Goal: Information Seeking & Learning: Check status

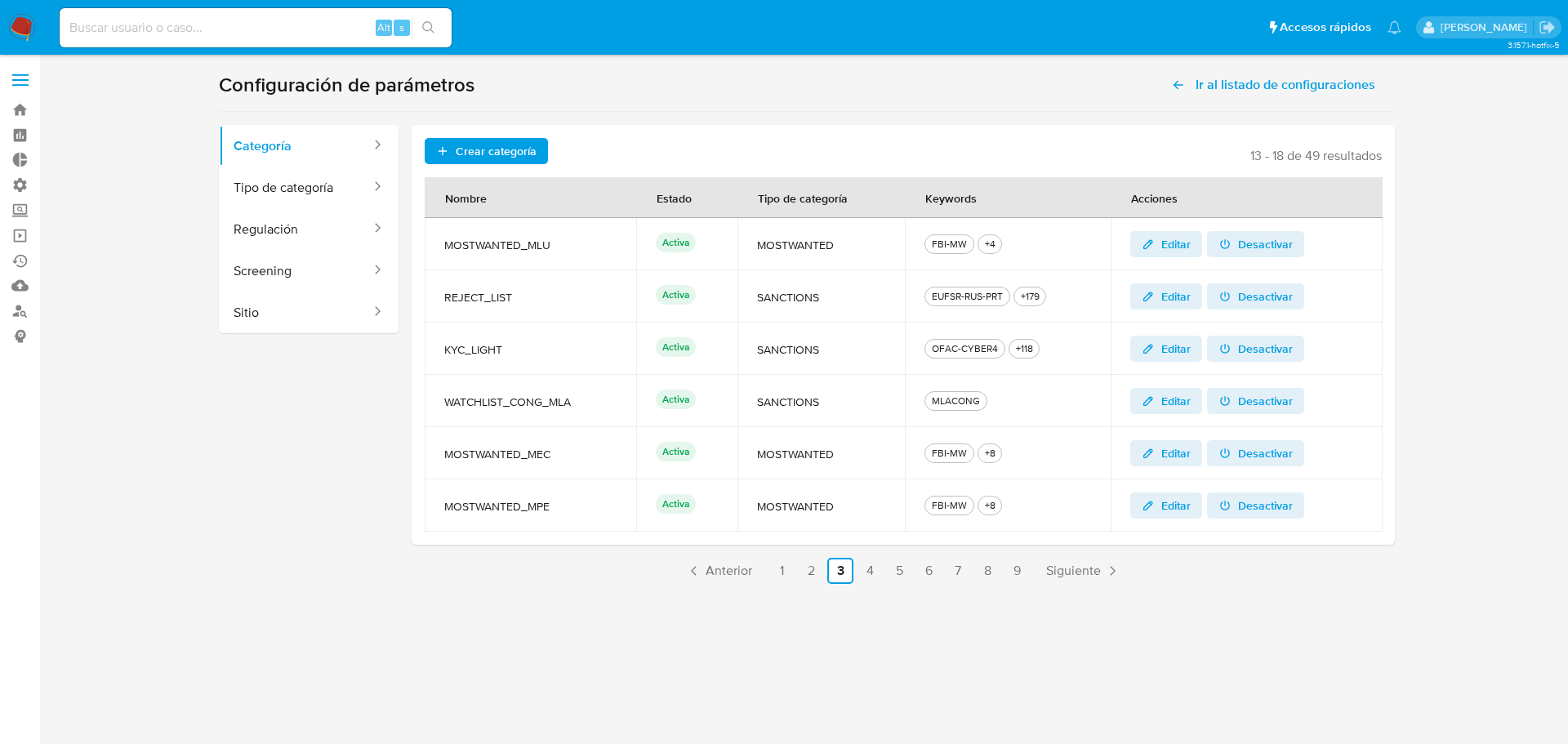
click at [558, 284] on td "REJECT_LIST" at bounding box center [530, 297] width 211 height 53
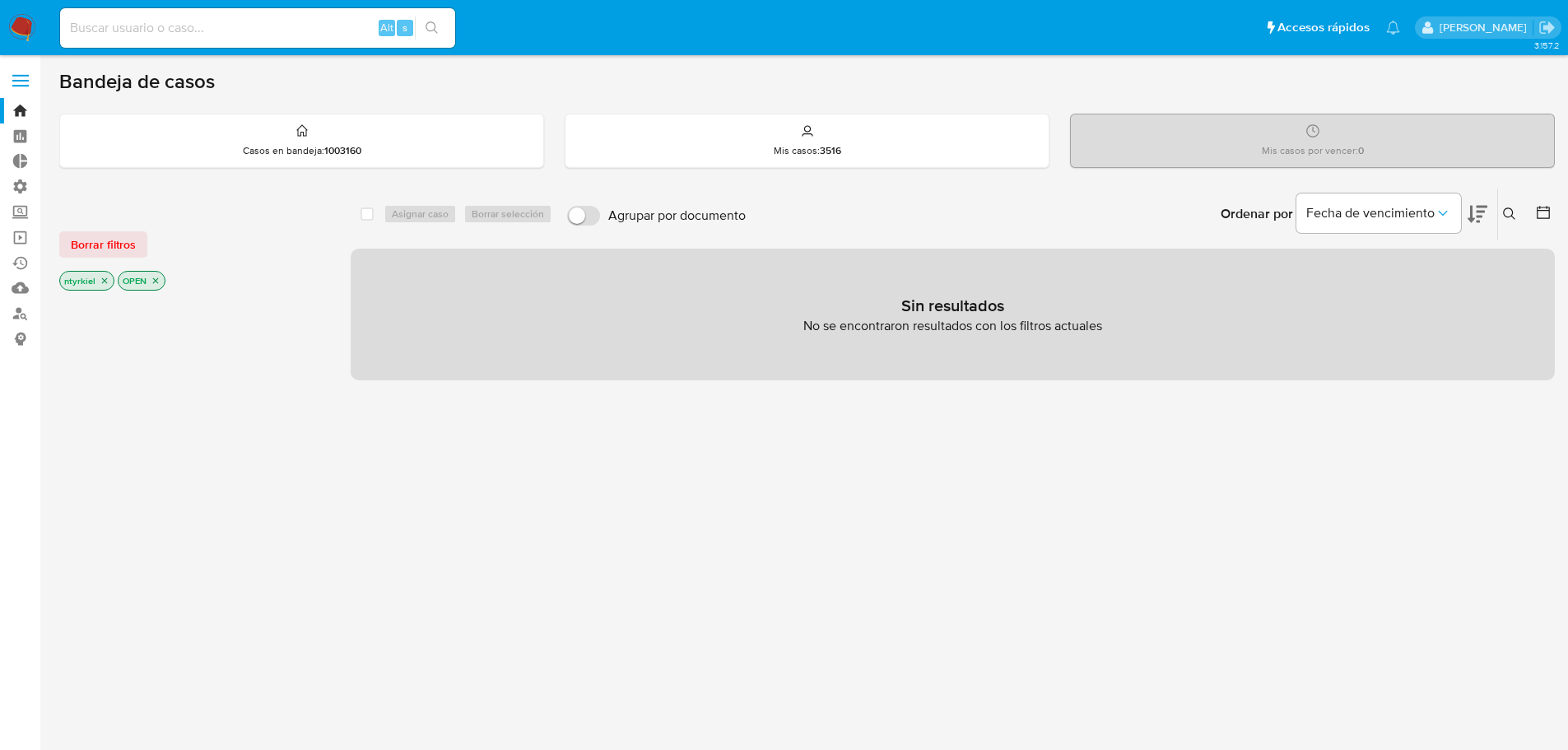
click at [119, 242] on span "Borrar filtros" at bounding box center [103, 243] width 65 height 23
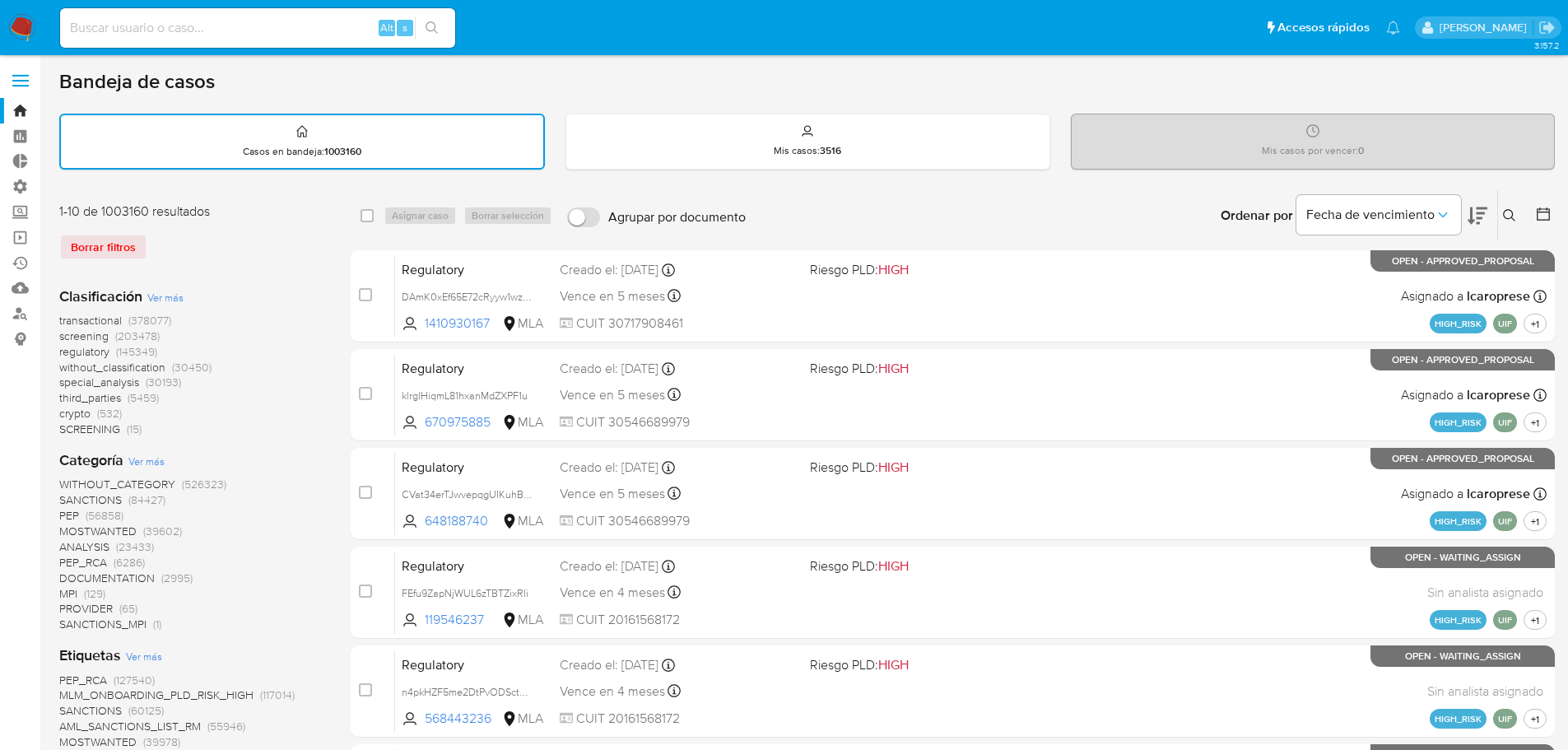
click at [86, 410] on span "crypto" at bounding box center [75, 413] width 31 height 17
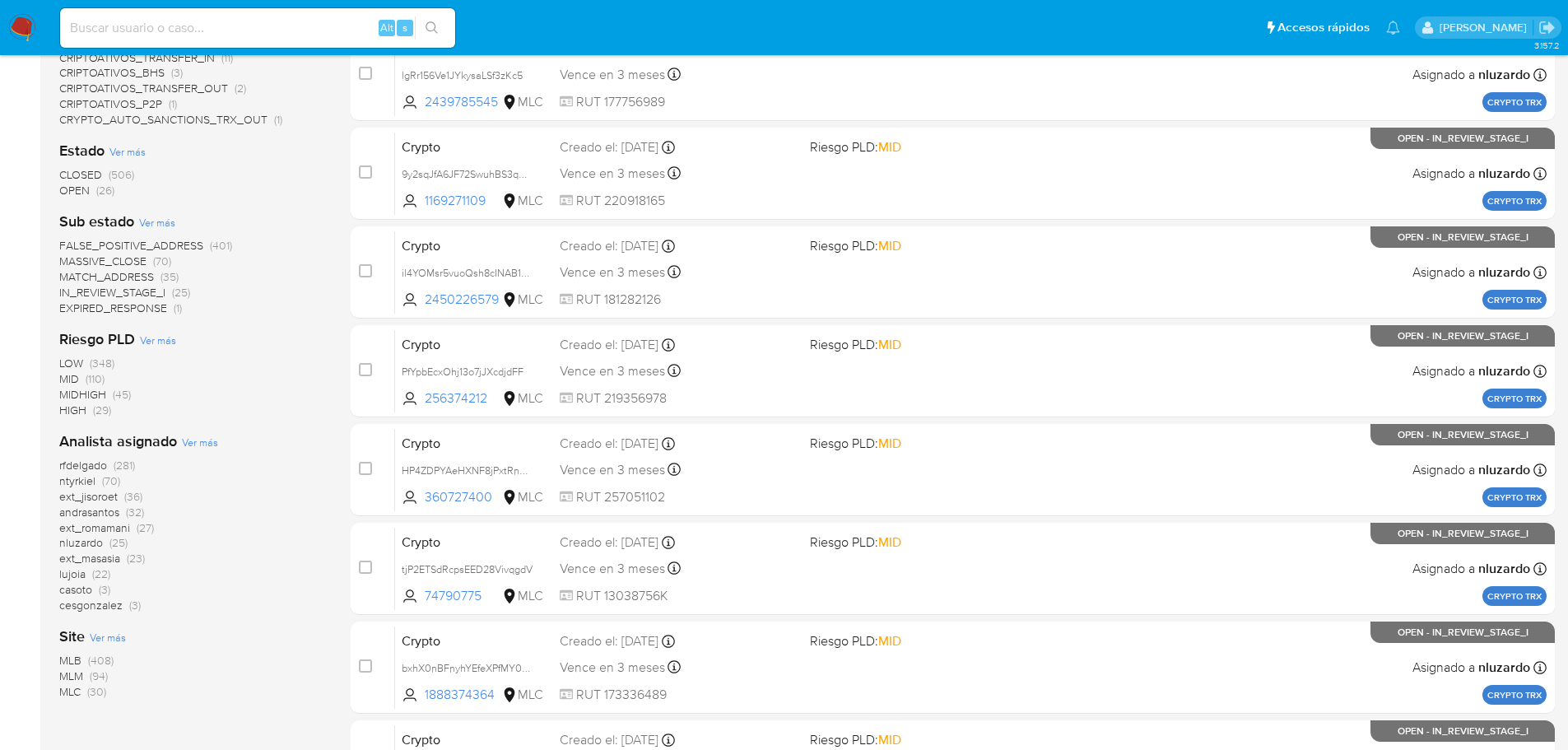
scroll to position [304, 0]
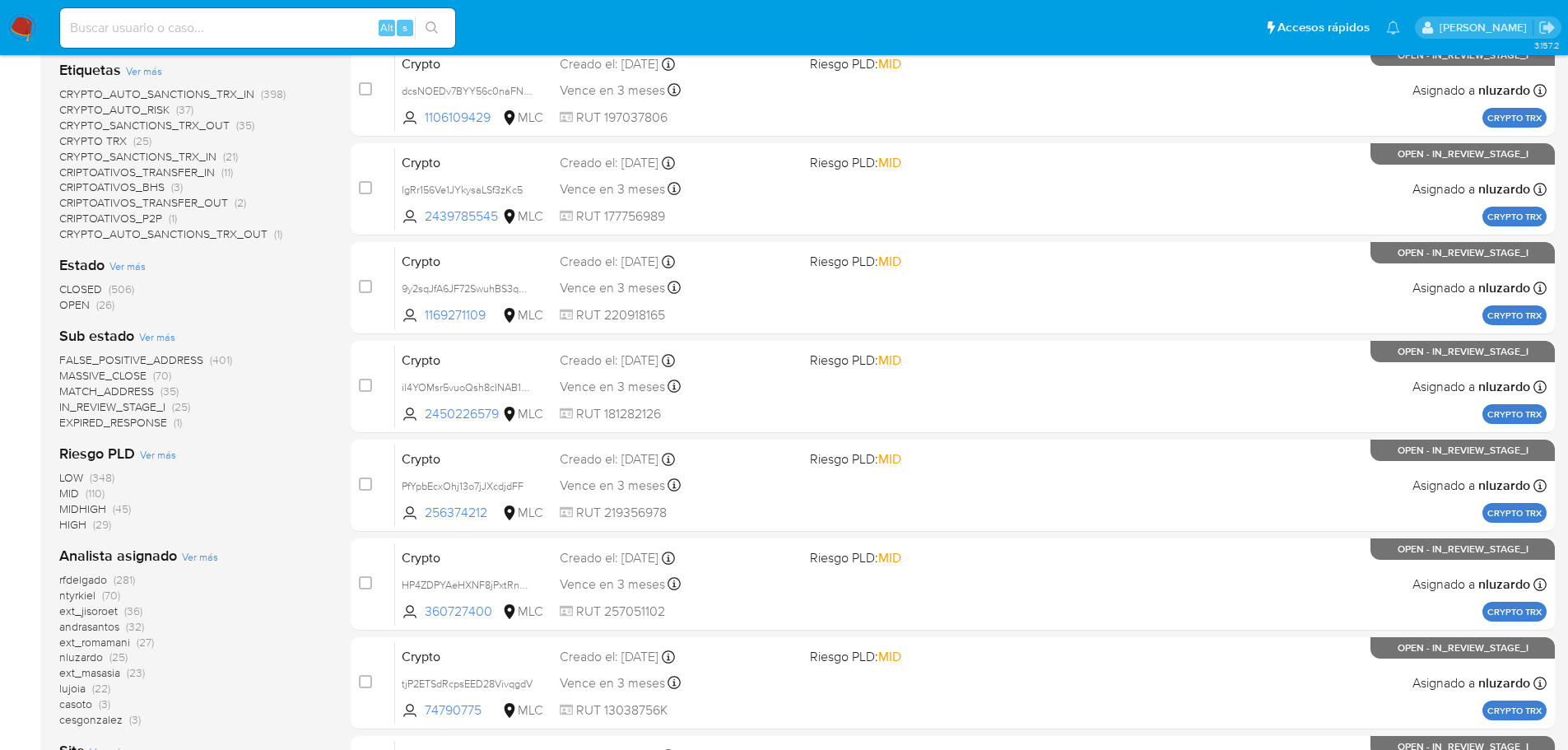
click at [85, 303] on span "OPEN" at bounding box center [74, 304] width 30 height 17
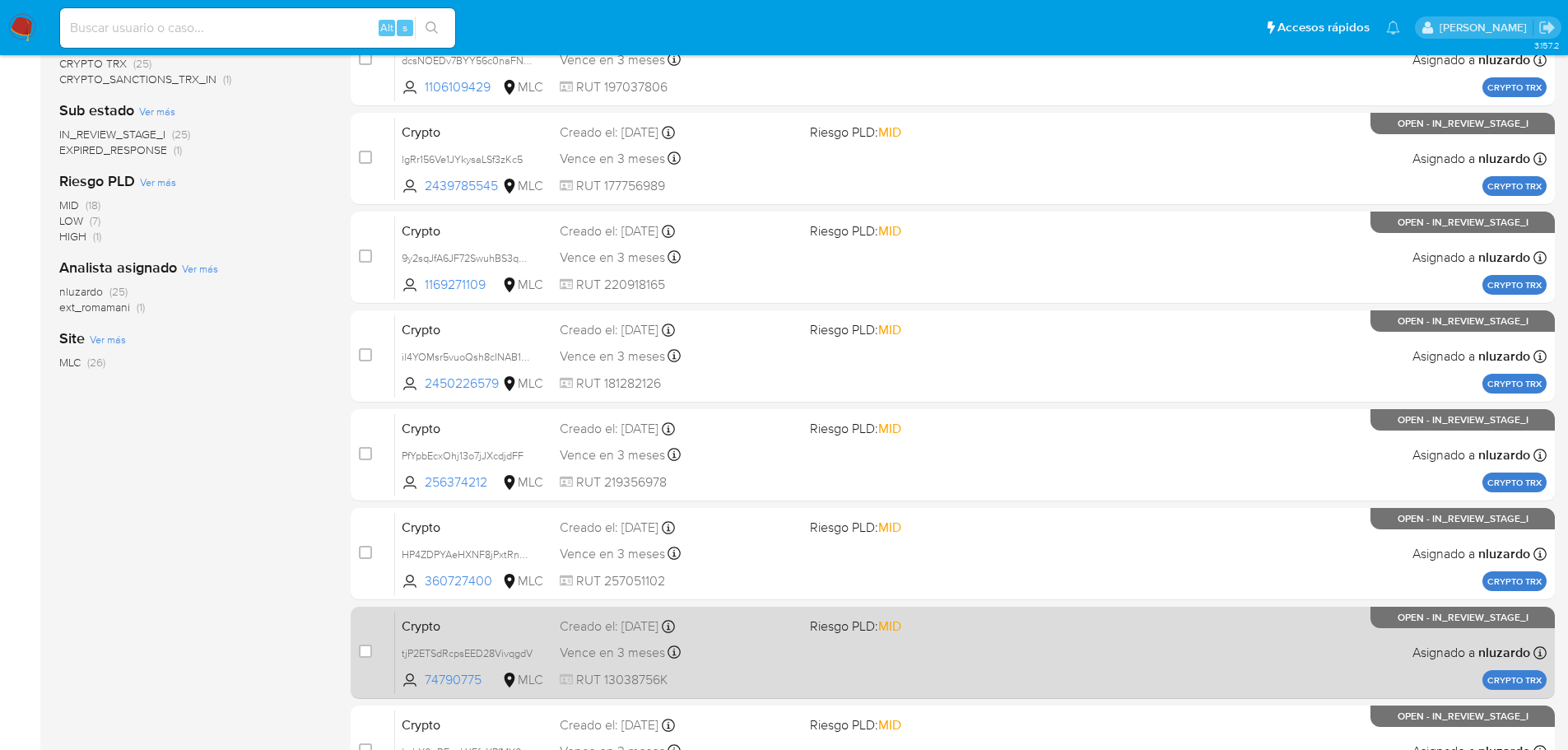
scroll to position [552, 0]
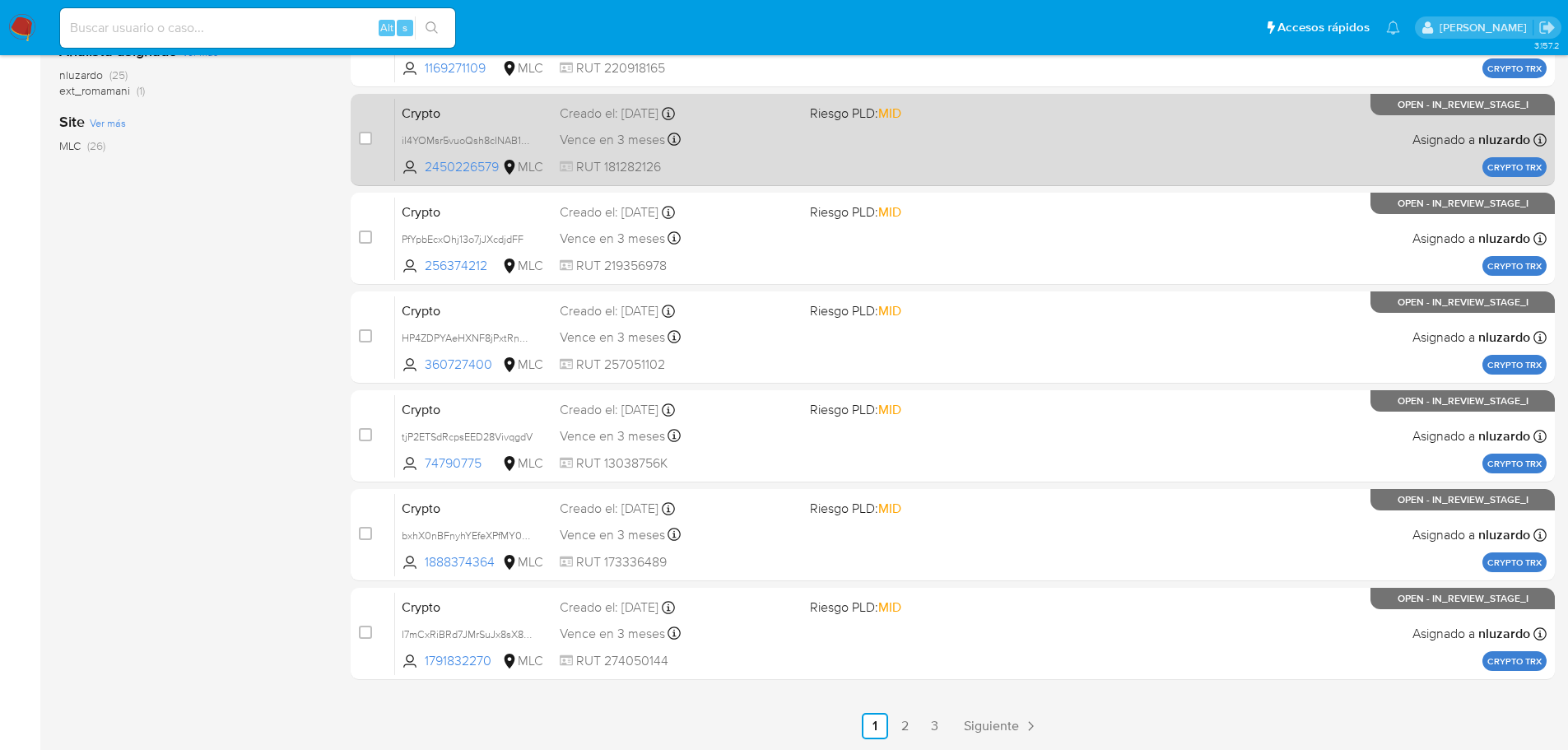
click at [977, 729] on span "Siguiente" at bounding box center [991, 725] width 55 height 13
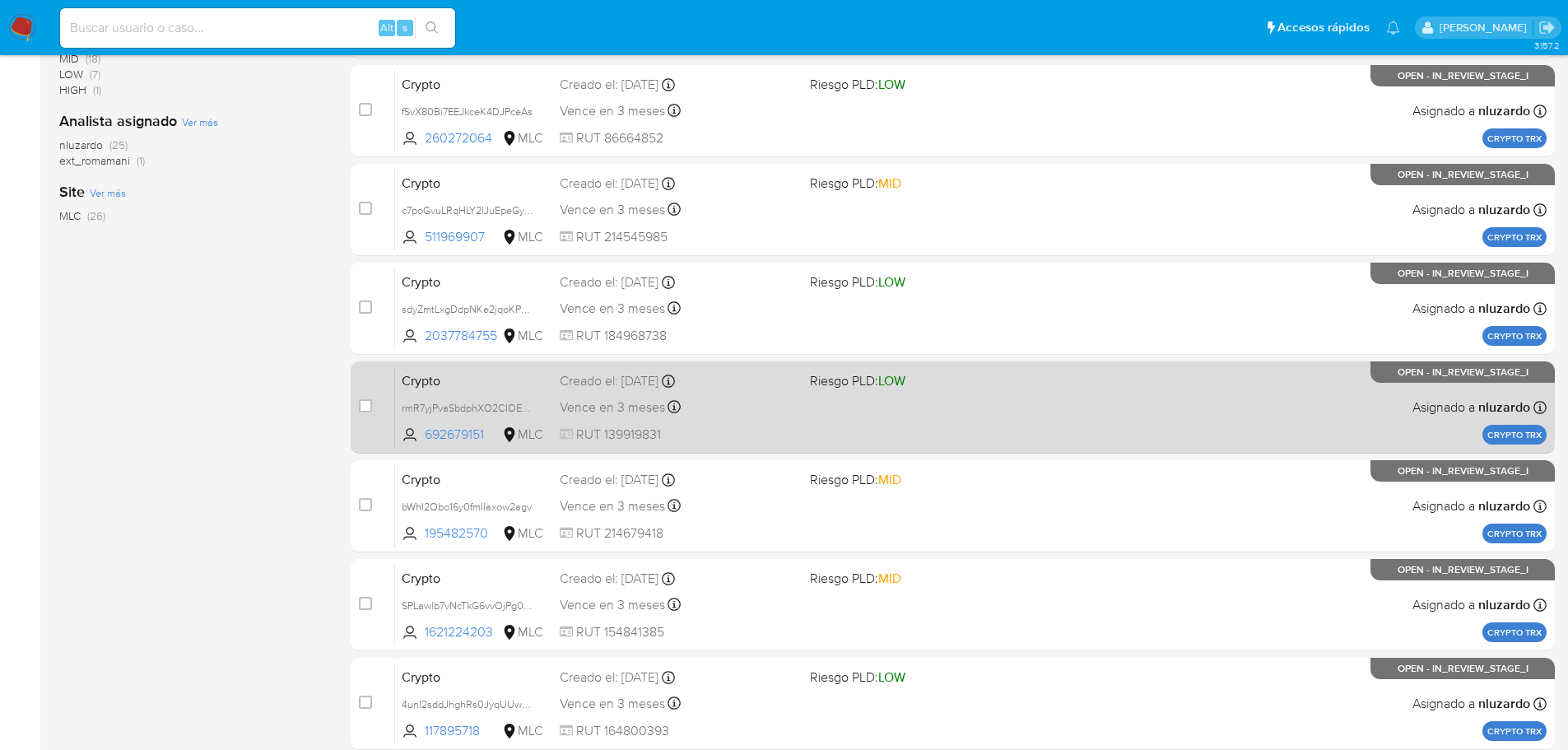
scroll to position [552, 0]
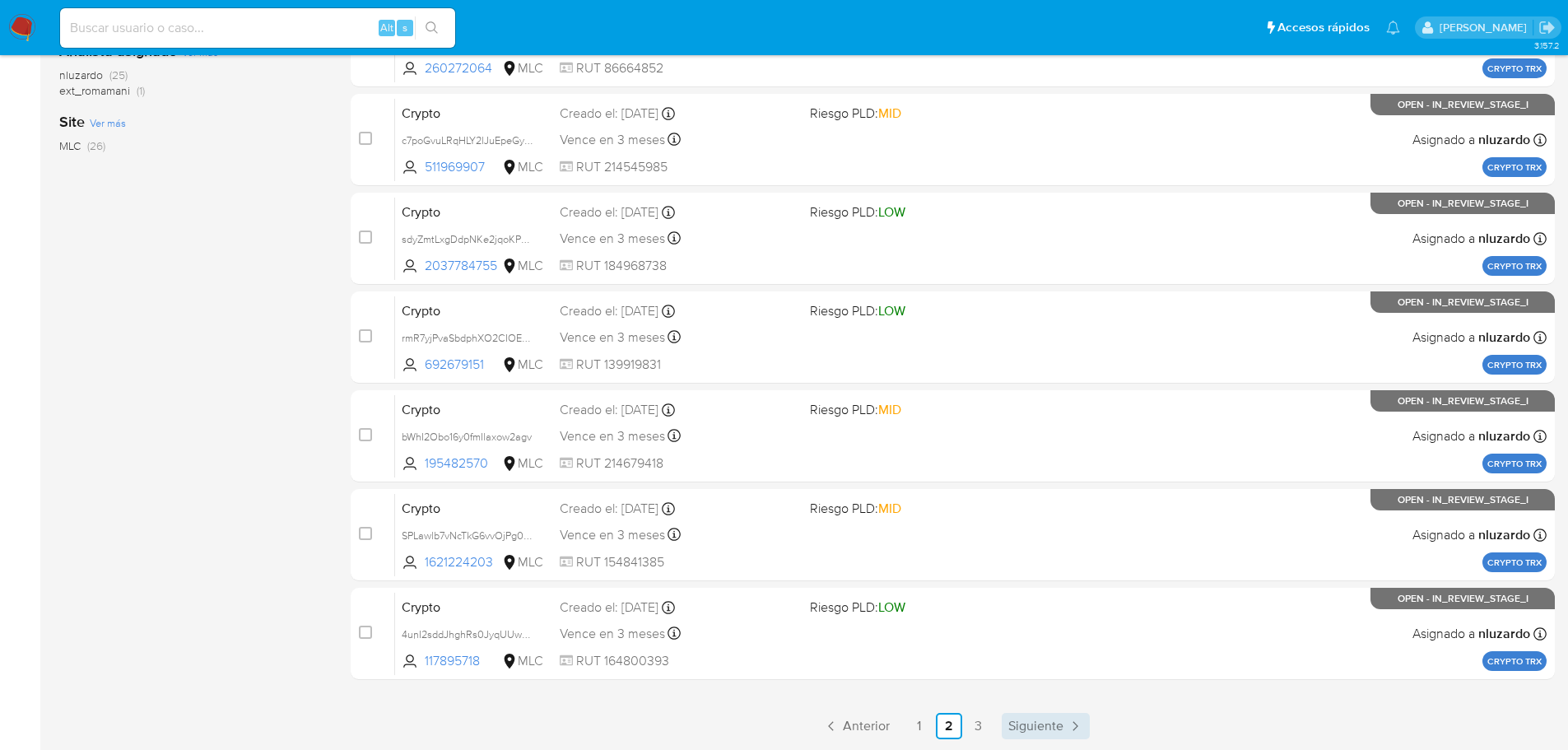
click at [1044, 726] on span "Siguiente" at bounding box center [1035, 725] width 55 height 13
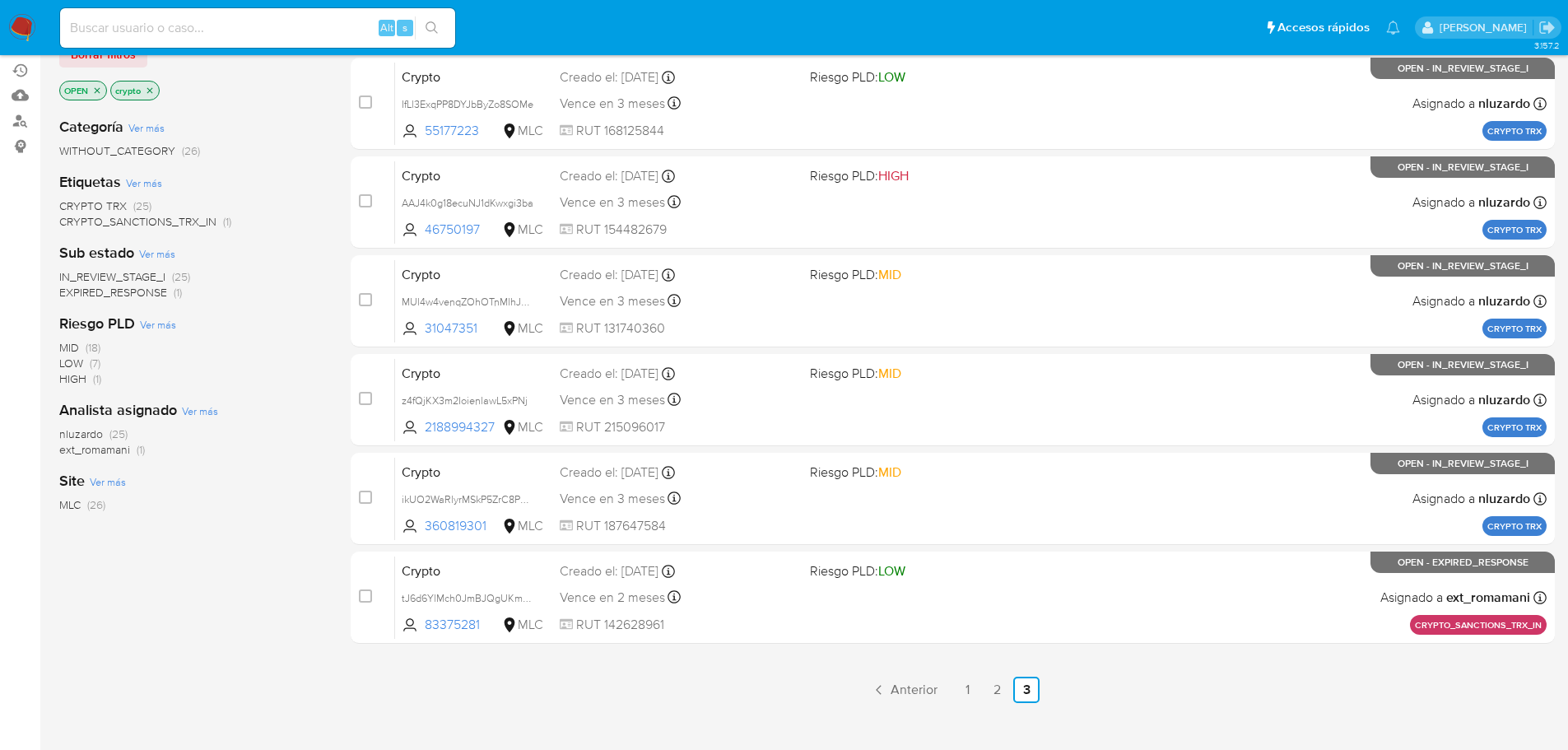
scroll to position [195, 0]
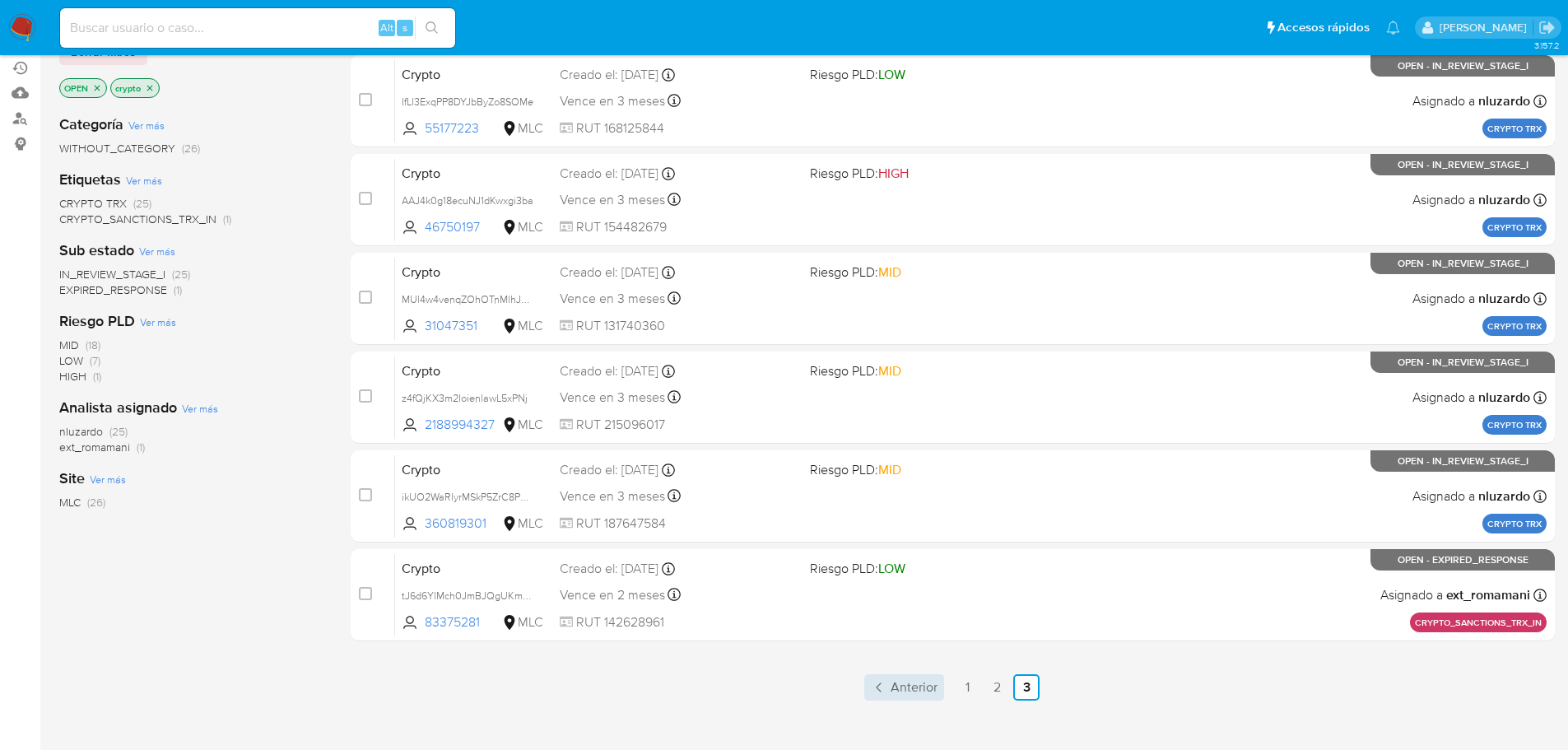
click at [920, 687] on span "Anterior" at bounding box center [914, 687] width 47 height 13
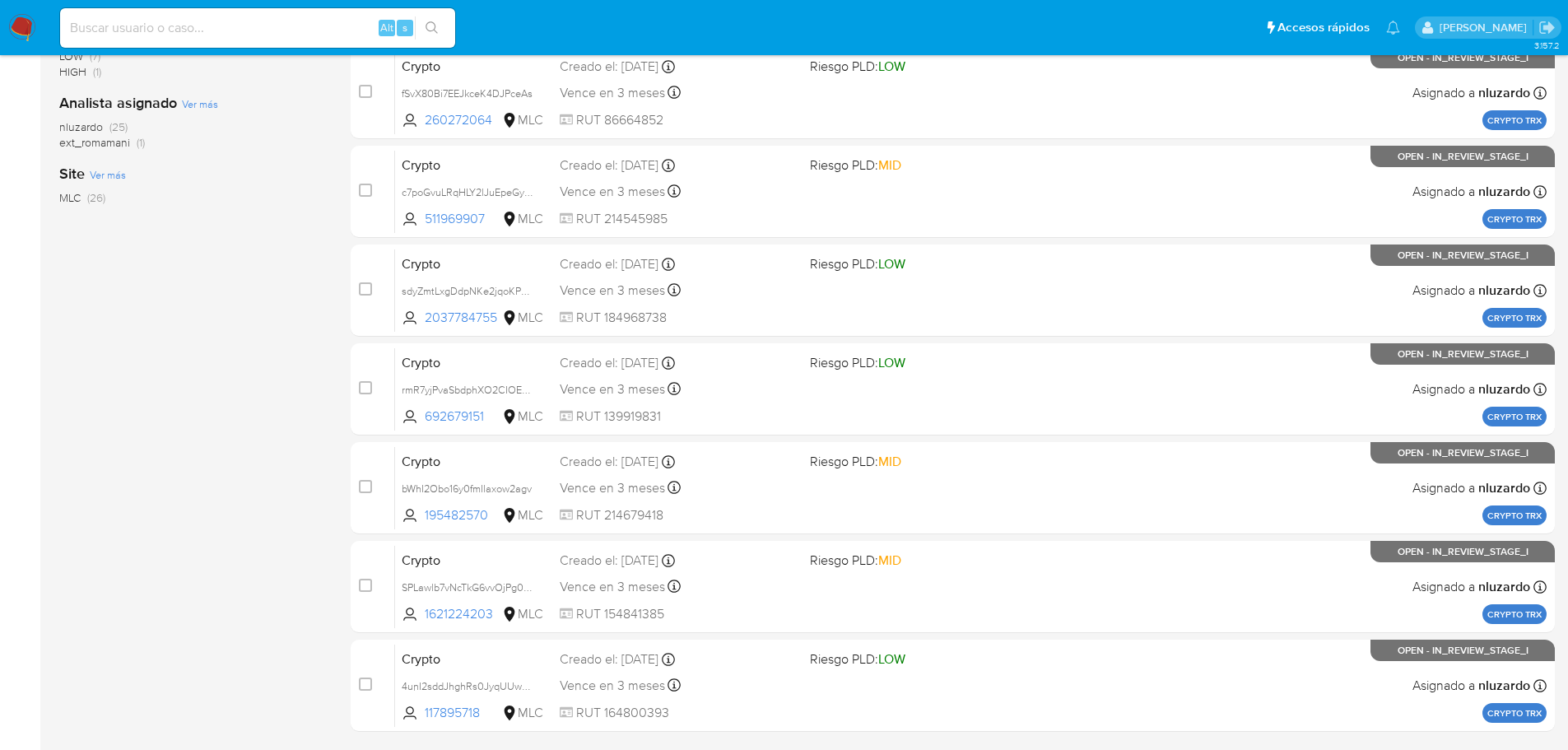
scroll to position [552, 0]
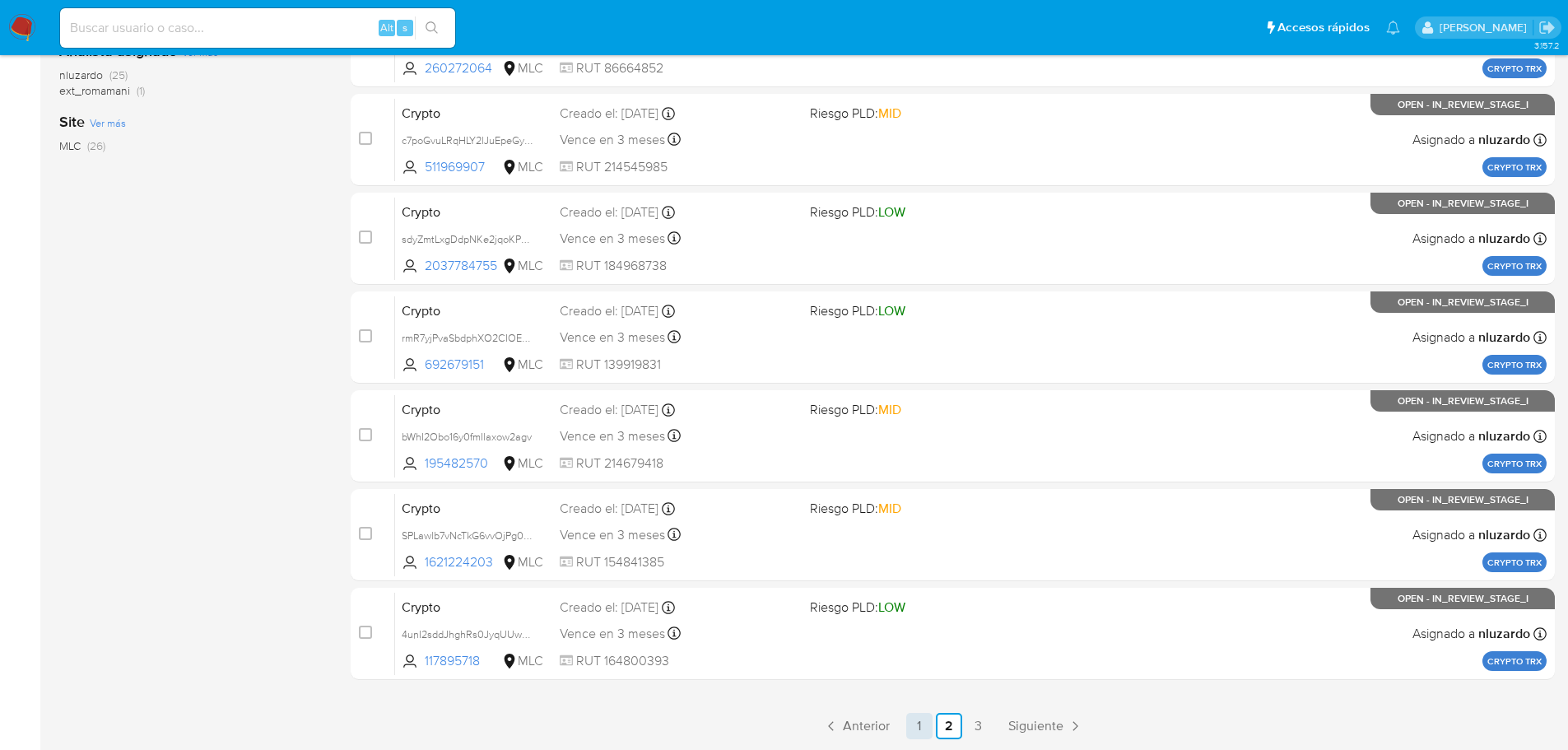
click at [912, 727] on link "1" at bounding box center [918, 725] width 26 height 27
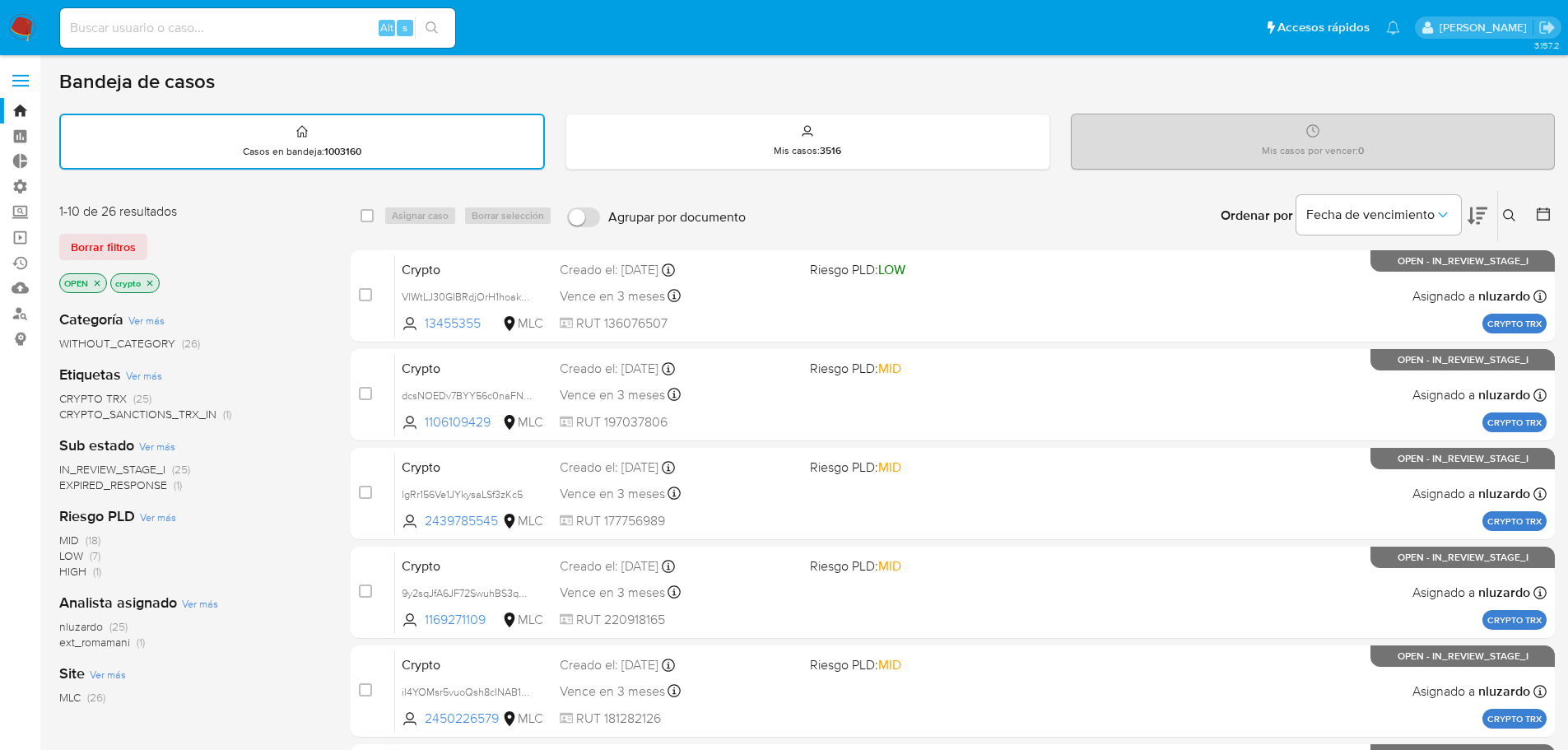
click at [97, 283] on icon "close-filter" at bounding box center [97, 283] width 6 height 6
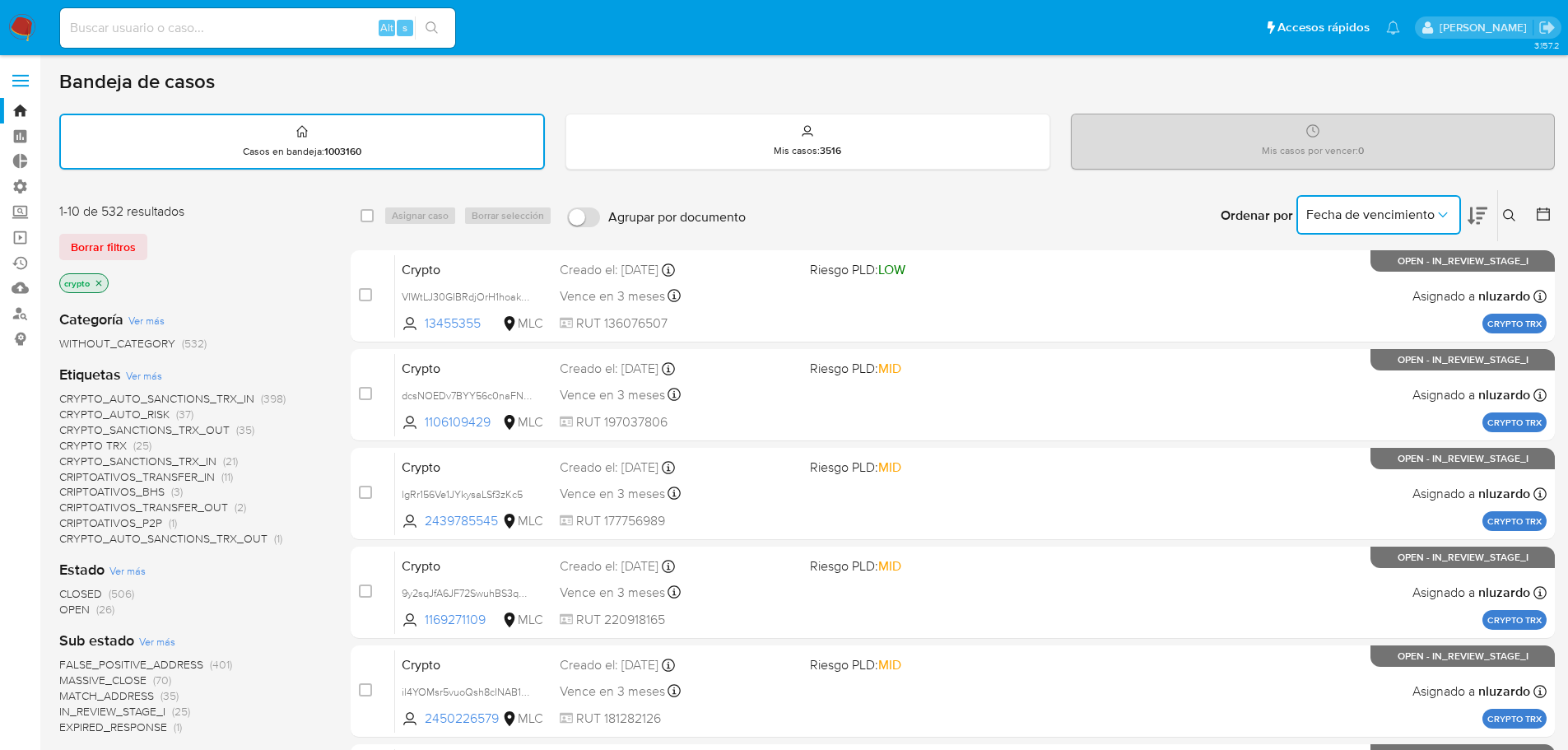
click at [1385, 230] on button "Fecha de vencimiento" at bounding box center [1379, 215] width 165 height 39
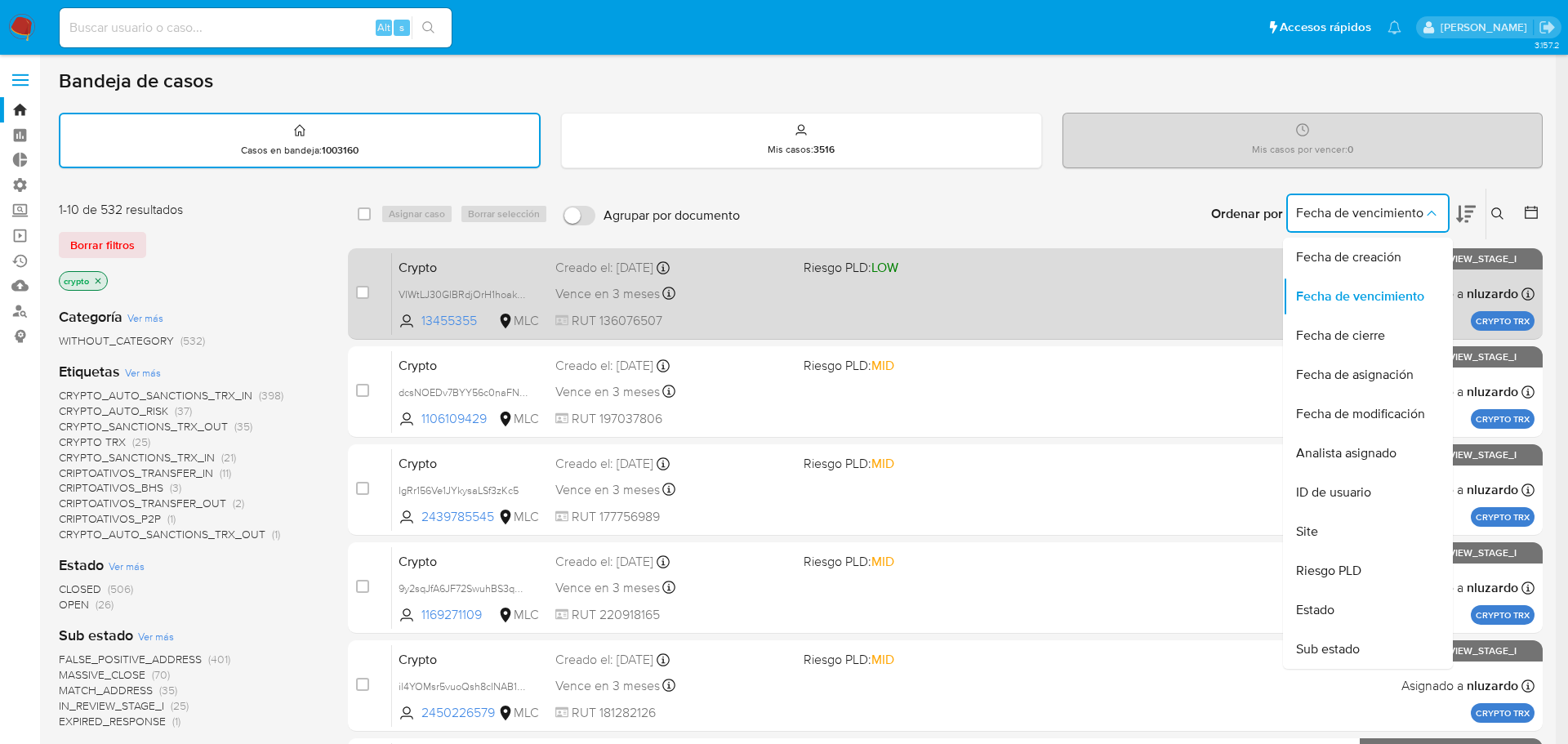
click at [1355, 262] on span "Fecha de creación" at bounding box center [1349, 257] width 105 height 17
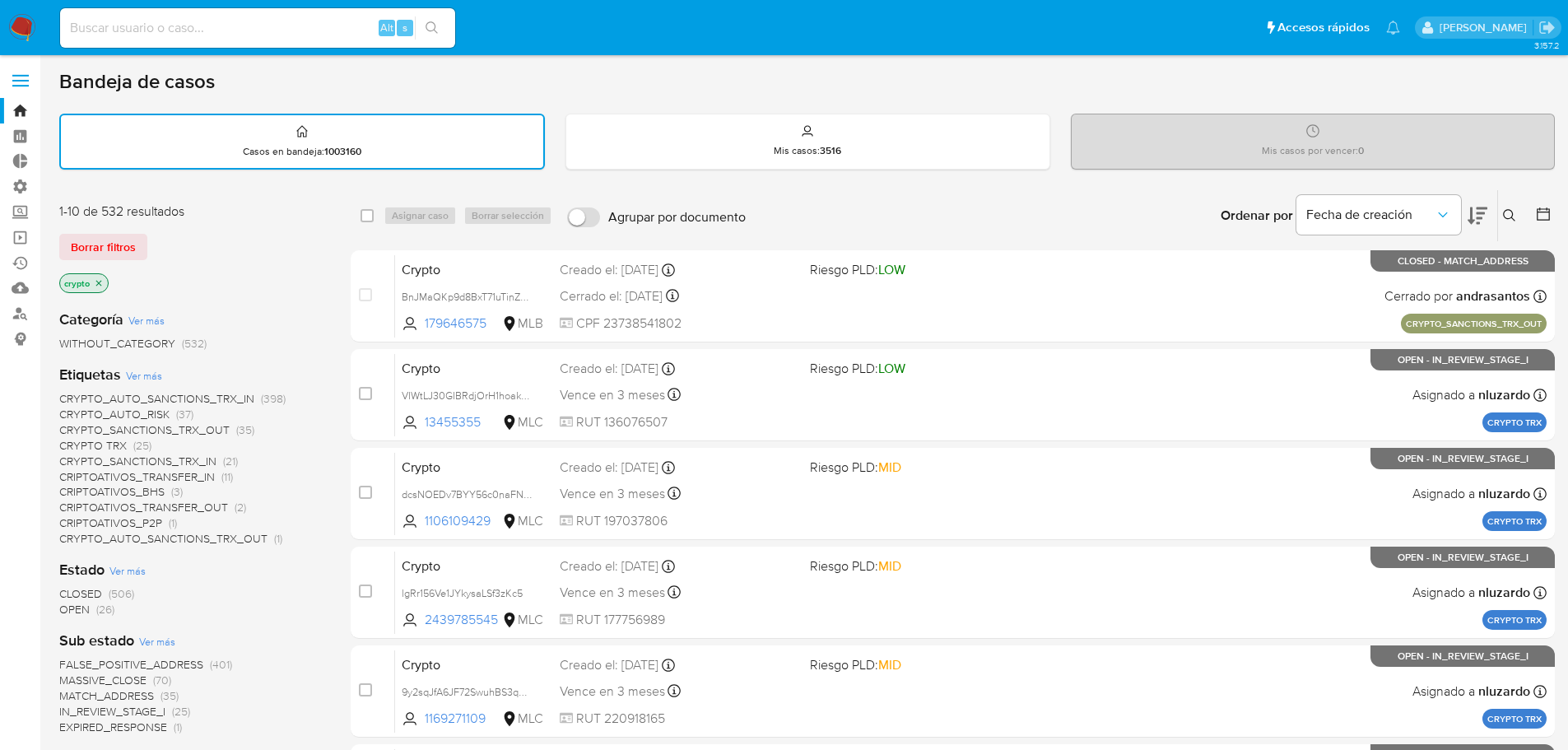
click at [1477, 216] on icon at bounding box center [1477, 216] width 20 height 20
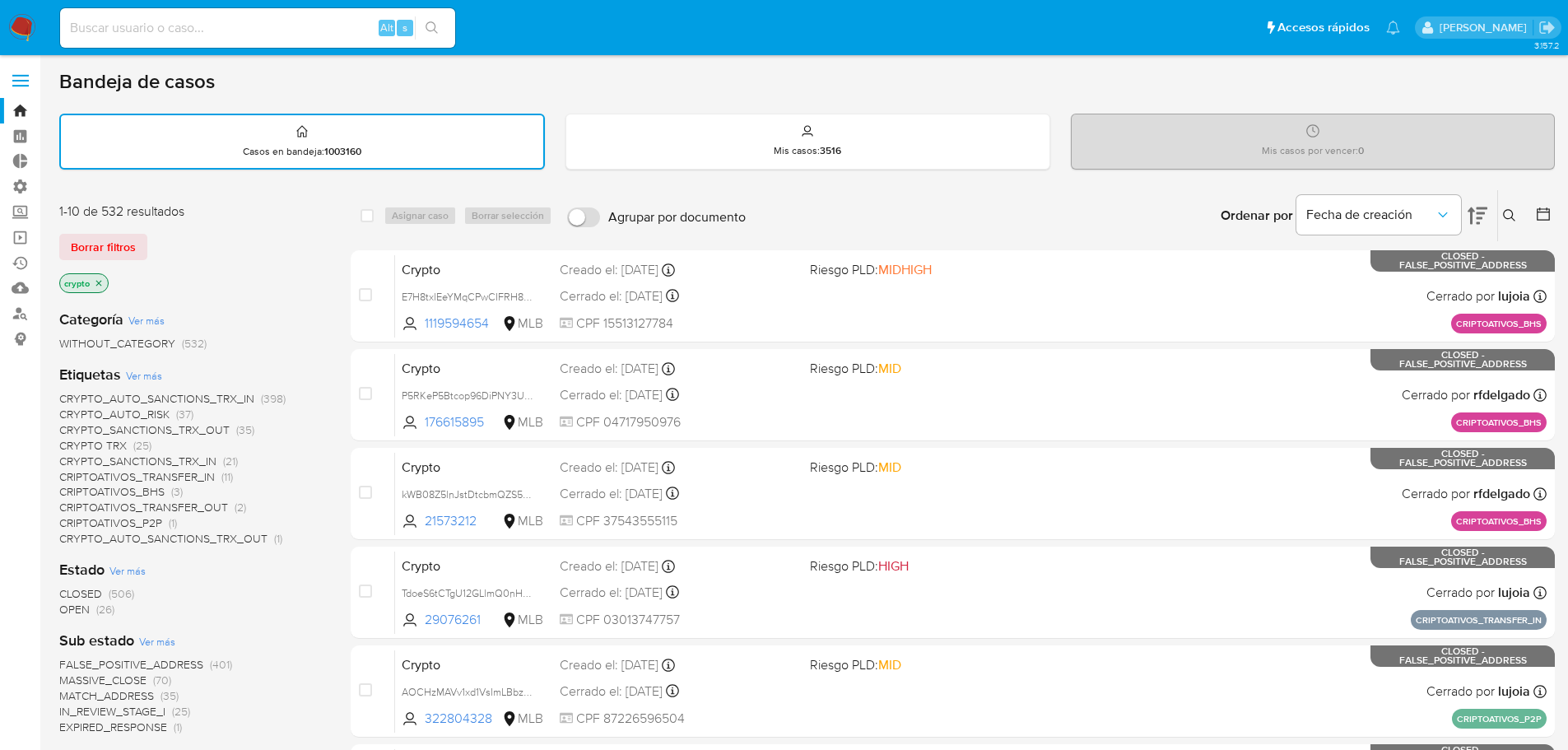
click at [1477, 216] on icon at bounding box center [1477, 216] width 20 height 20
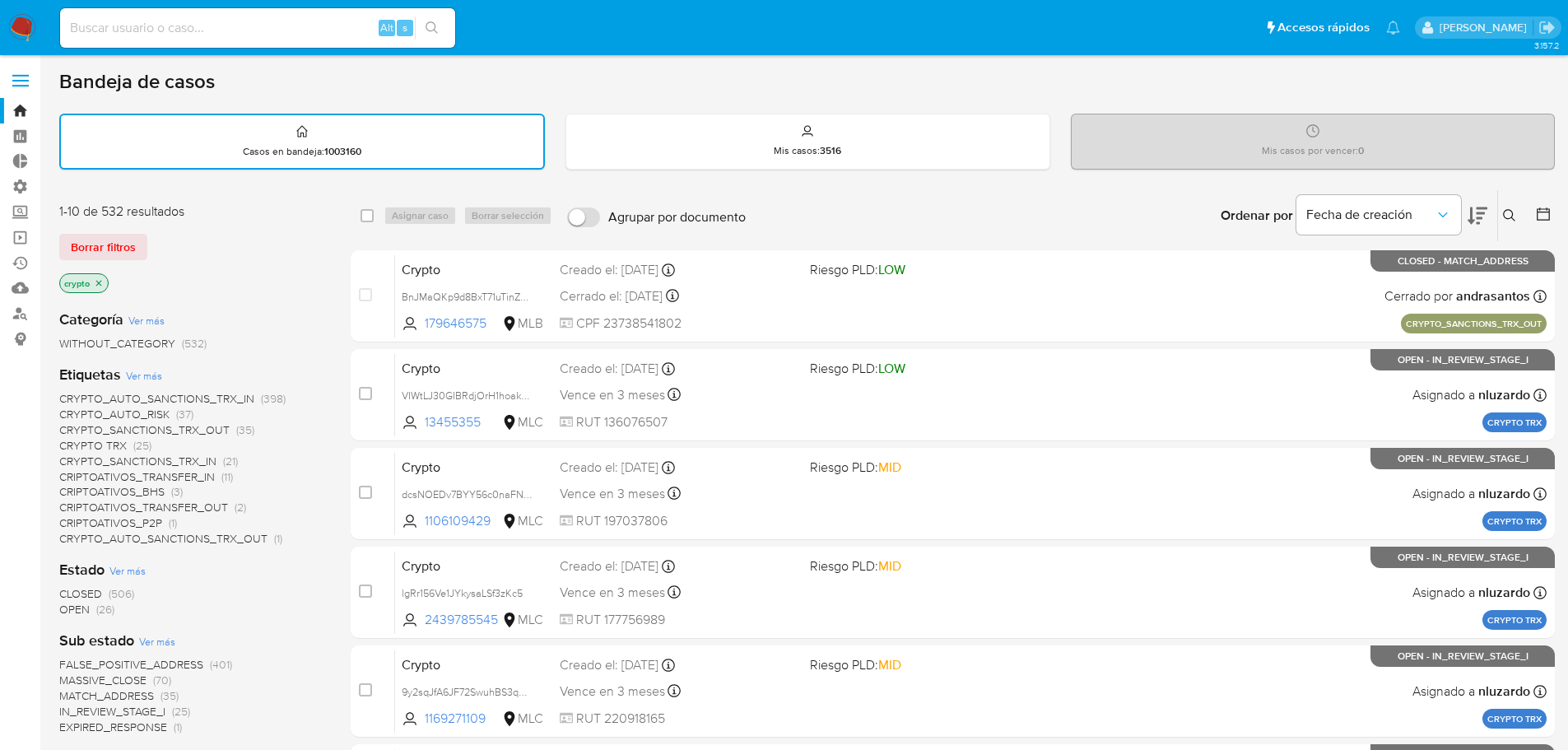
click at [272, 22] on input at bounding box center [257, 28] width 395 height 22
click at [286, 24] on input at bounding box center [257, 28] width 395 height 22
paste input "371450898"
click at [196, 17] on div "371450898 Alt s" at bounding box center [257, 27] width 395 height 39
click at [242, 29] on input "371450898" at bounding box center [257, 28] width 395 height 22
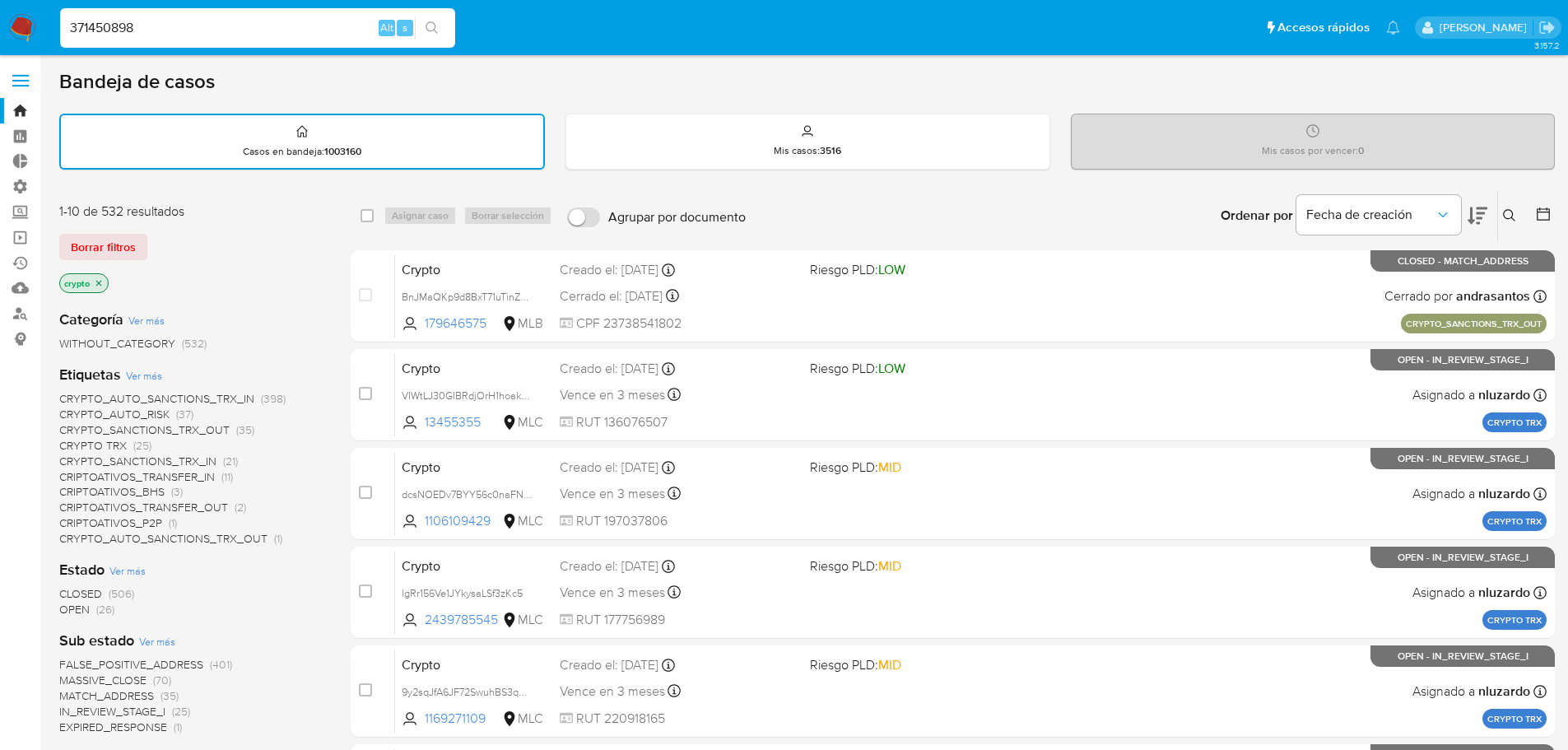
type input "371450898"
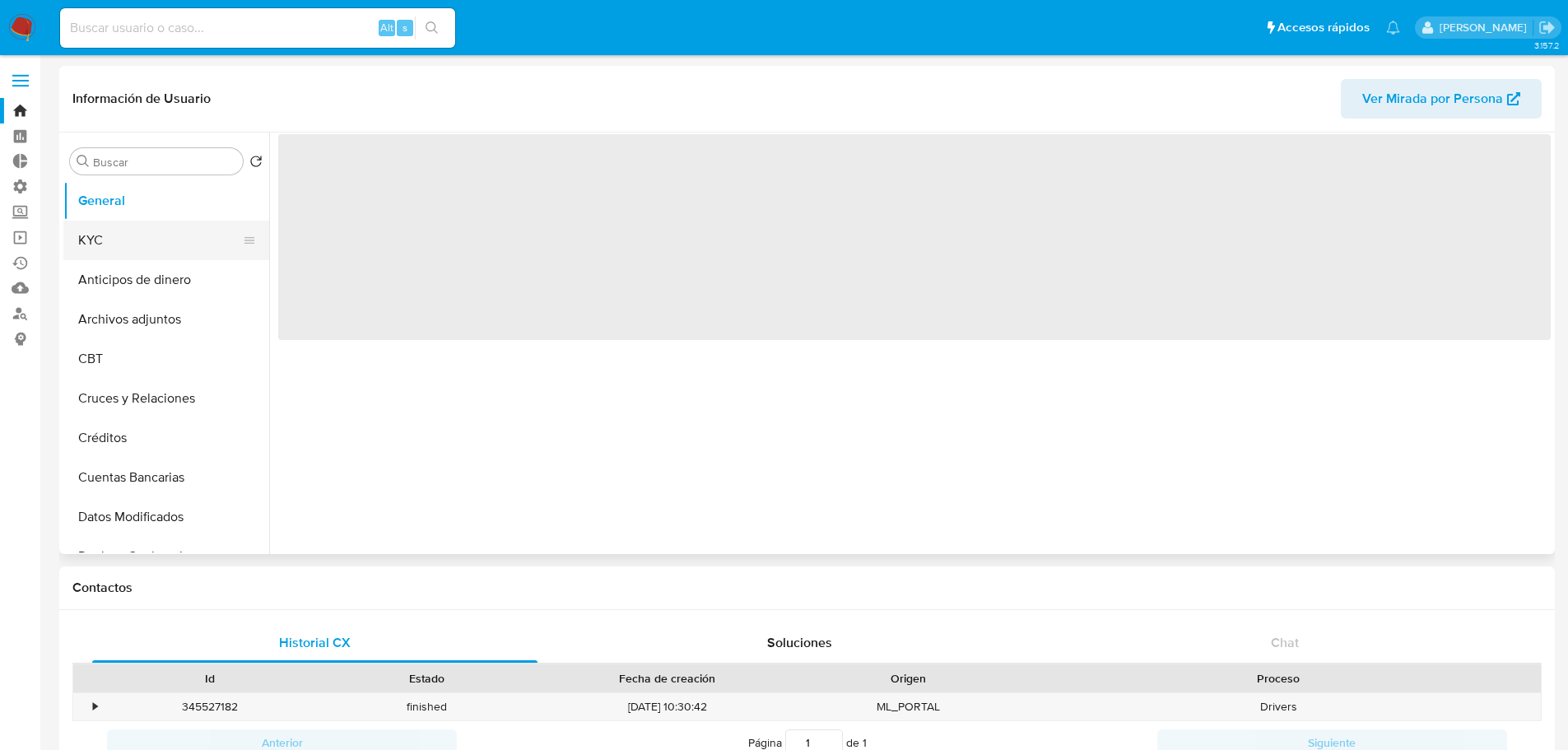
click at [142, 222] on button "KYC" at bounding box center [160, 241] width 192 height 39
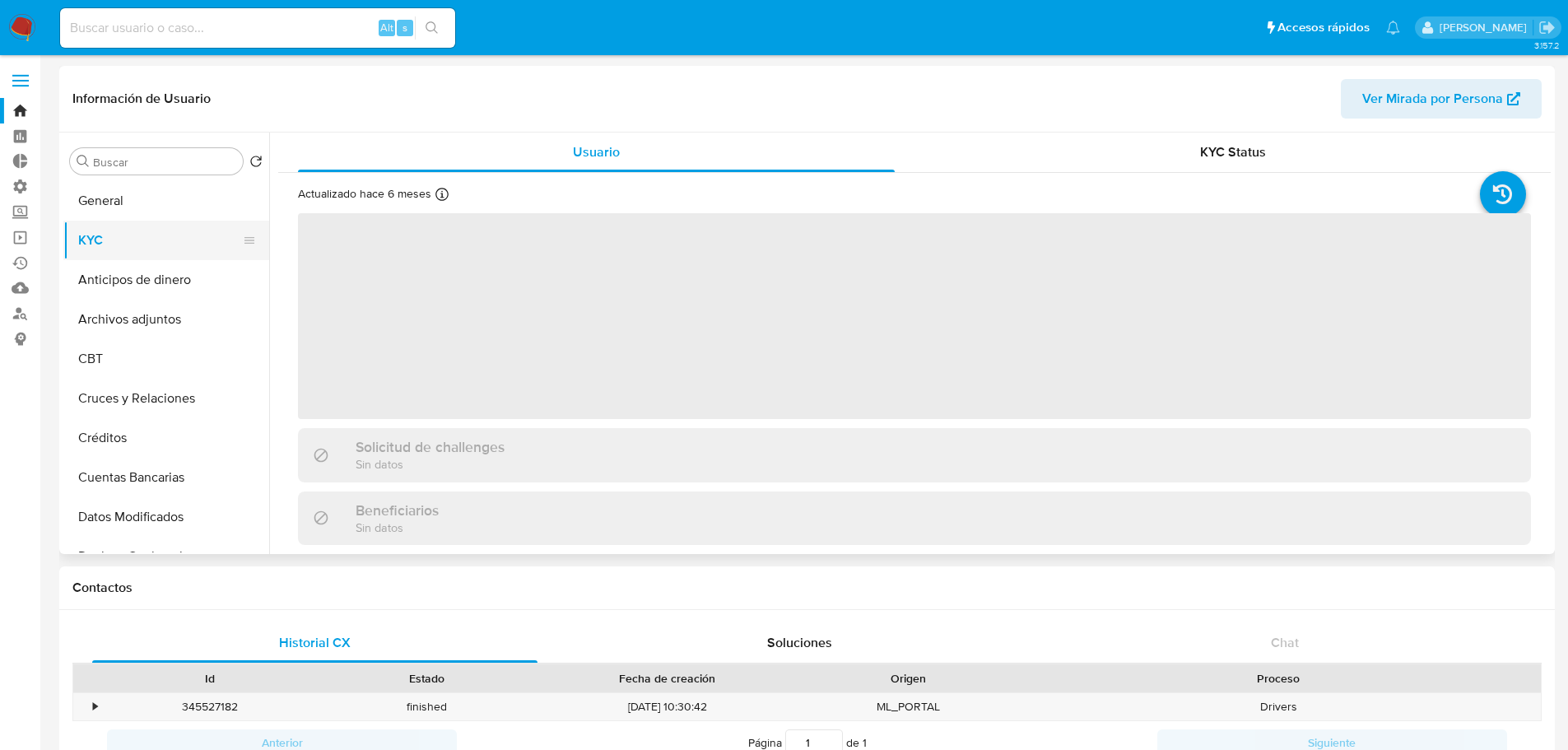
select select "10"
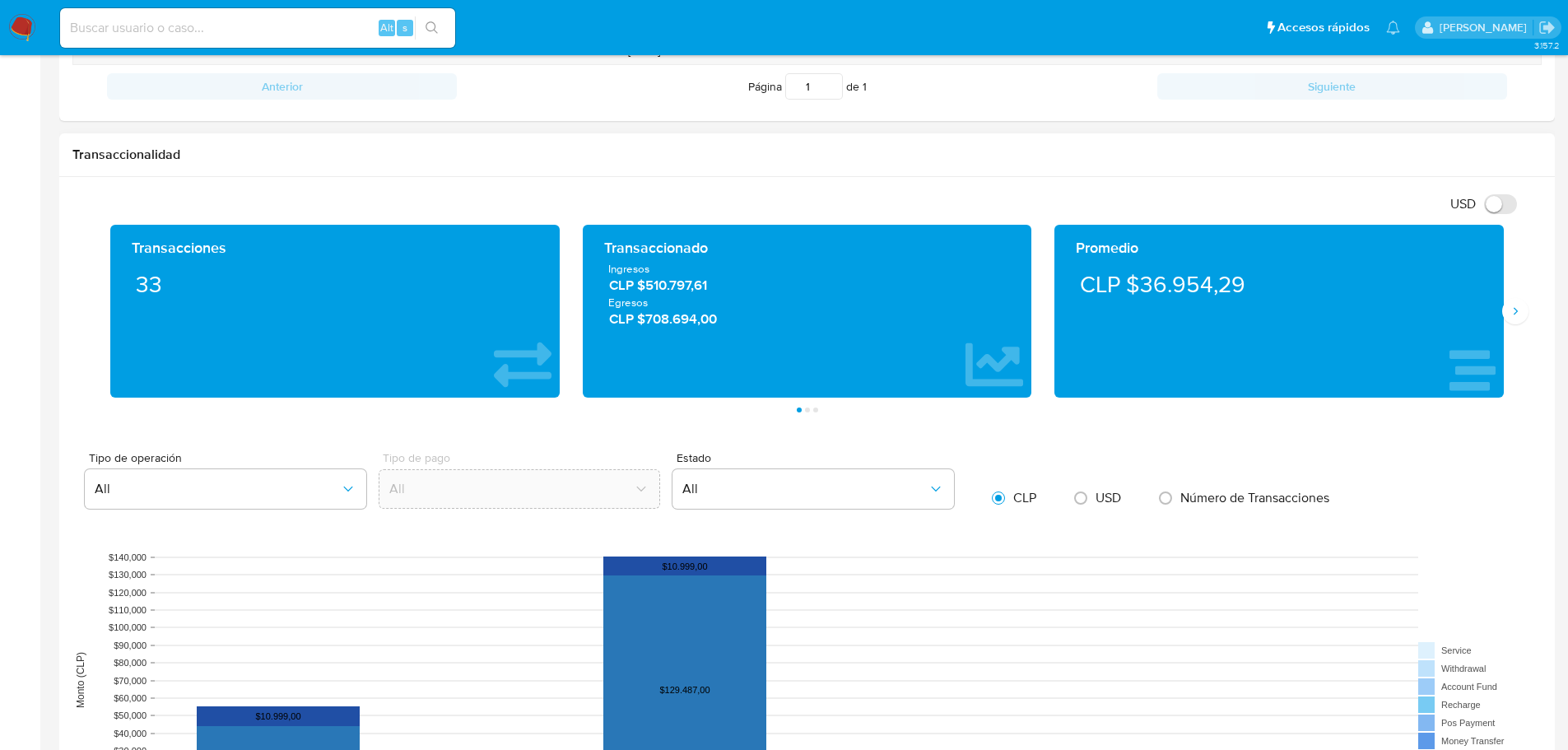
scroll to position [576, 0]
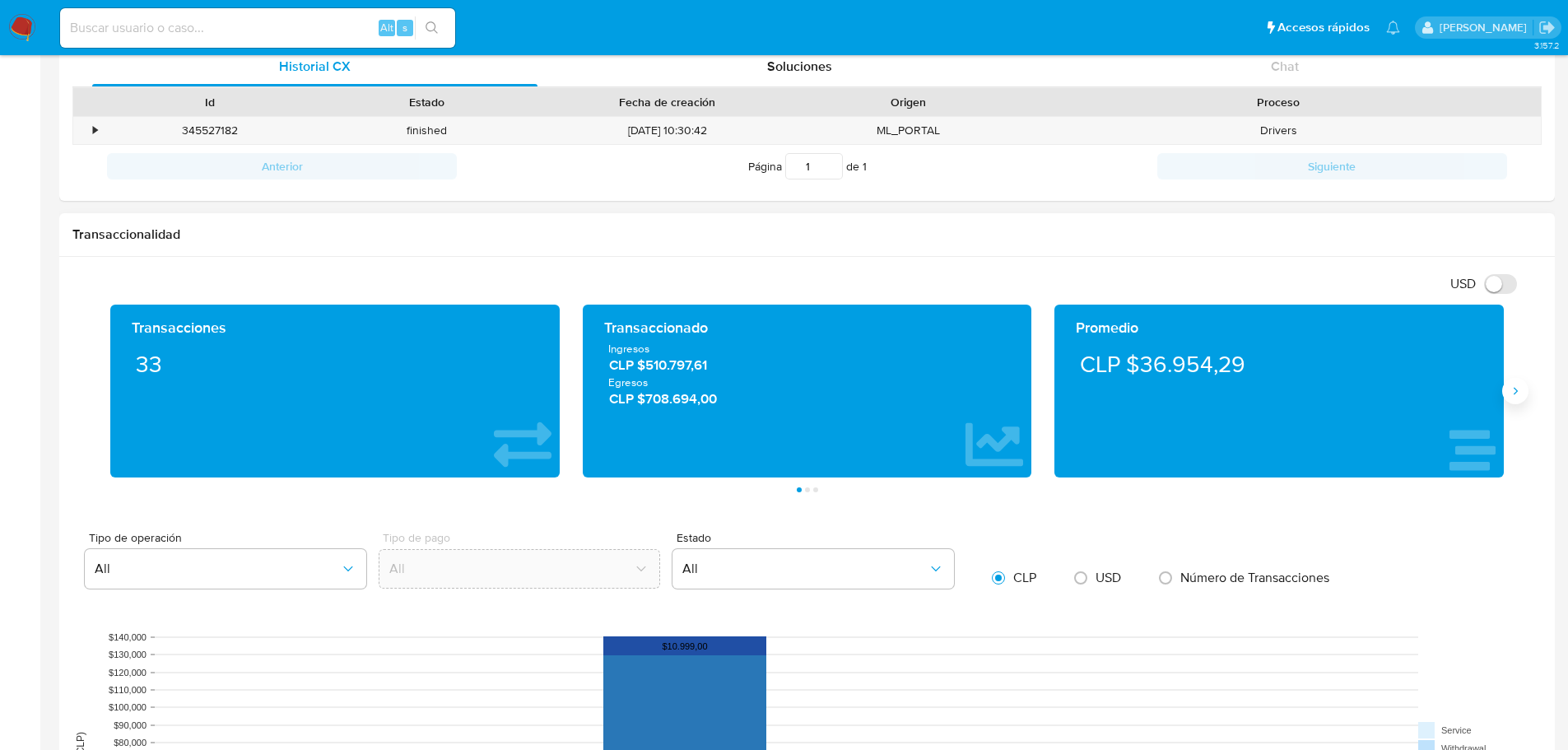
click at [1512, 396] on icon "Siguiente" at bounding box center [1514, 391] width 13 height 13
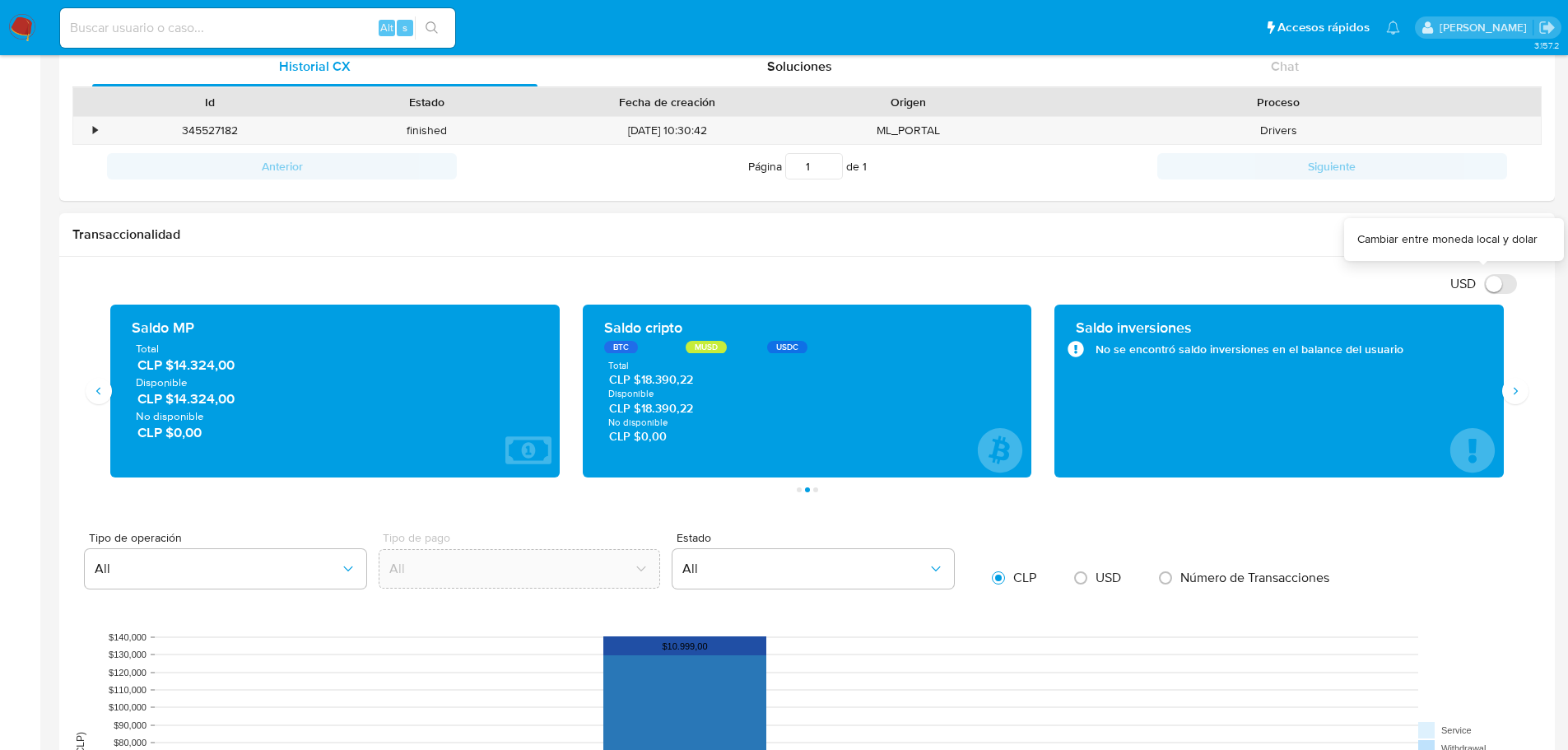
click at [1500, 282] on input "USD" at bounding box center [1500, 284] width 33 height 20
click at [1500, 283] on input "USD" at bounding box center [1500, 284] width 33 height 20
checkbox input "false"
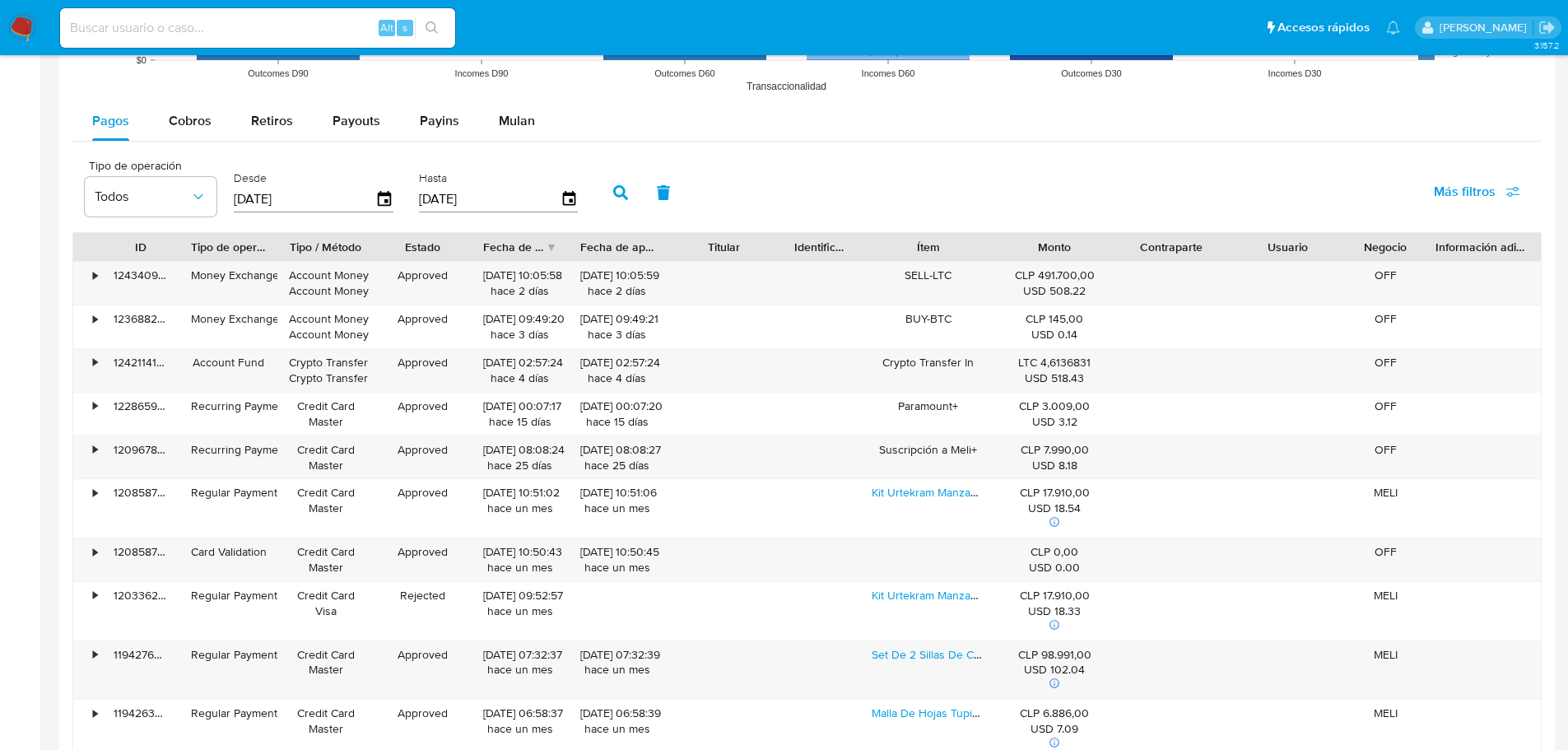
scroll to position [1317, 0]
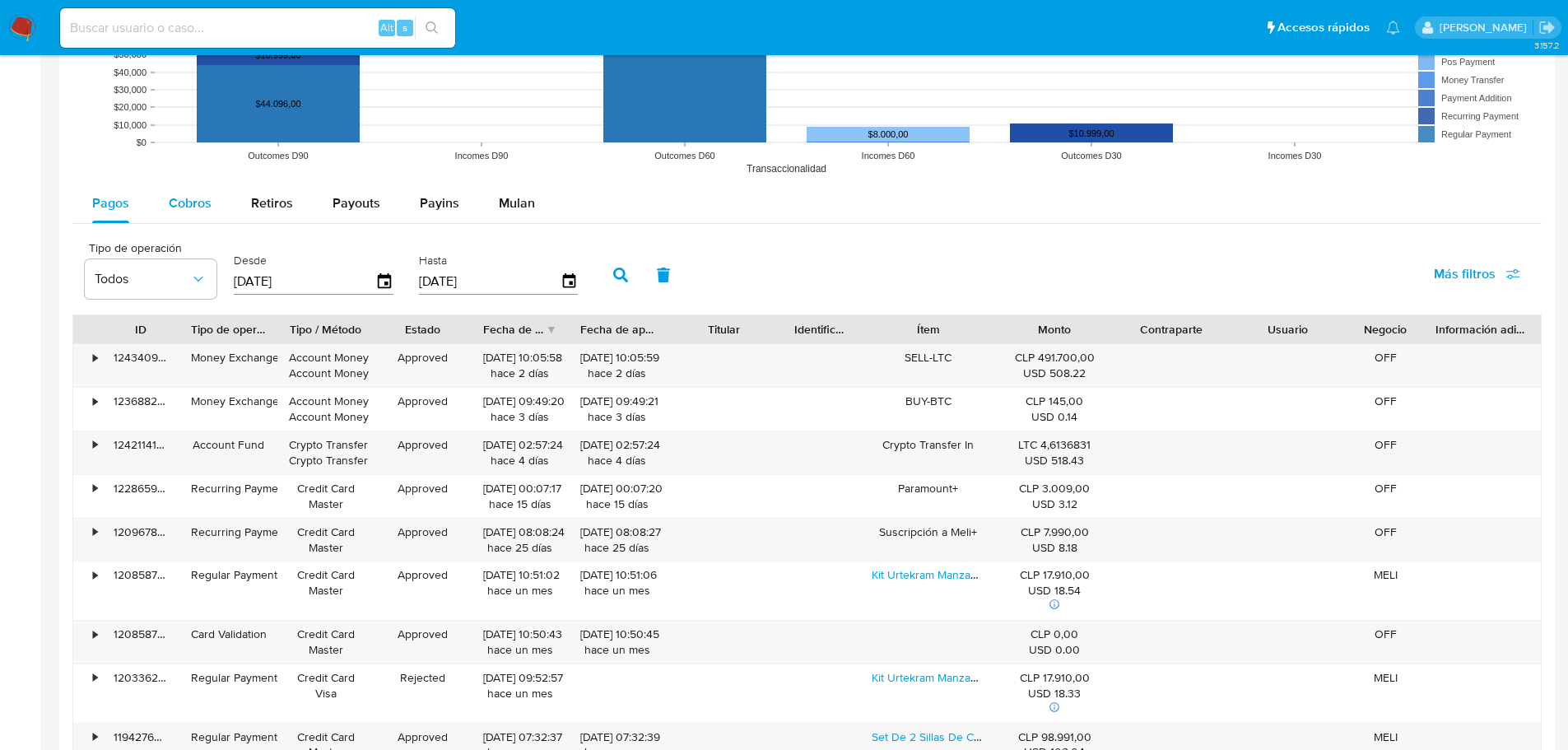
click at [196, 205] on span "Cobros" at bounding box center [190, 202] width 43 height 19
select select "10"
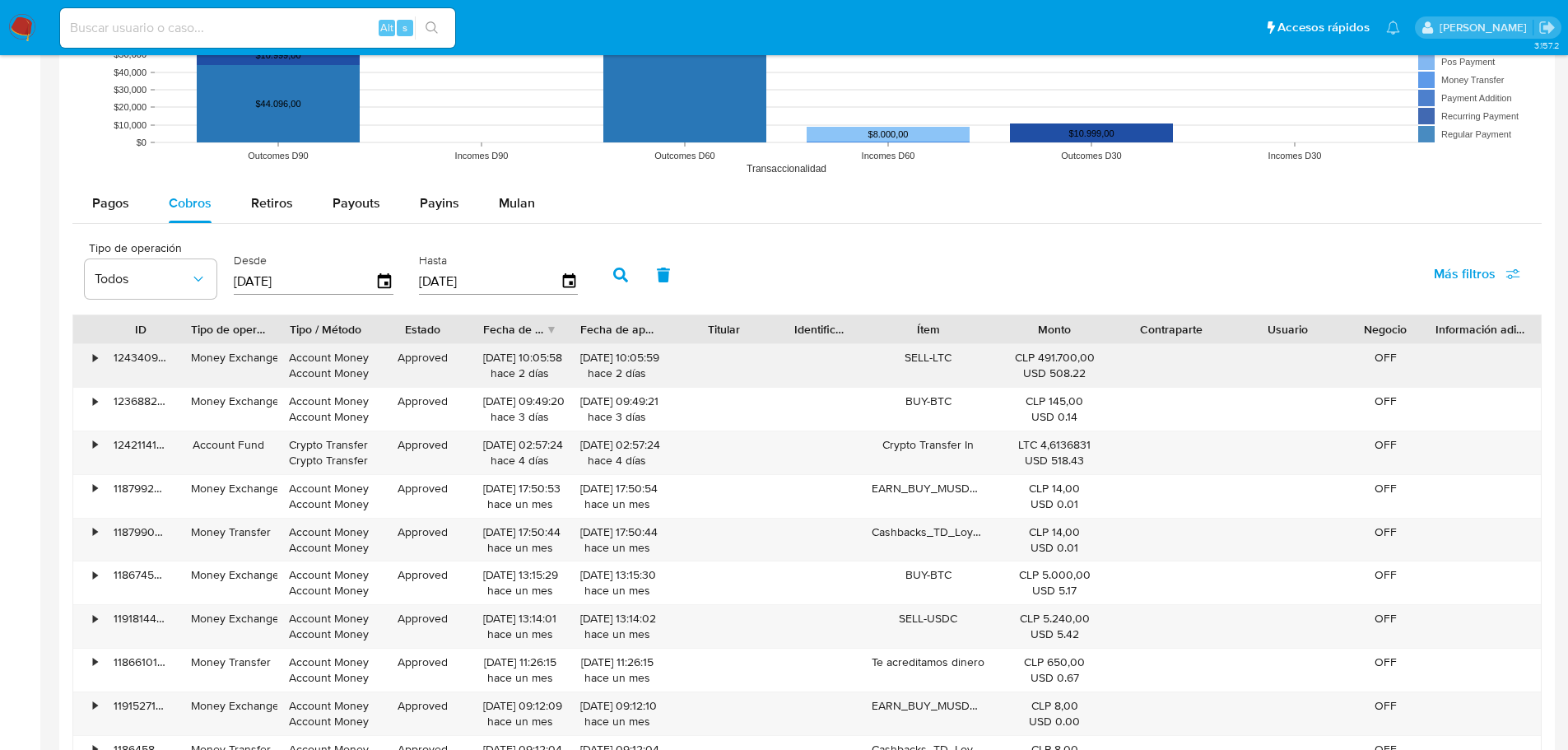
click at [89, 360] on div "•" at bounding box center [87, 366] width 28 height 43
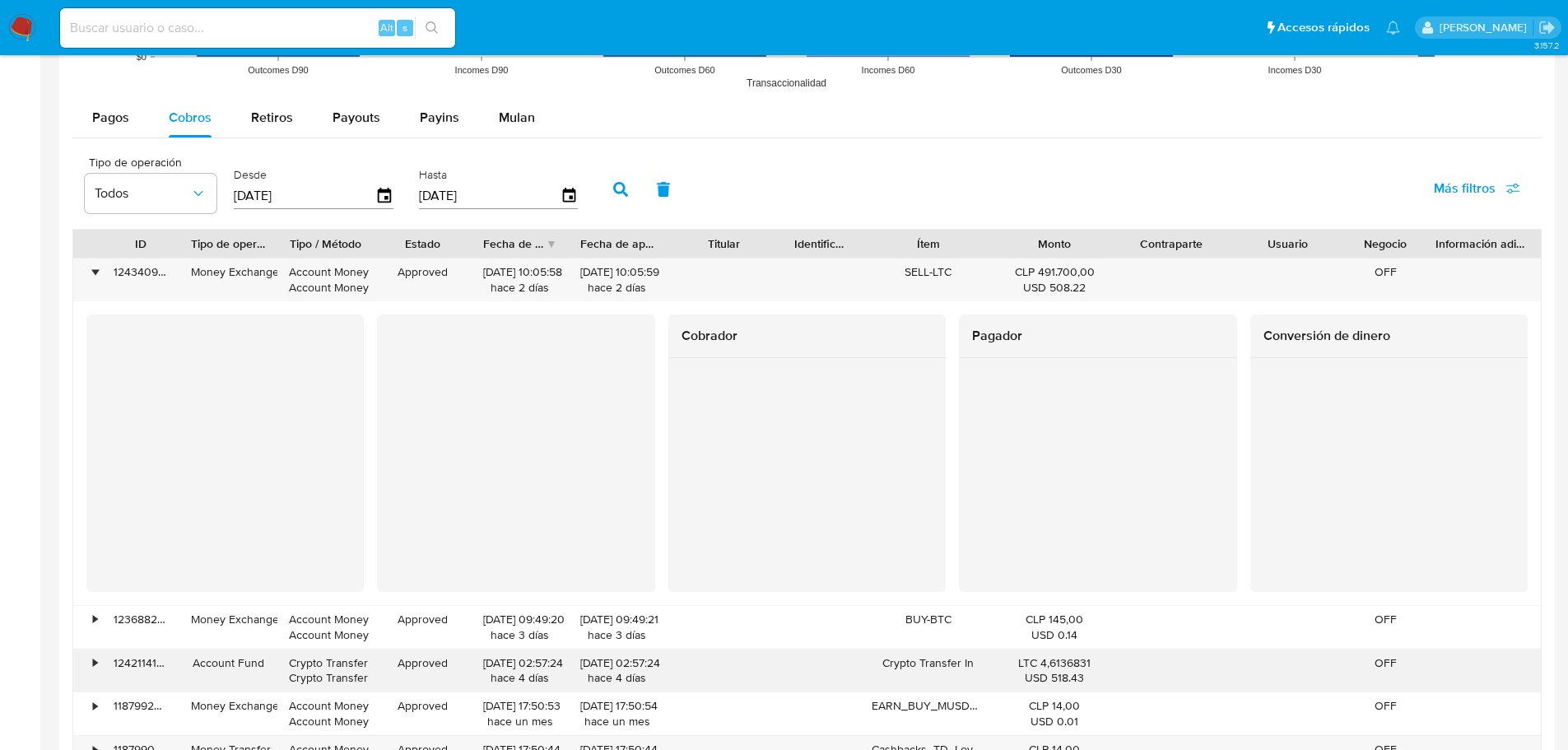
scroll to position [1811, 0]
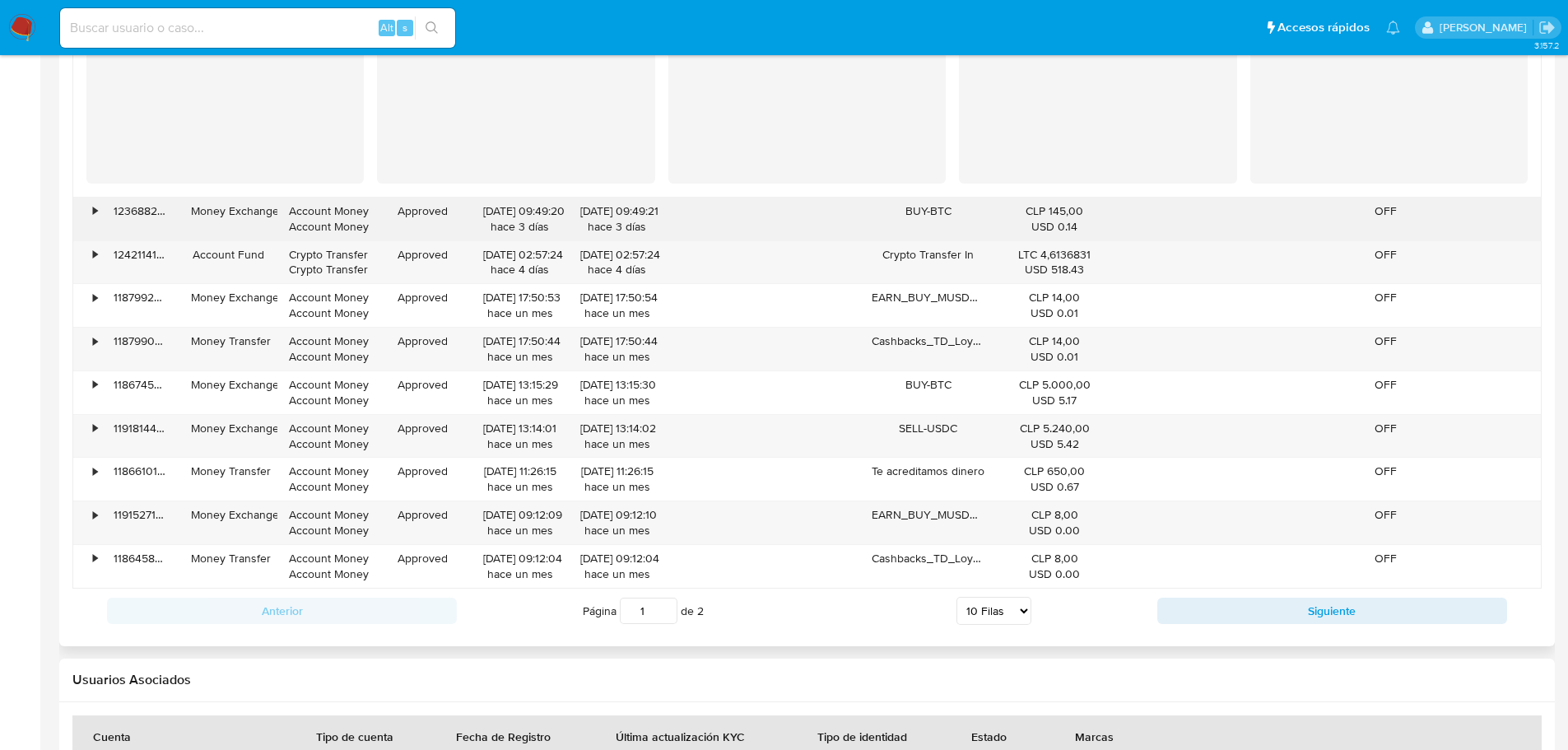
click at [94, 212] on div "•" at bounding box center [95, 211] width 4 height 16
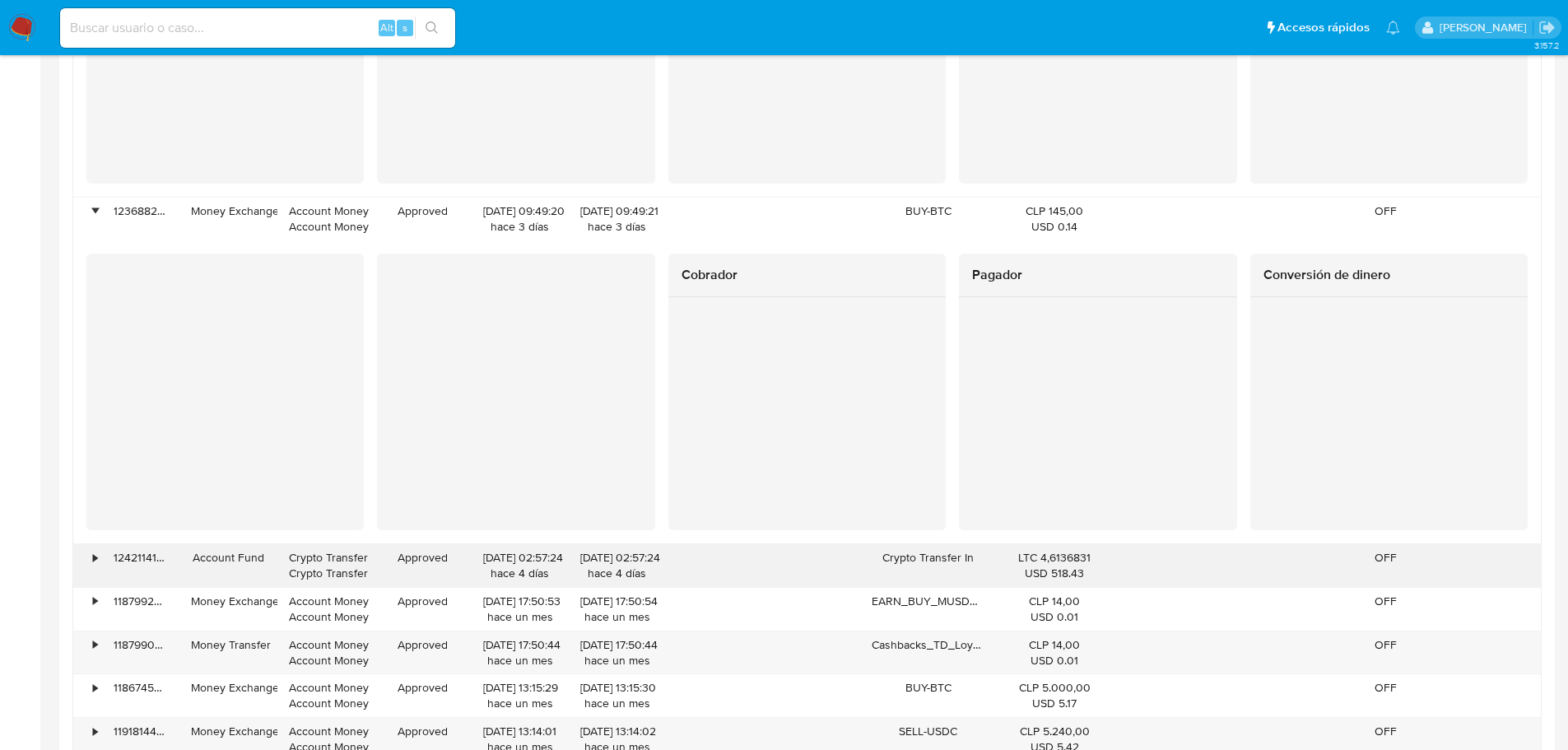
click at [90, 564] on div "•" at bounding box center [87, 565] width 28 height 43
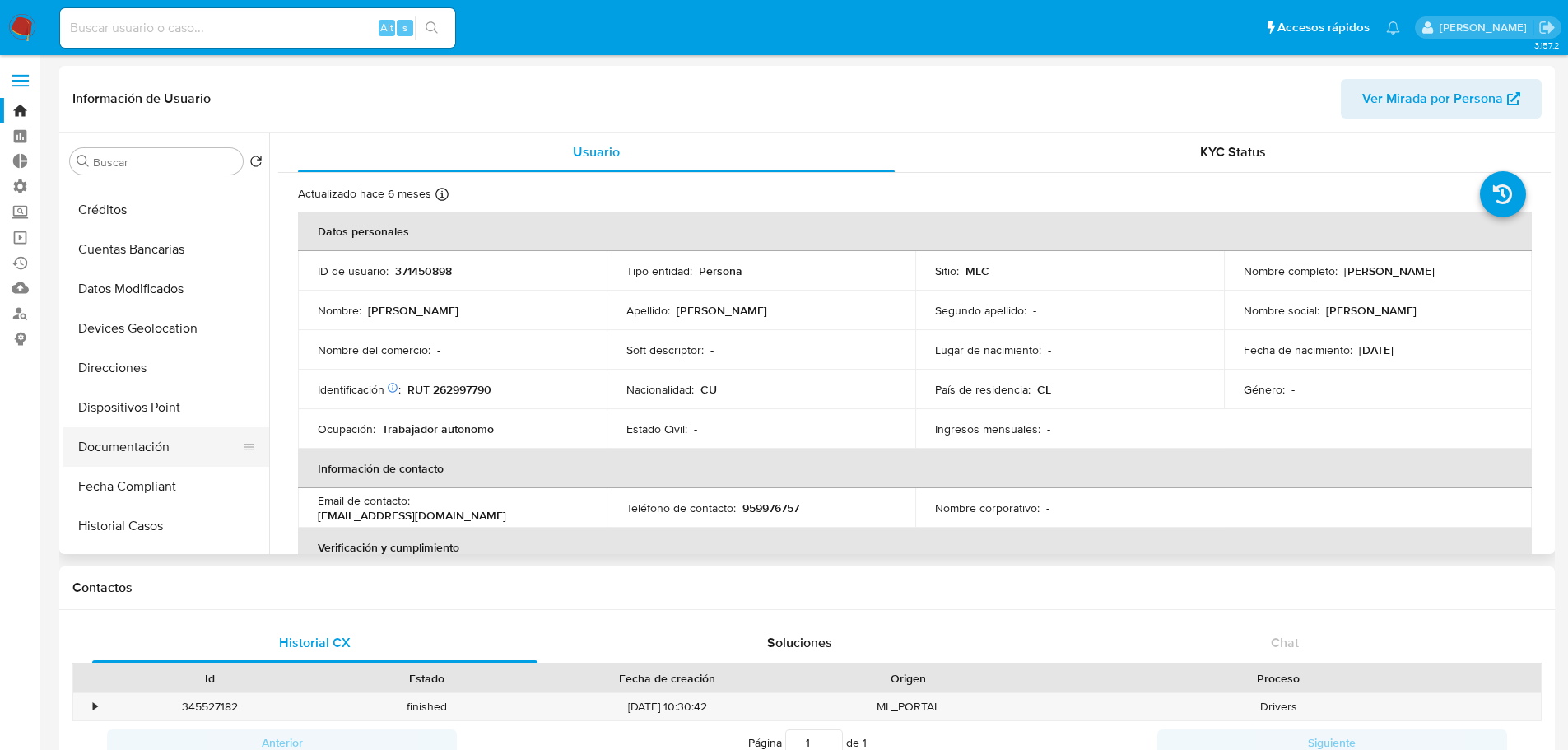
scroll to position [411, 0]
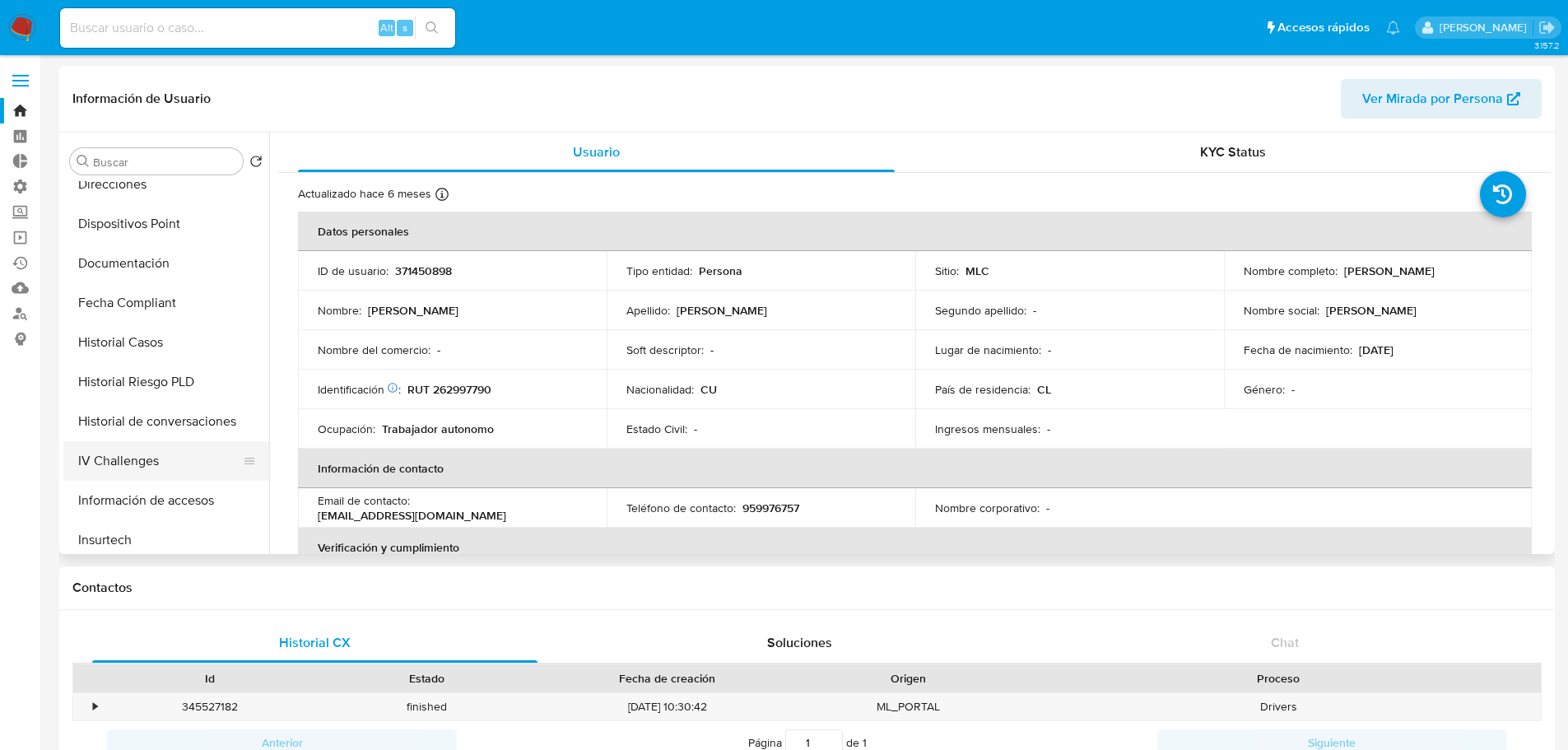
click at [150, 453] on button "IV Challenges" at bounding box center [160, 461] width 192 height 39
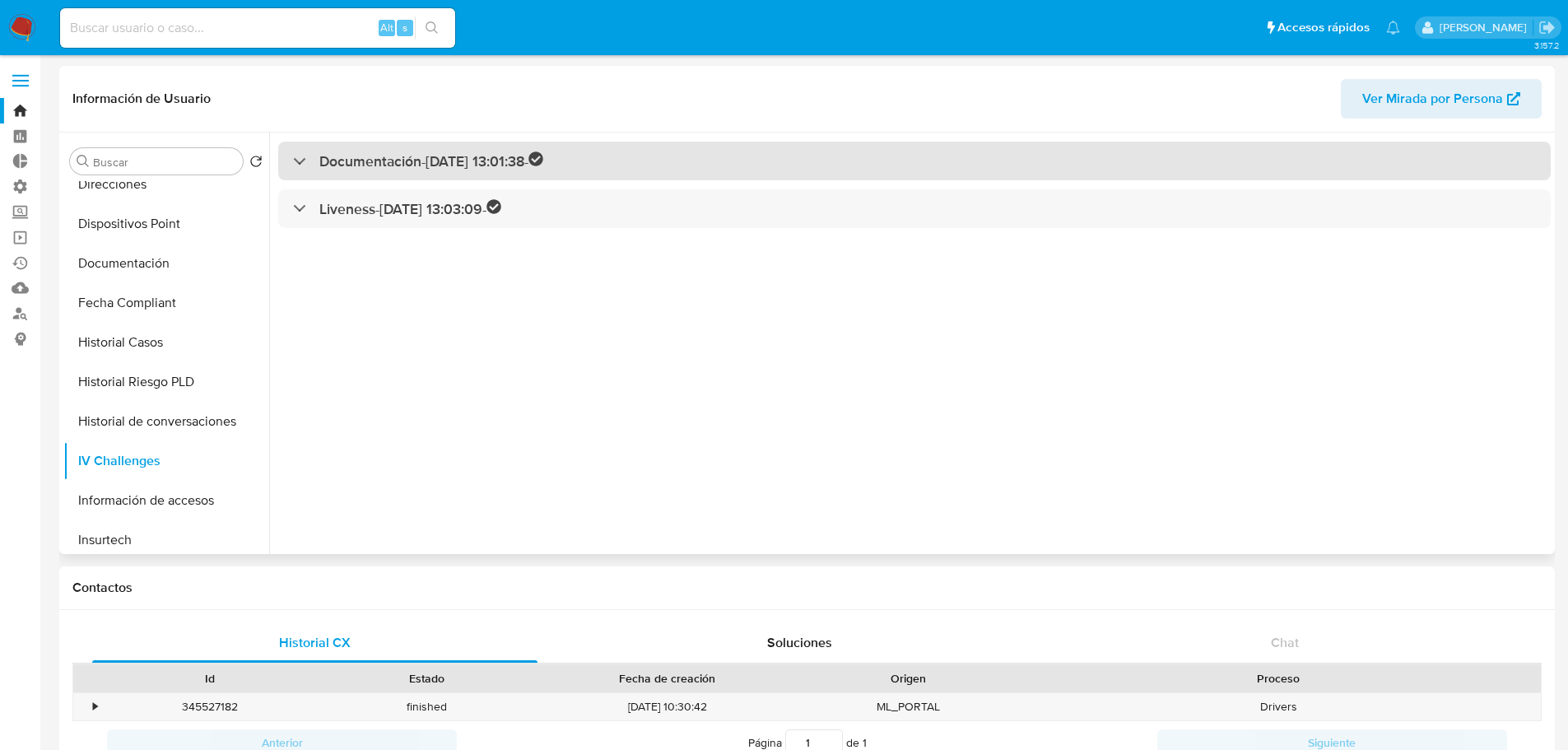
click at [438, 155] on h3 "Documentación - 15/03/2023 13:01:38 -" at bounding box center [431, 160] width 224 height 19
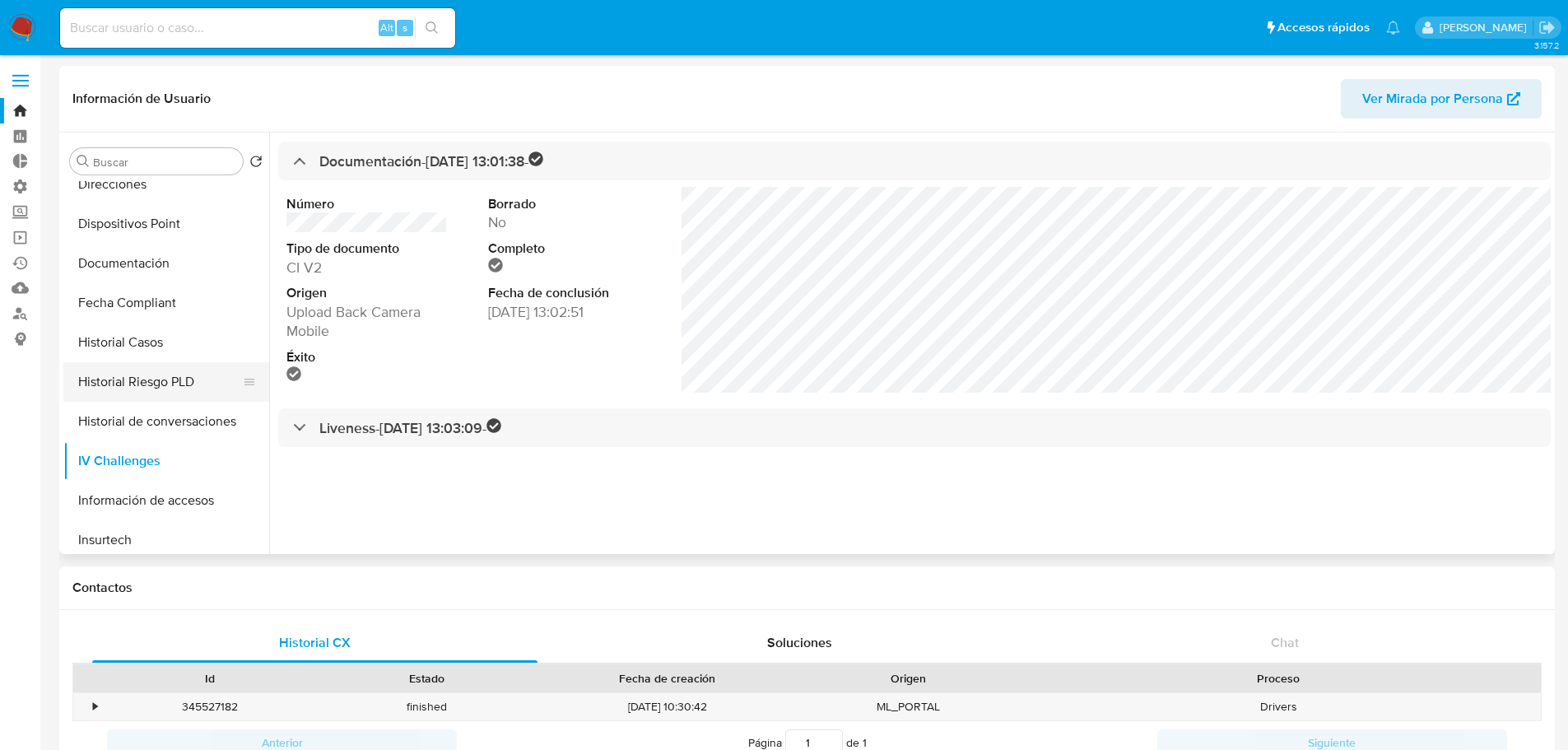
scroll to position [329, 0]
click at [135, 423] on button "Historial Casos" at bounding box center [160, 425] width 192 height 39
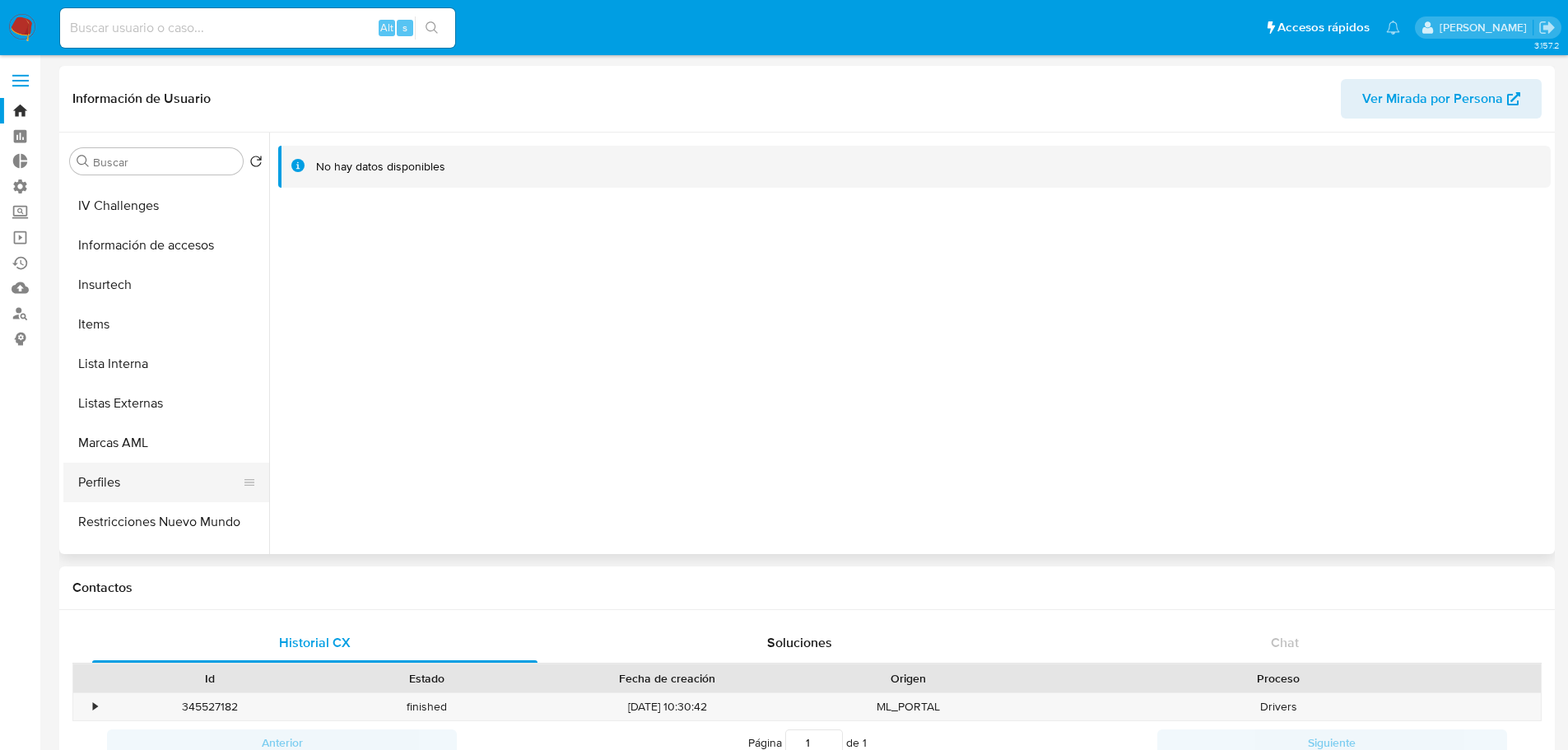
scroll to position [696, 0]
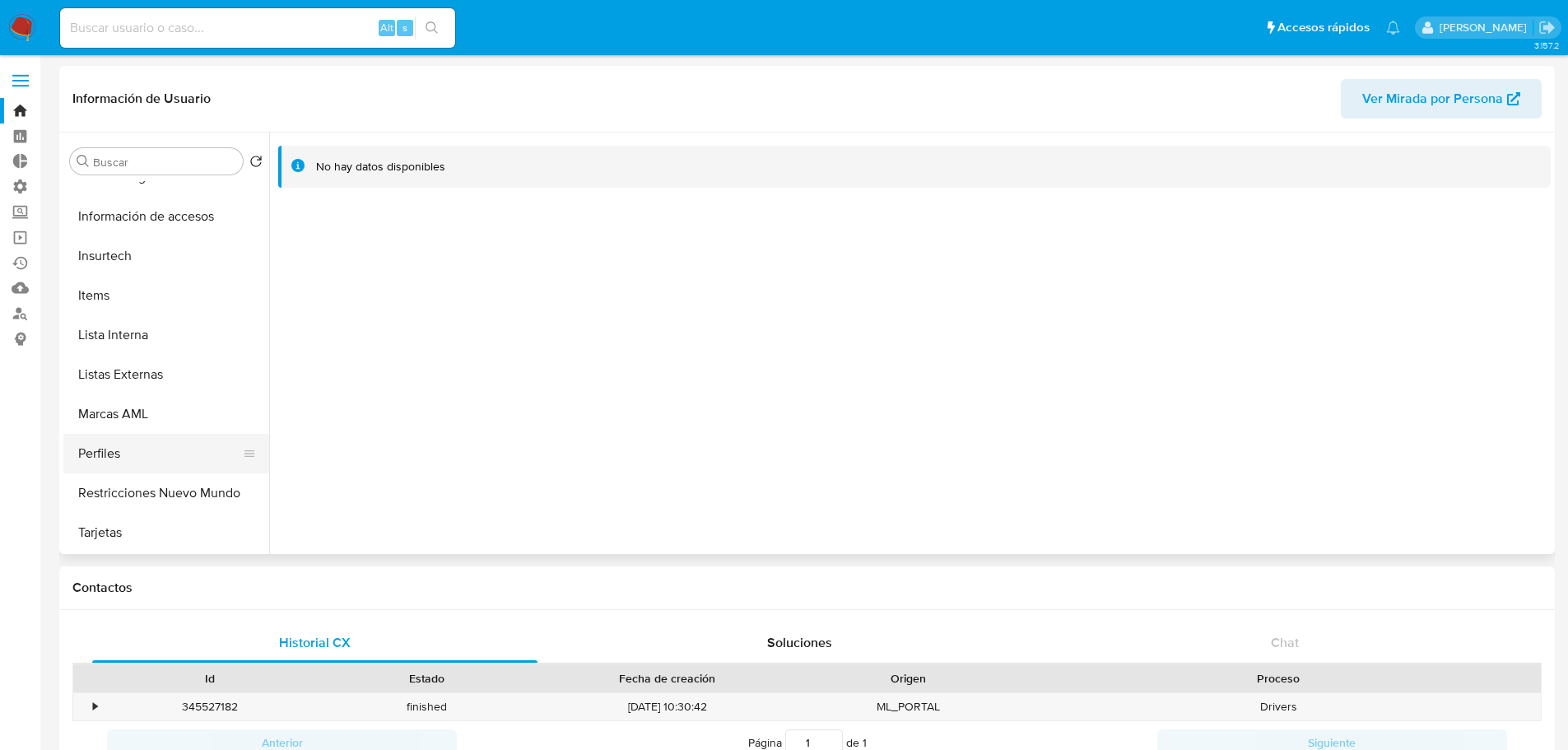
click at [146, 489] on button "Restricciones Nuevo Mundo" at bounding box center [167, 493] width 206 height 39
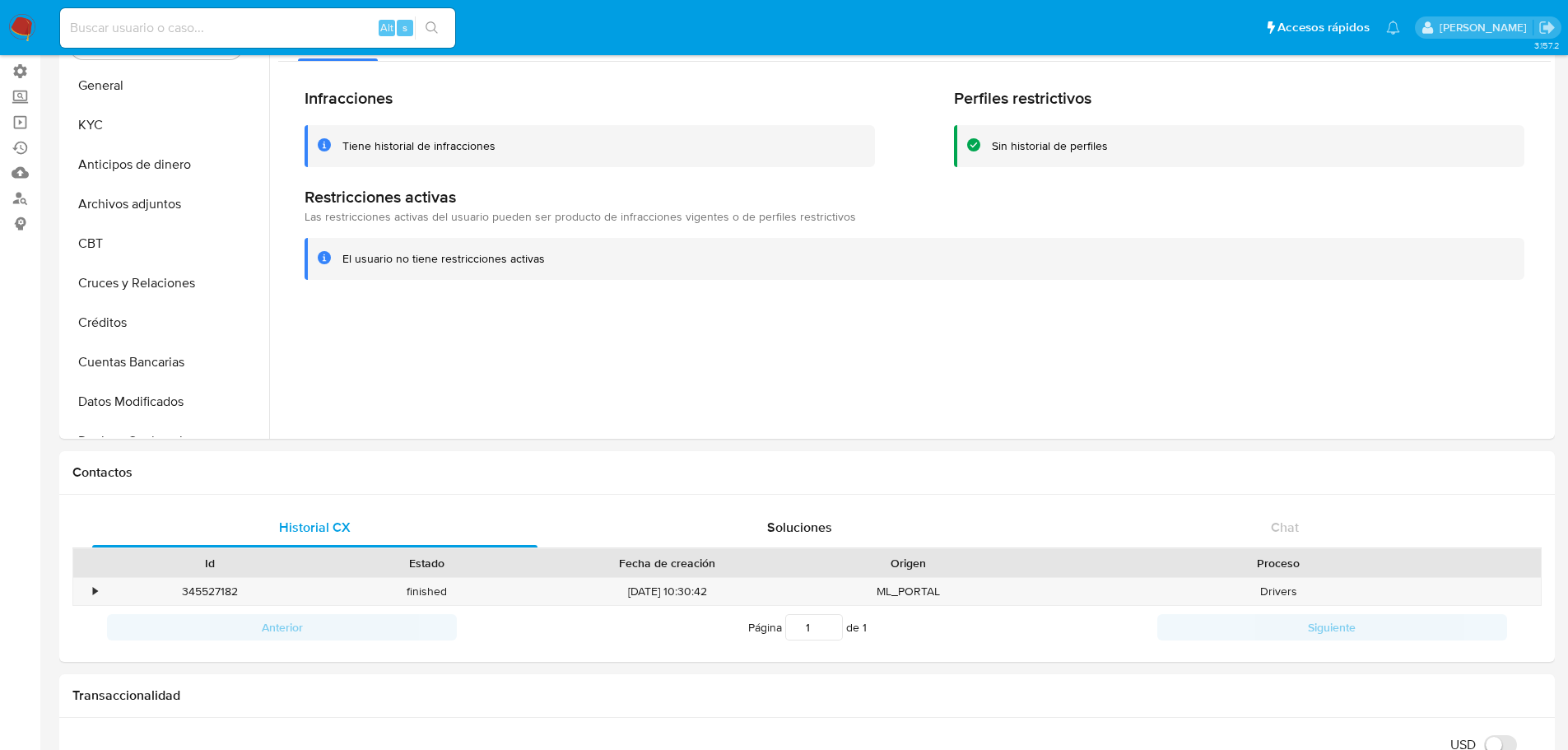
scroll to position [0, 0]
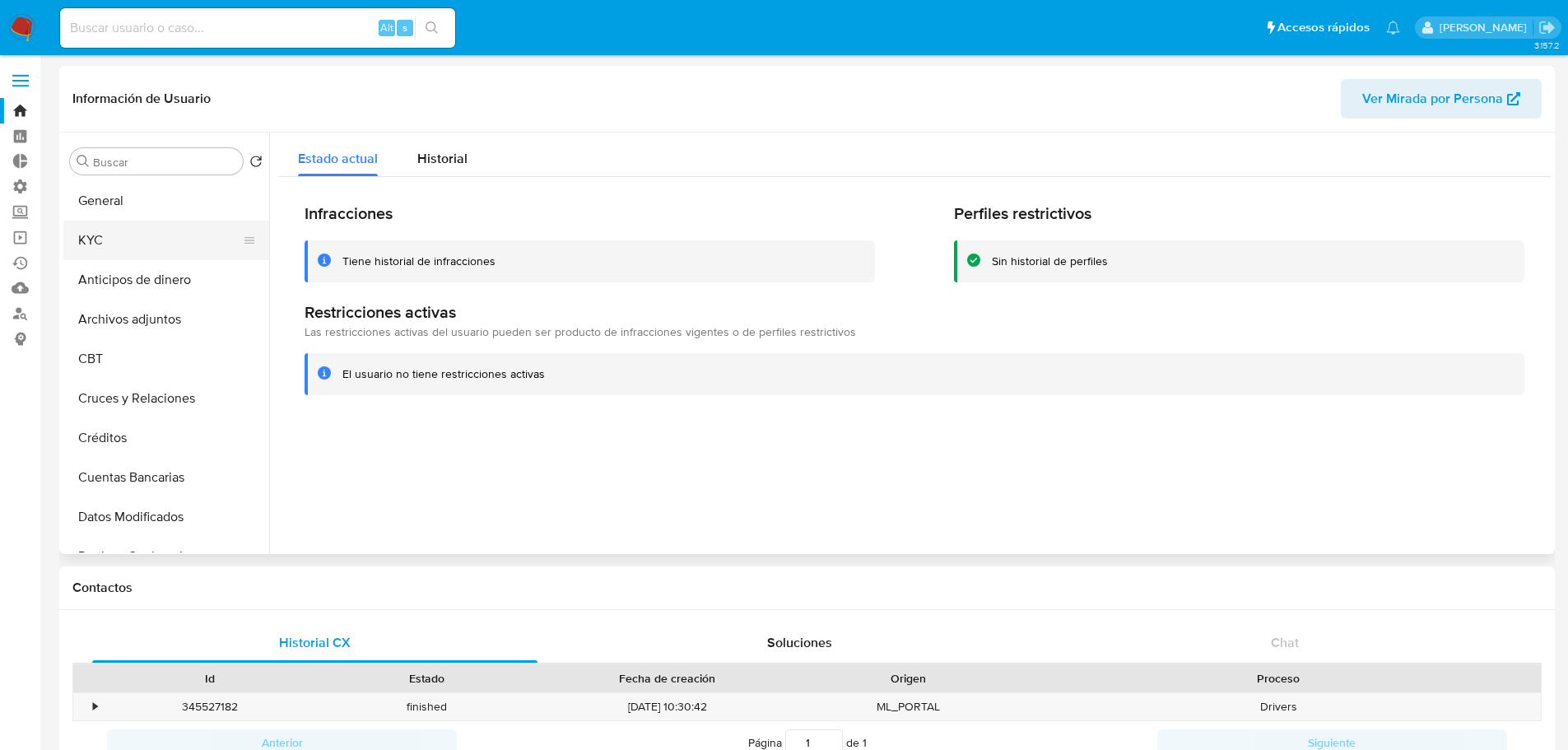
click at [115, 245] on button "KYC" at bounding box center [160, 241] width 192 height 39
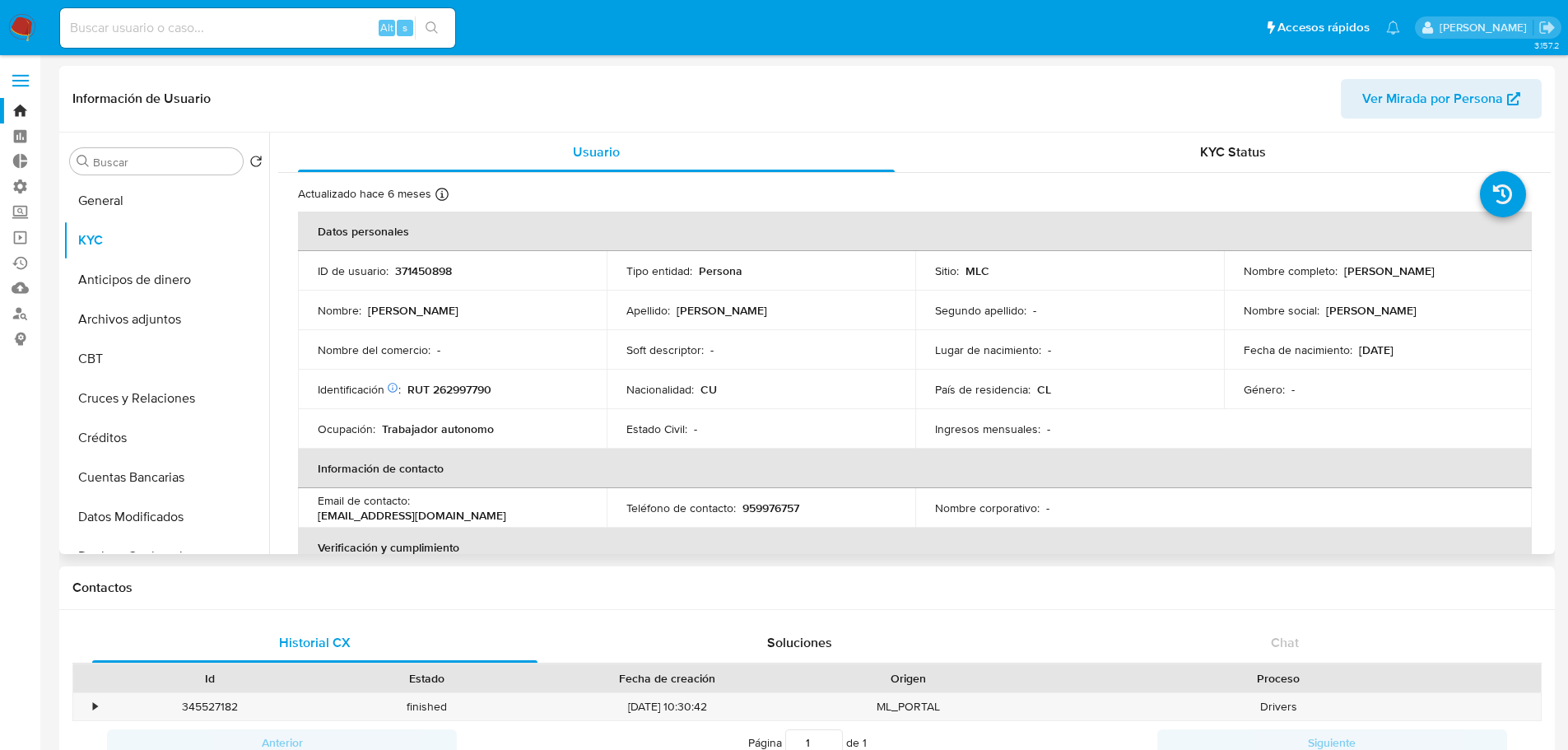
click at [427, 270] on p "371450898" at bounding box center [424, 270] width 57 height 15
copy p "371450898"
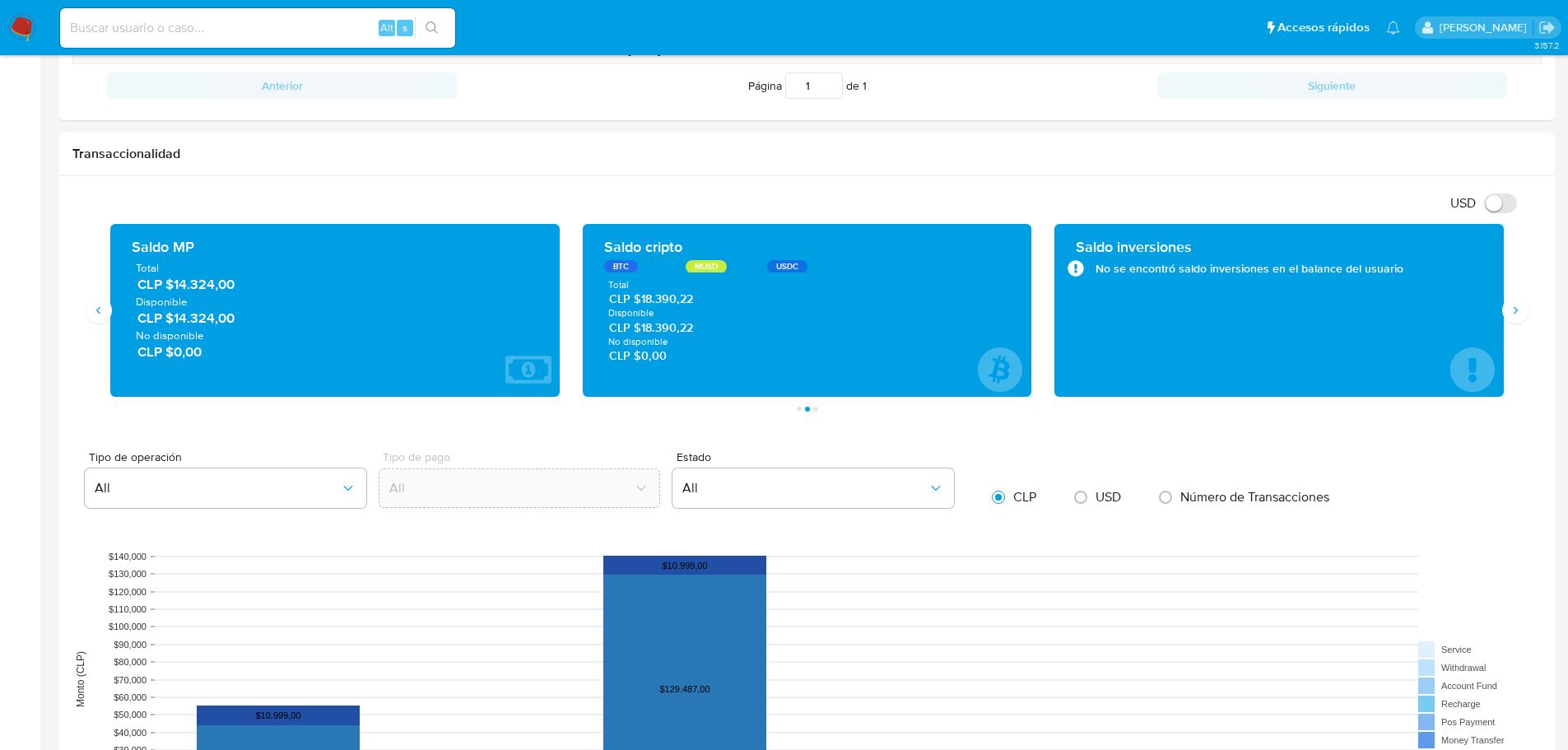
scroll to position [494, 0]
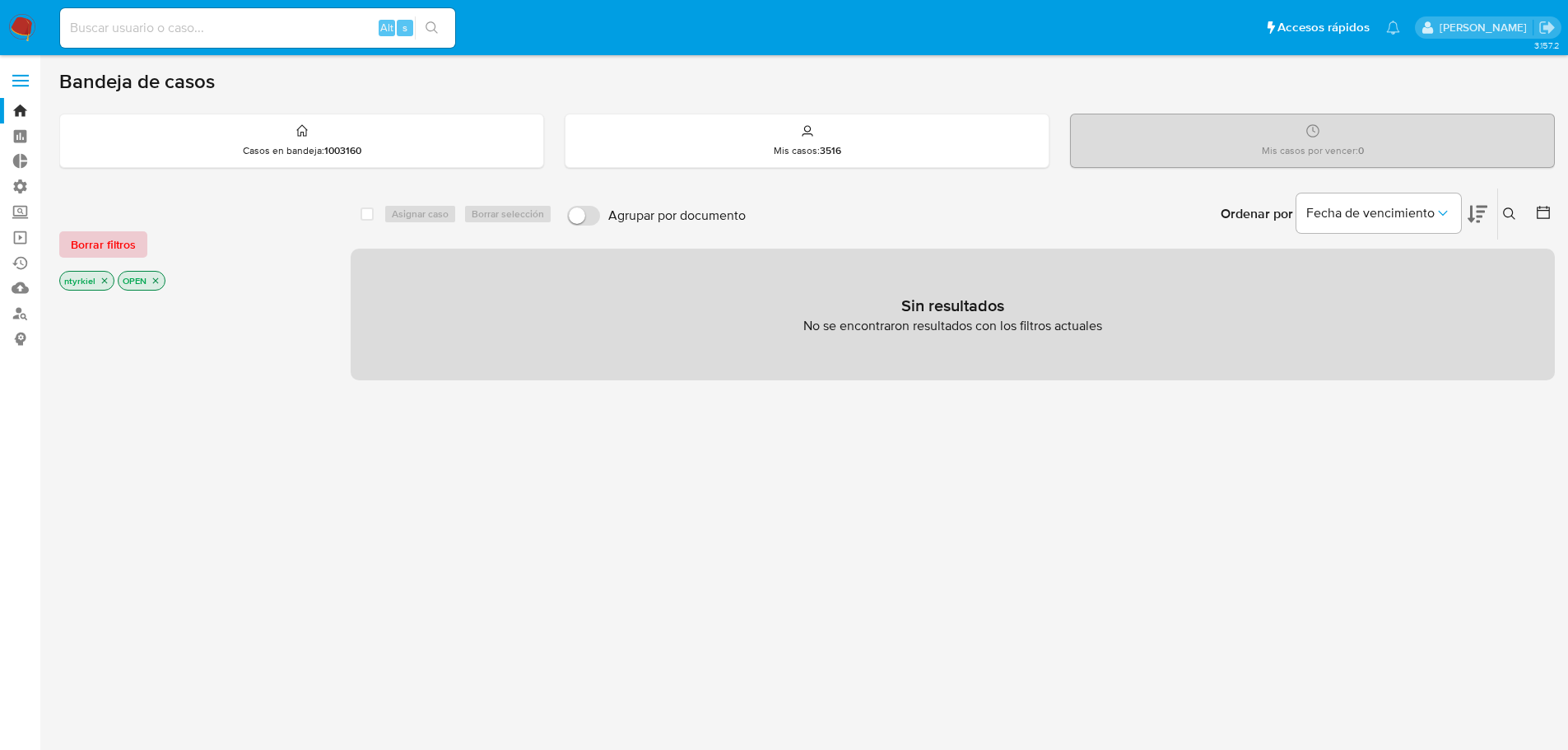
click at [118, 253] on span "Borrar filtros" at bounding box center [103, 243] width 65 height 23
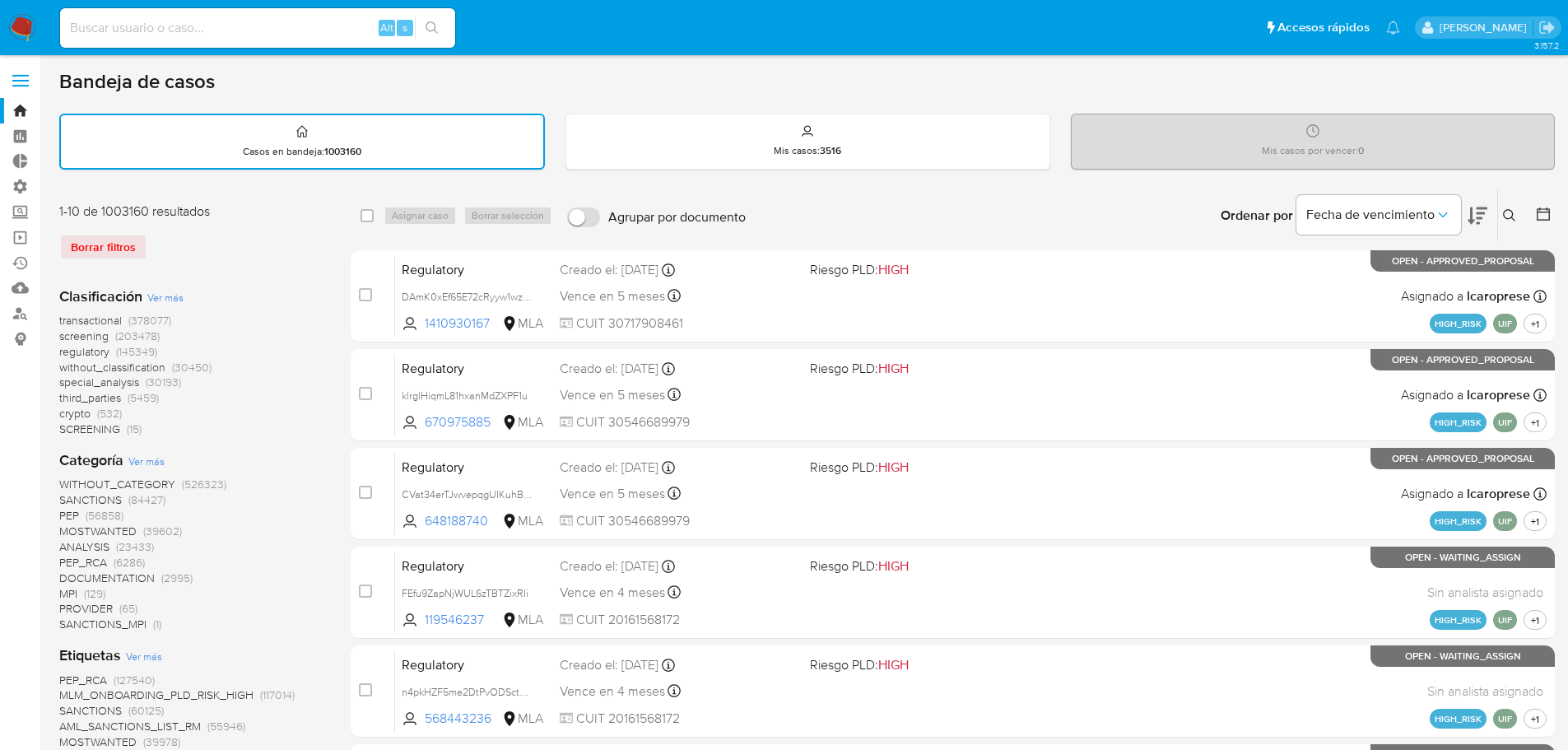
click at [74, 414] on span "crypto" at bounding box center [75, 413] width 31 height 17
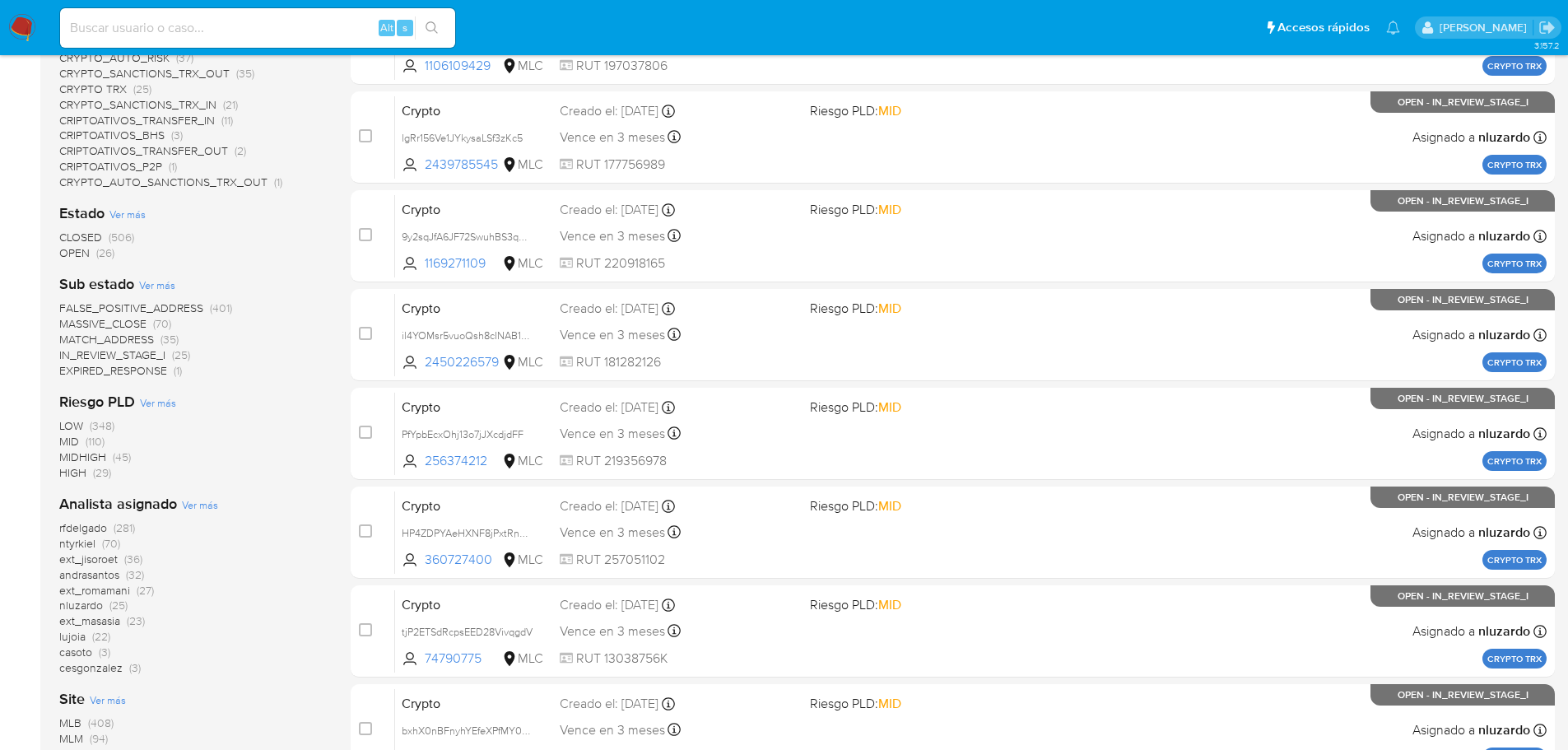
scroll to position [222, 0]
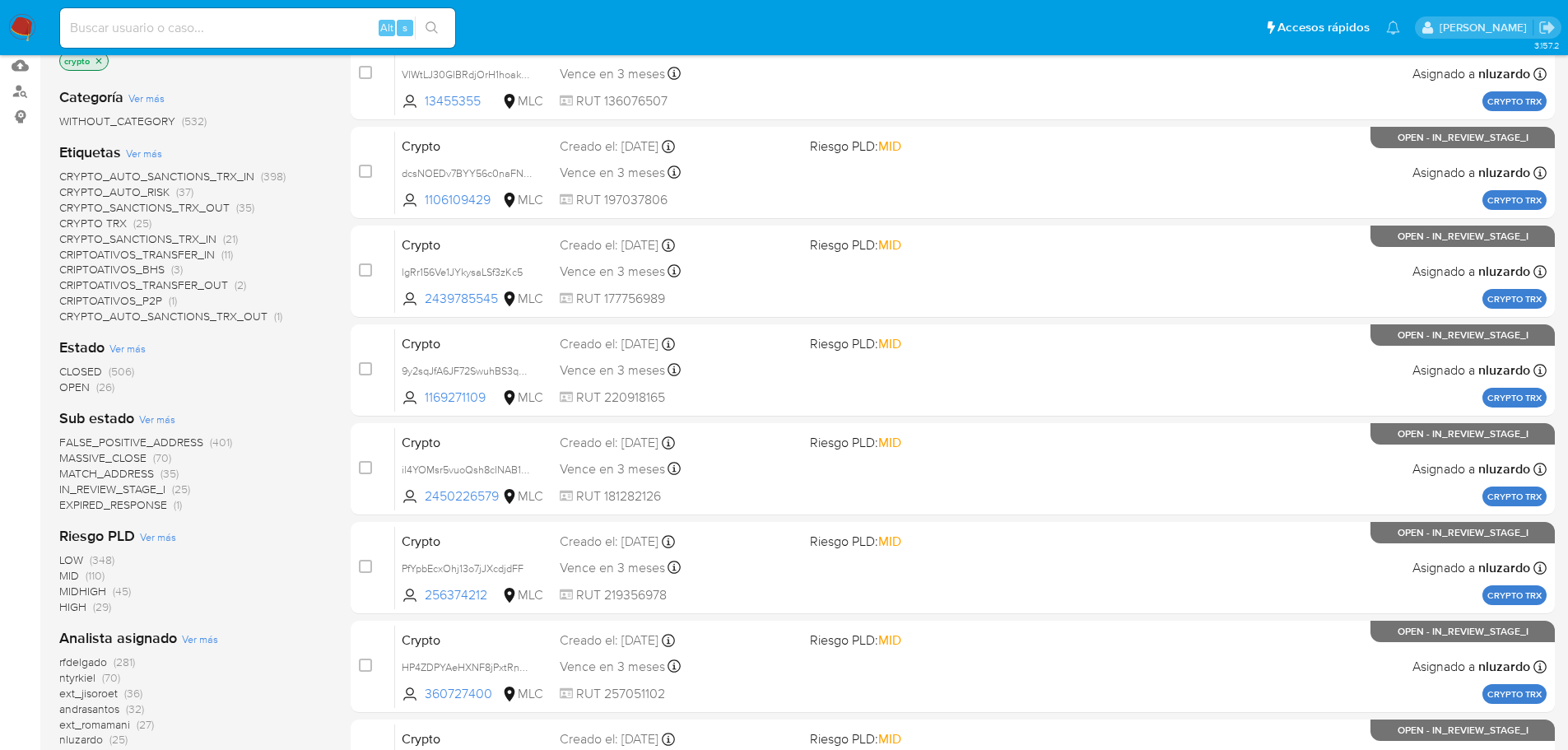
click at [71, 380] on span "OPEN" at bounding box center [74, 387] width 30 height 17
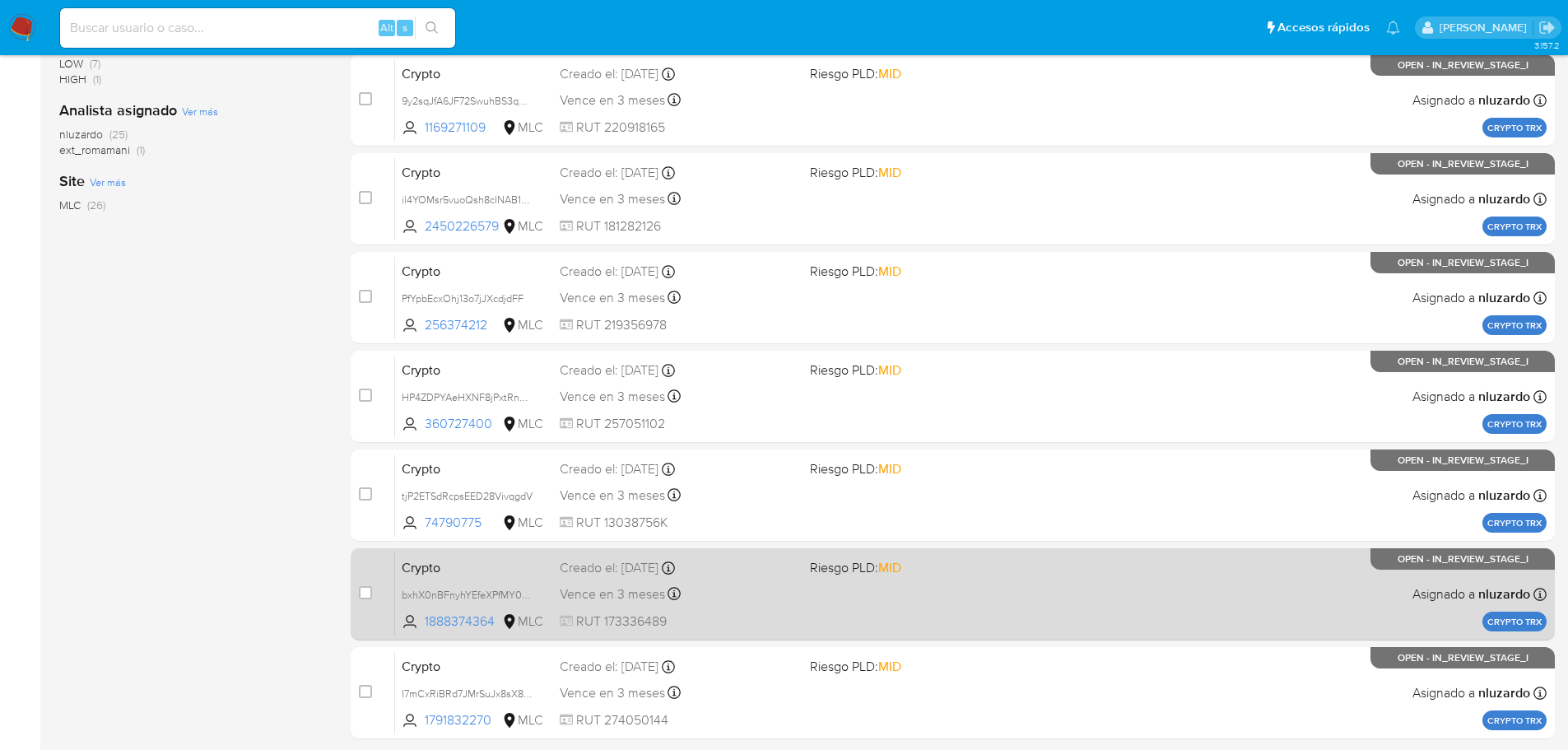
scroll to position [552, 0]
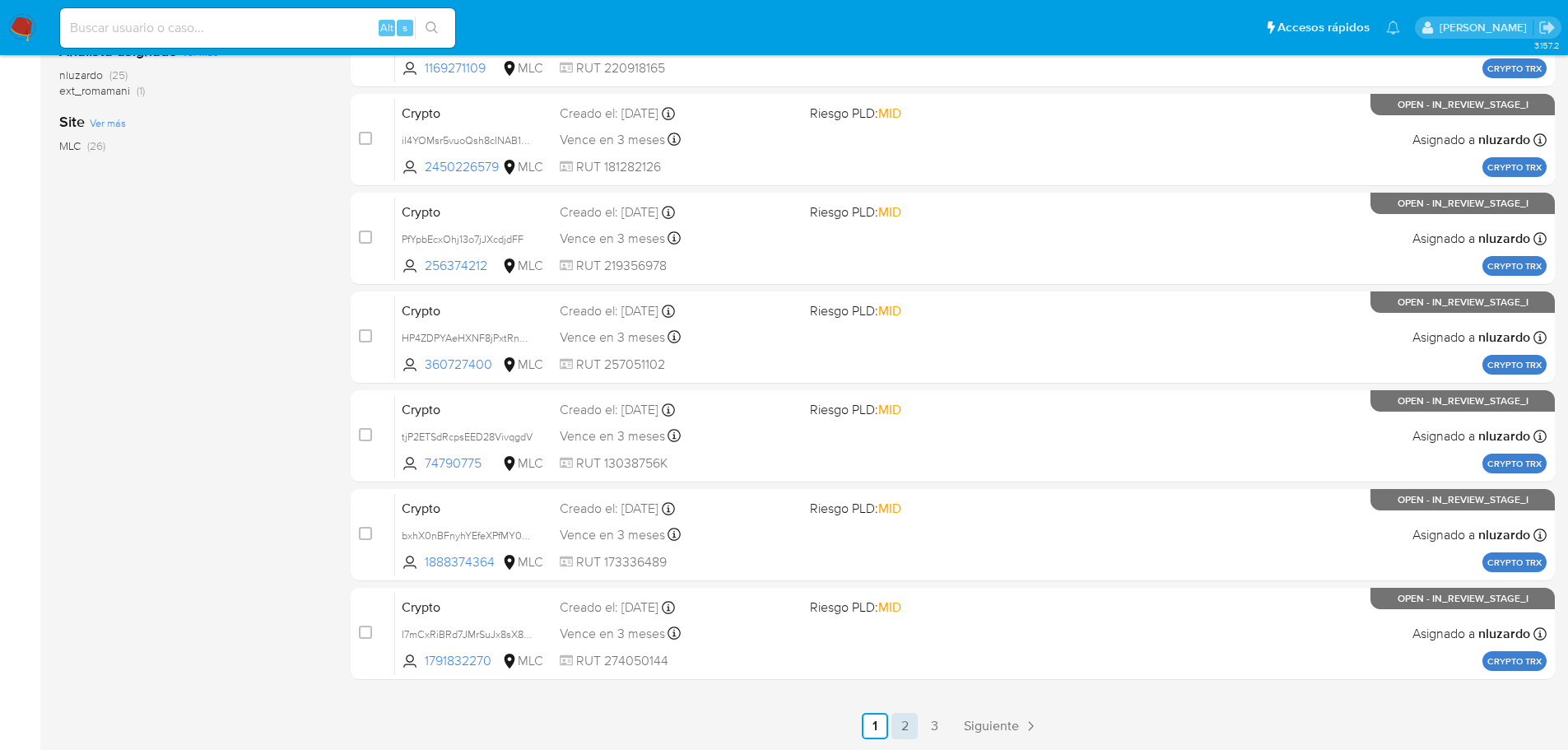
click at [896, 732] on link "2" at bounding box center [904, 725] width 26 height 27
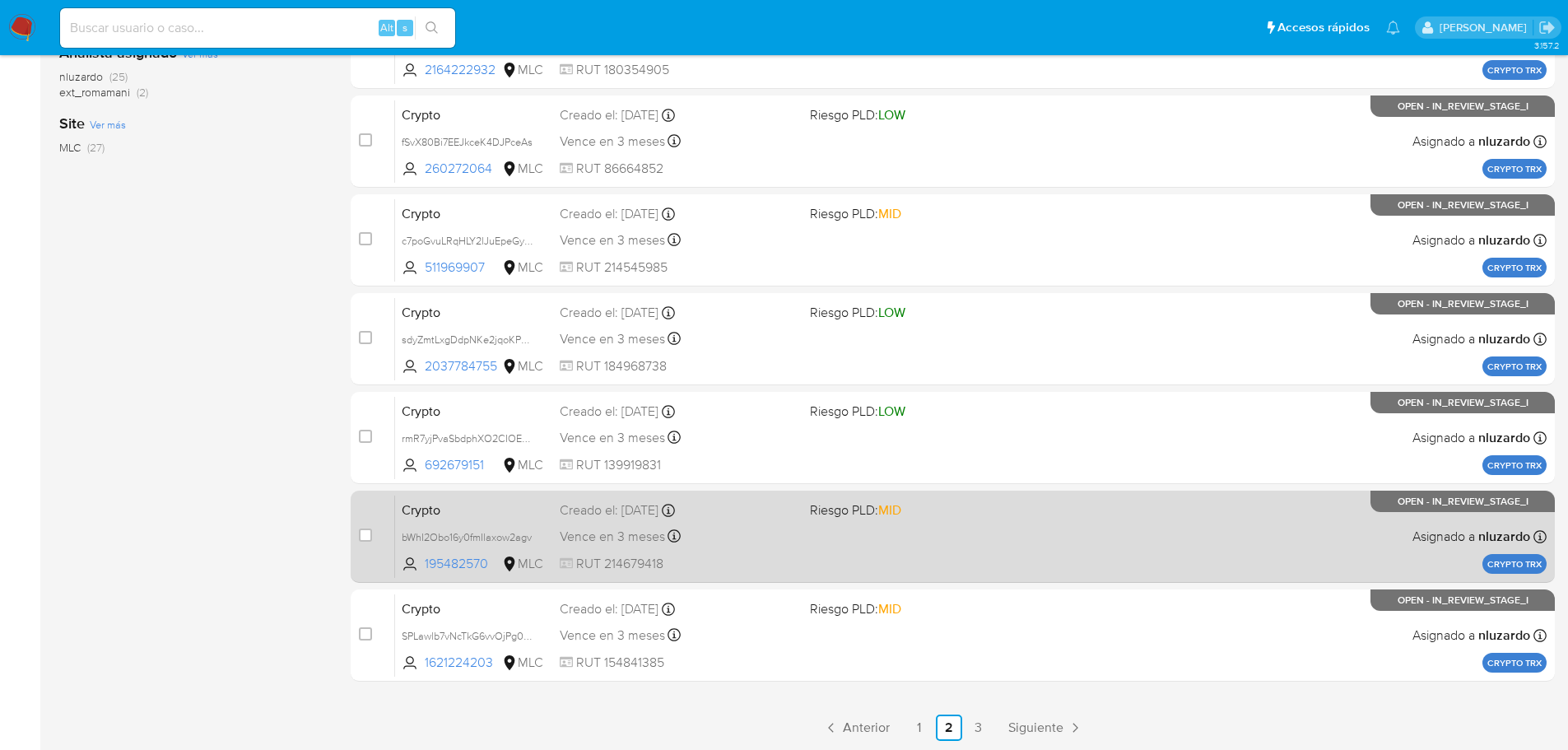
scroll to position [552, 0]
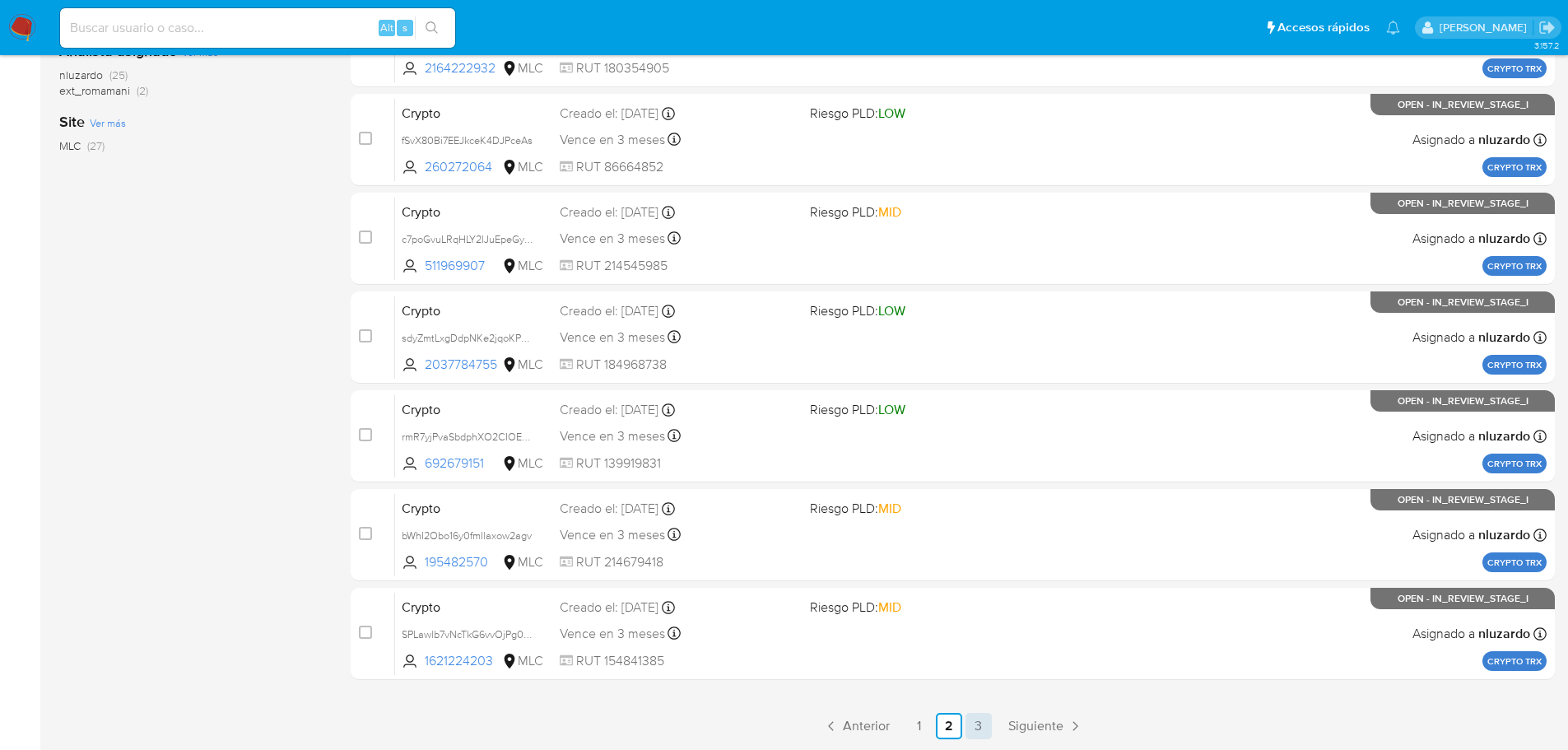
click at [980, 726] on link "3" at bounding box center [978, 725] width 26 height 27
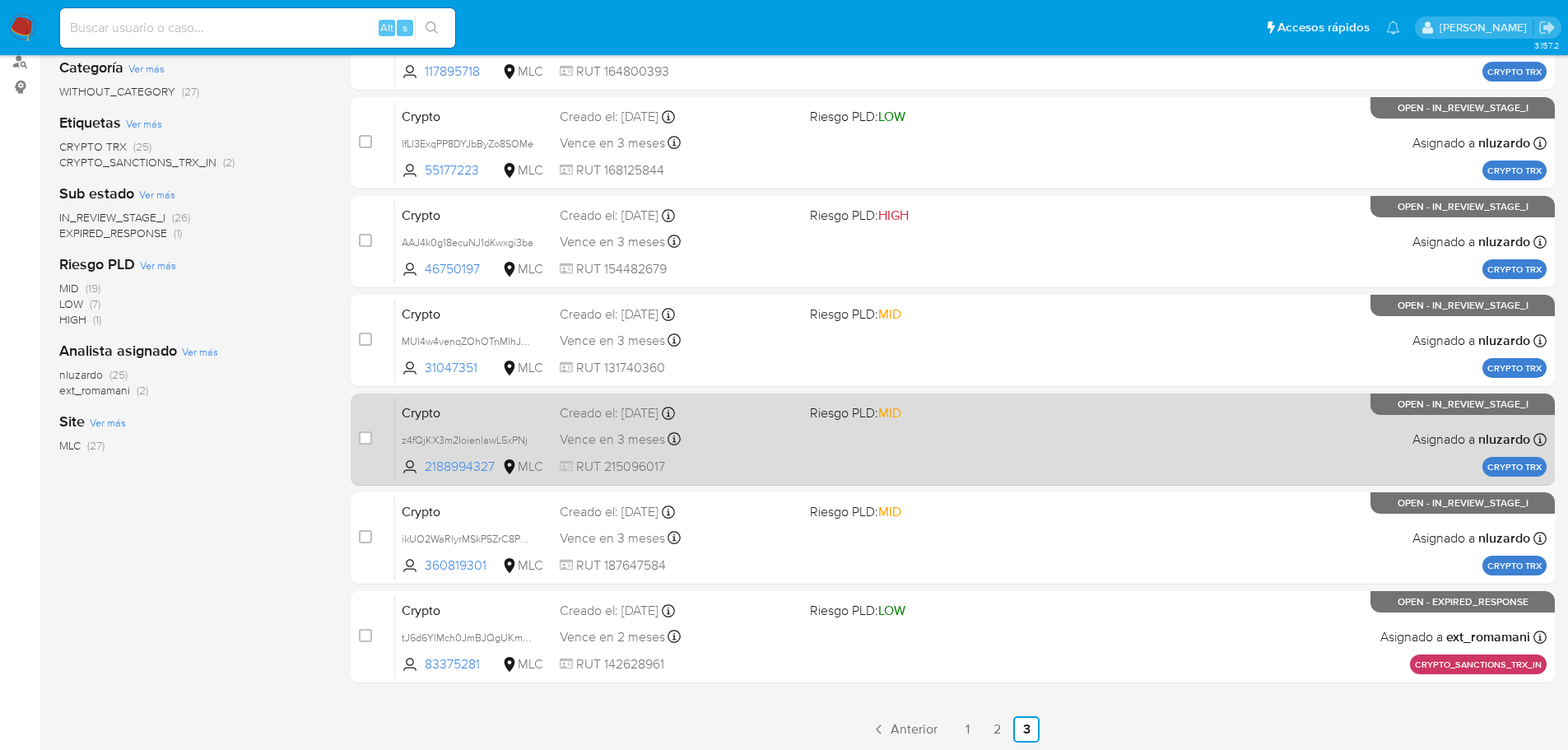
scroll to position [255, 0]
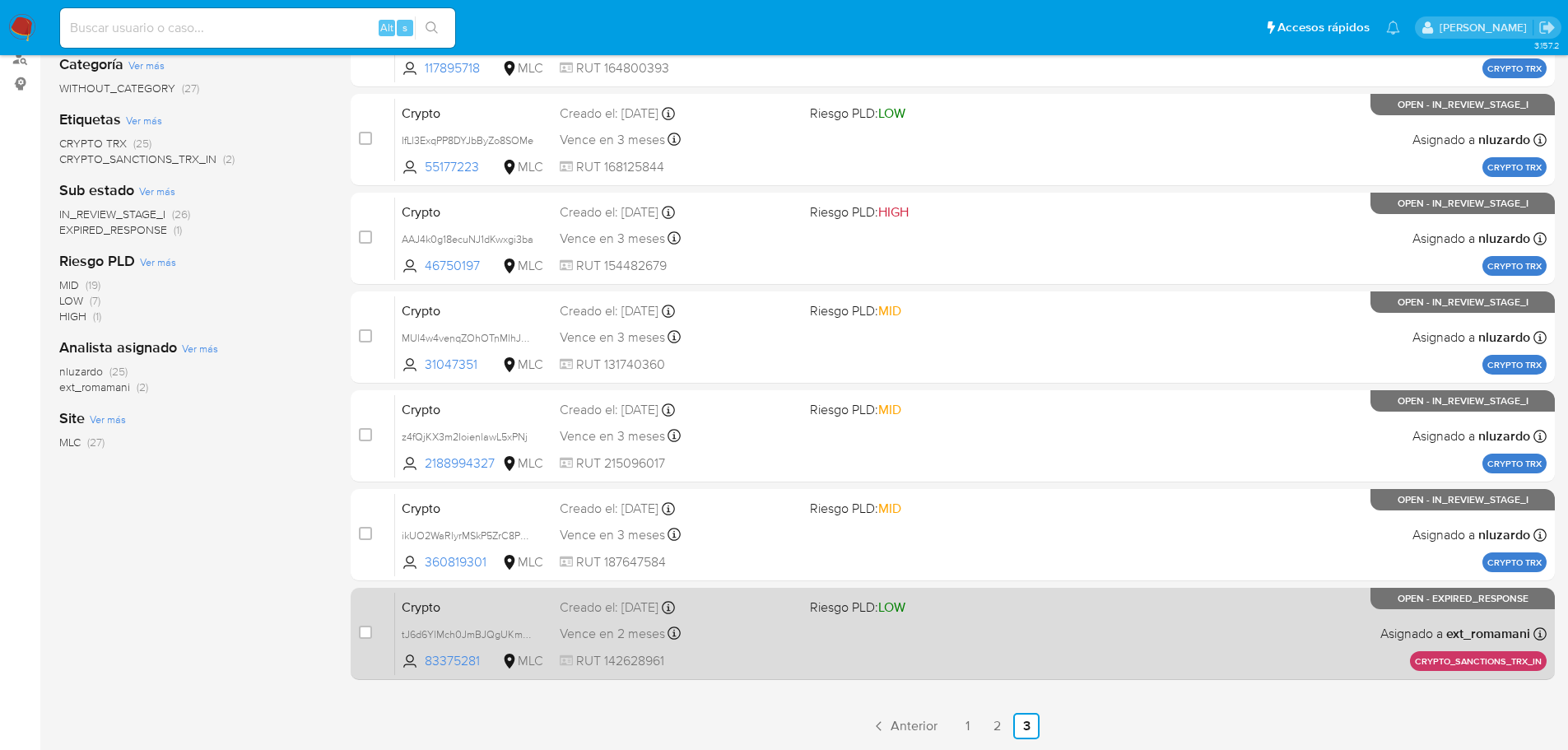
click at [732, 647] on div "Crypto tJ6d6YlMch0JmBJQgUKmsqAA 83375281 MLC Riesgo PLD: LOW Creado el: 14/08/2…" at bounding box center [970, 633] width 1151 height 83
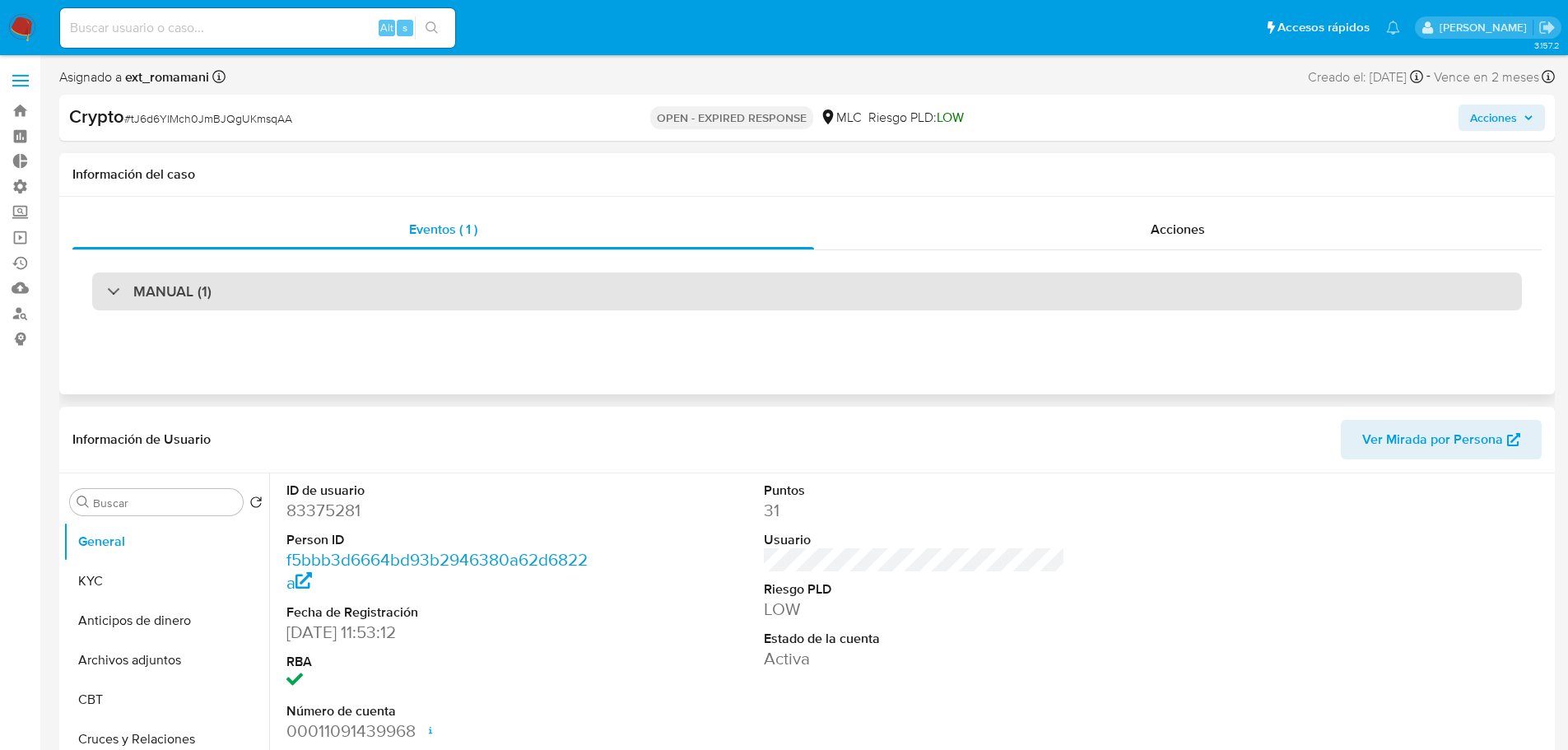
select select "10"
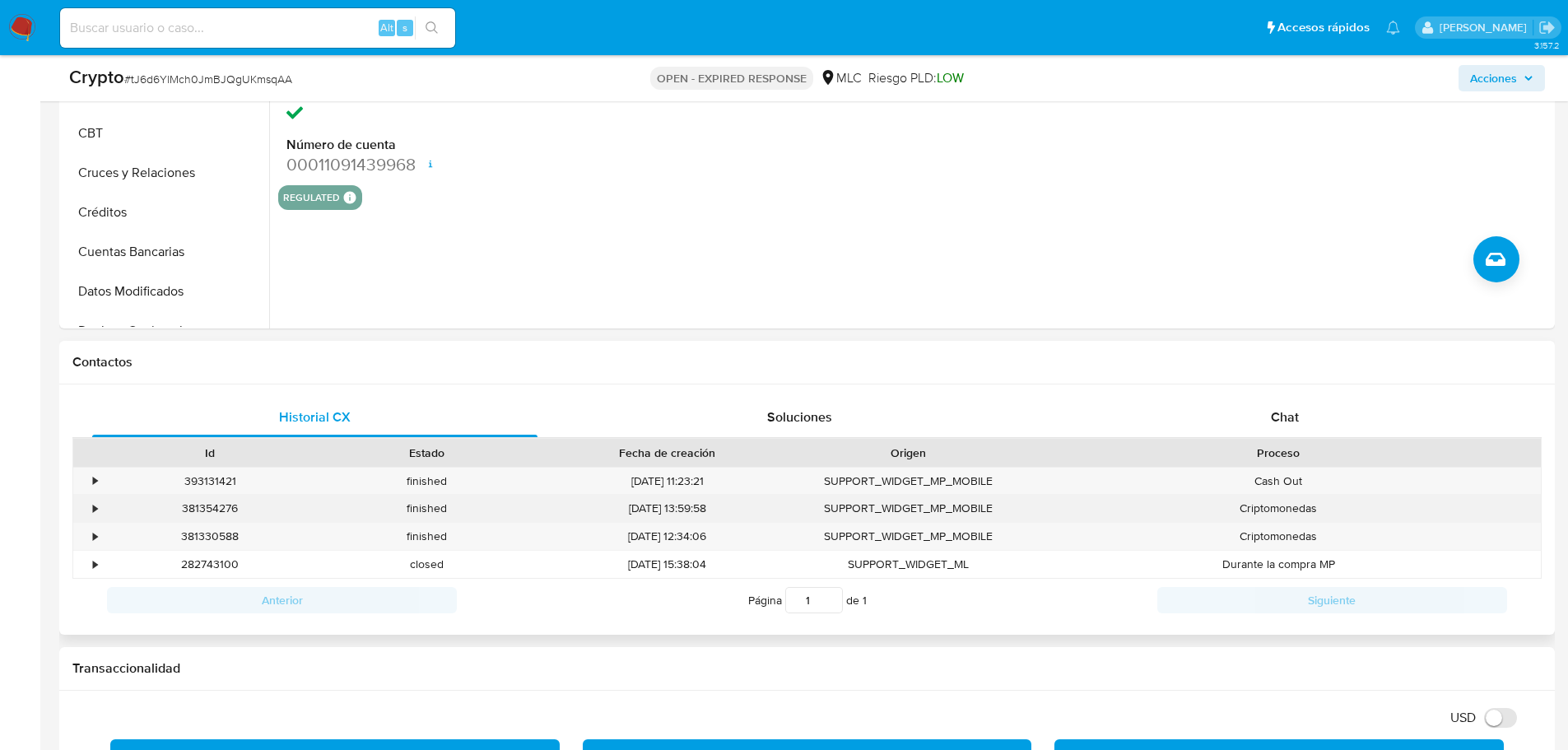
scroll to position [659, 0]
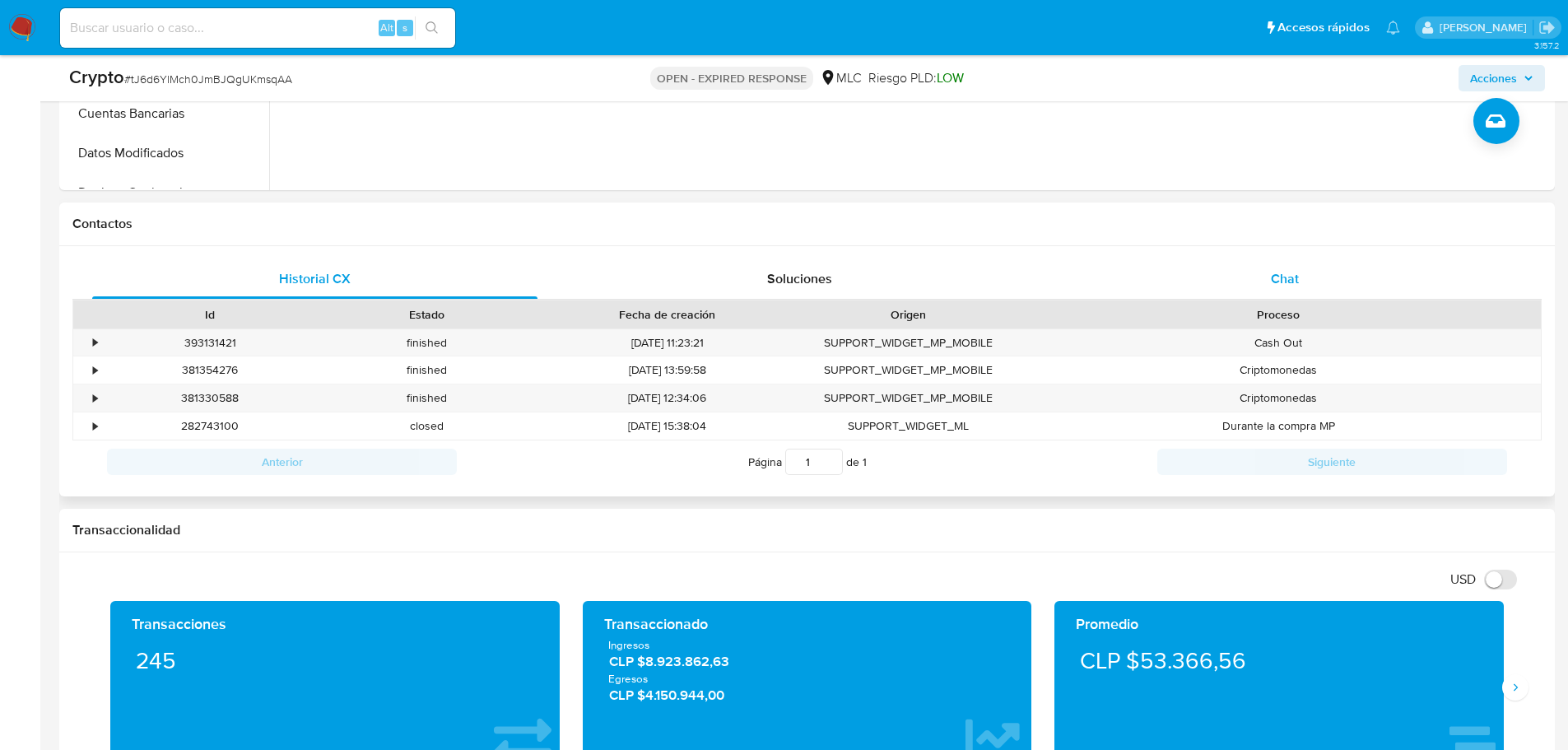
click at [1293, 278] on span "Chat" at bounding box center [1284, 278] width 28 height 19
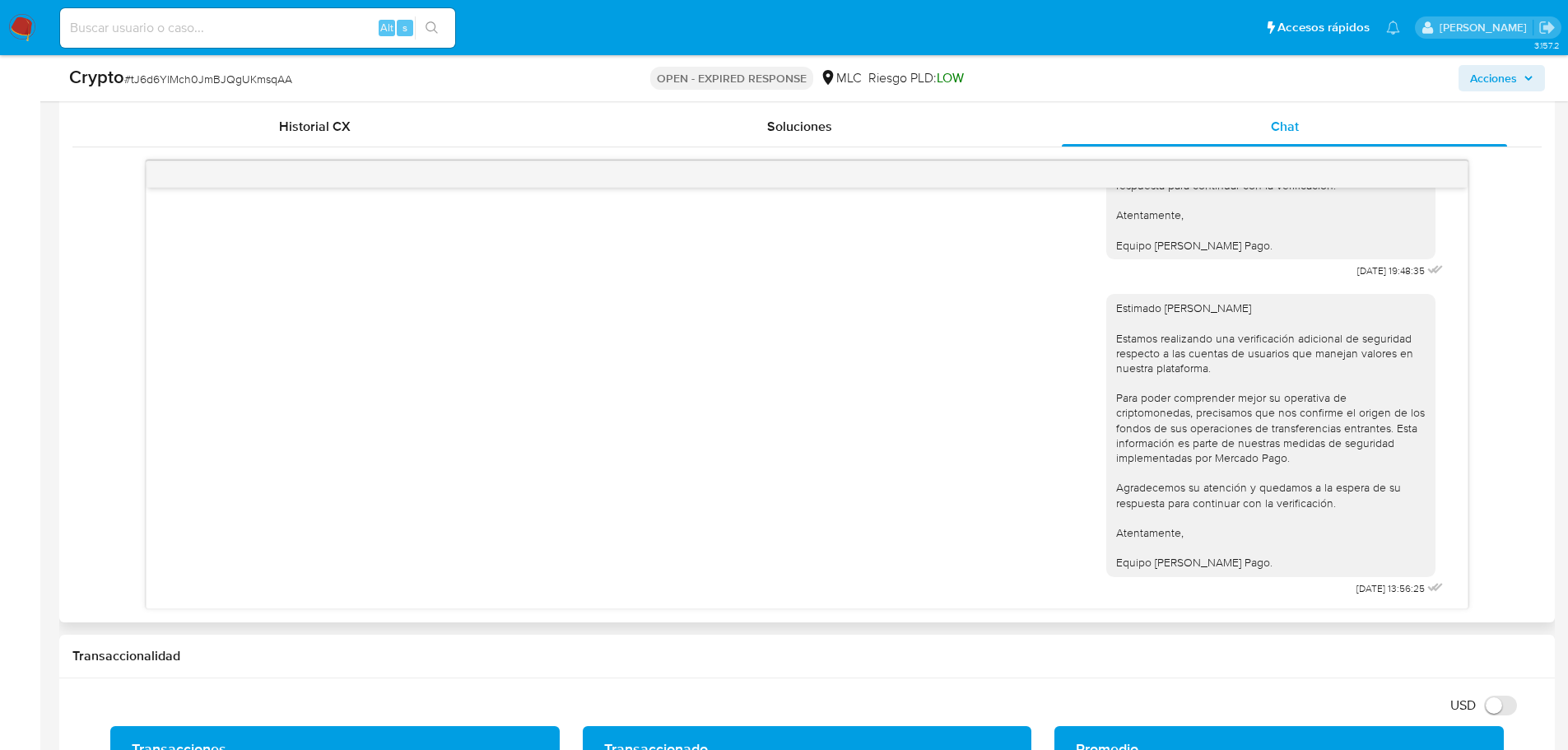
scroll to position [824, 0]
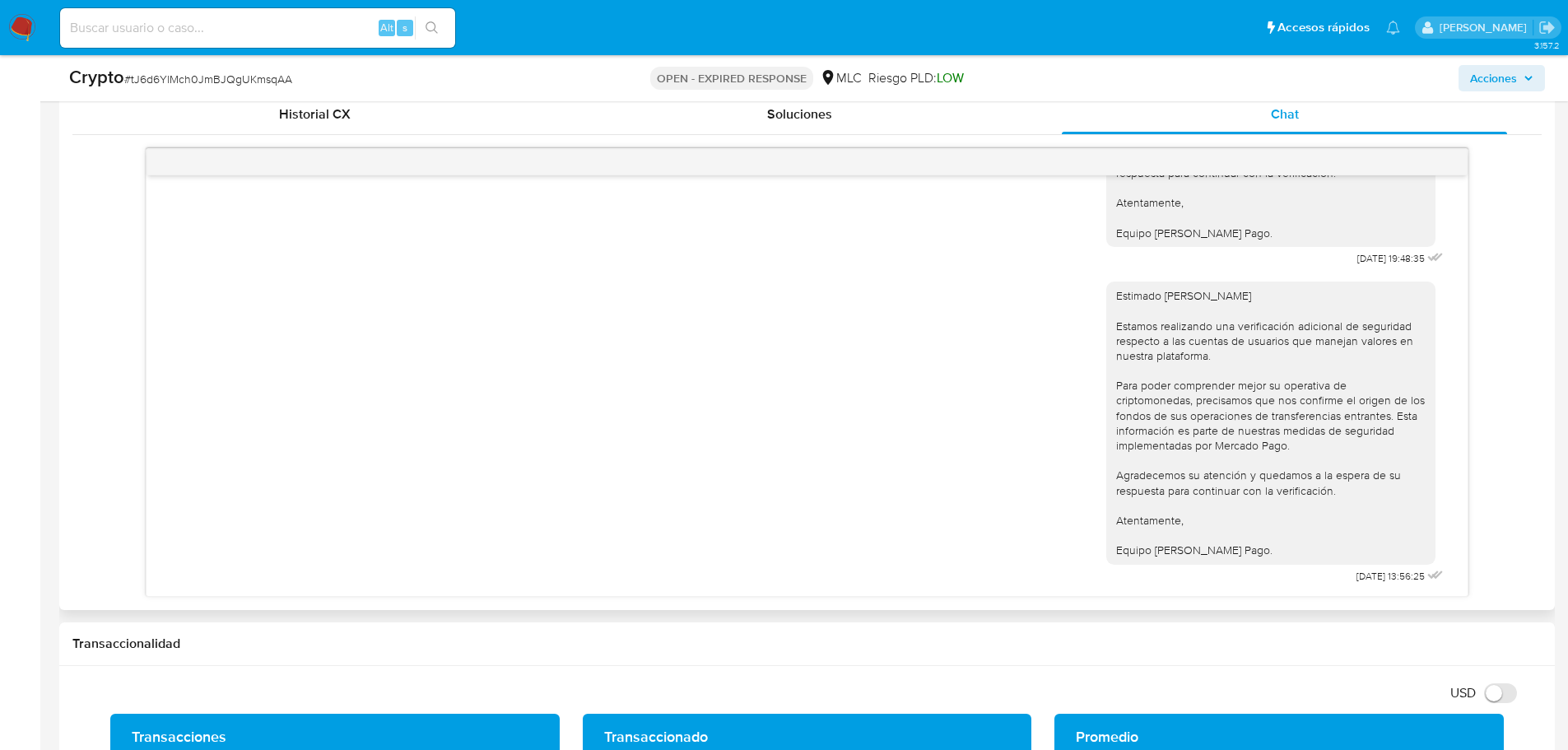
drag, startPoint x: 1257, startPoint y: 552, endPoint x: 1101, endPoint y: 297, distance: 298.9
click at [1106, 297] on div "Estimado [PERSON_NAME] Estamos realizando una verificación adicional de segurid…" at bounding box center [1270, 423] width 329 height 283
copy div "Estimado Juan Carlos Díaz Muñoz Estamos realizando una verificación adicional d…"
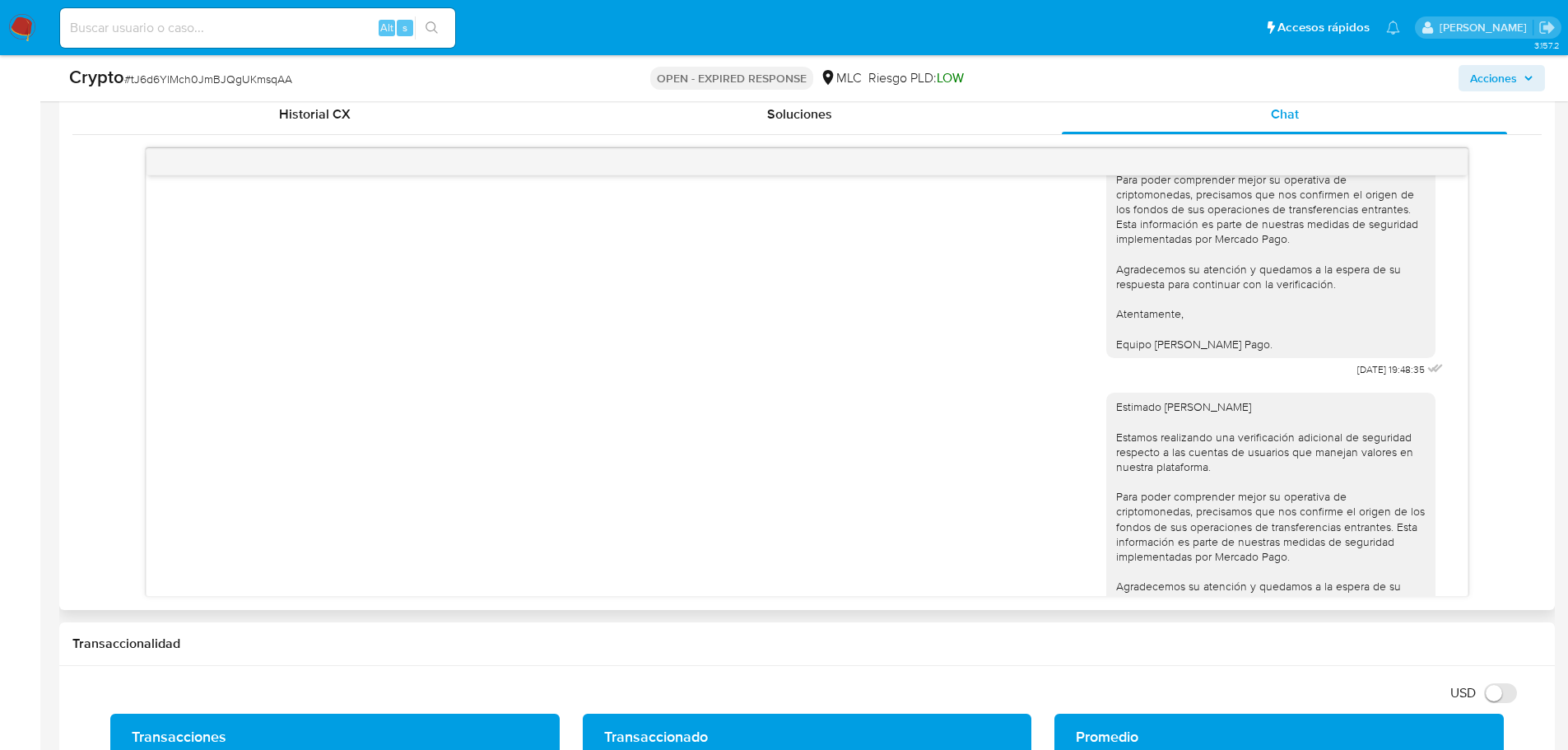
scroll to position [148, 0]
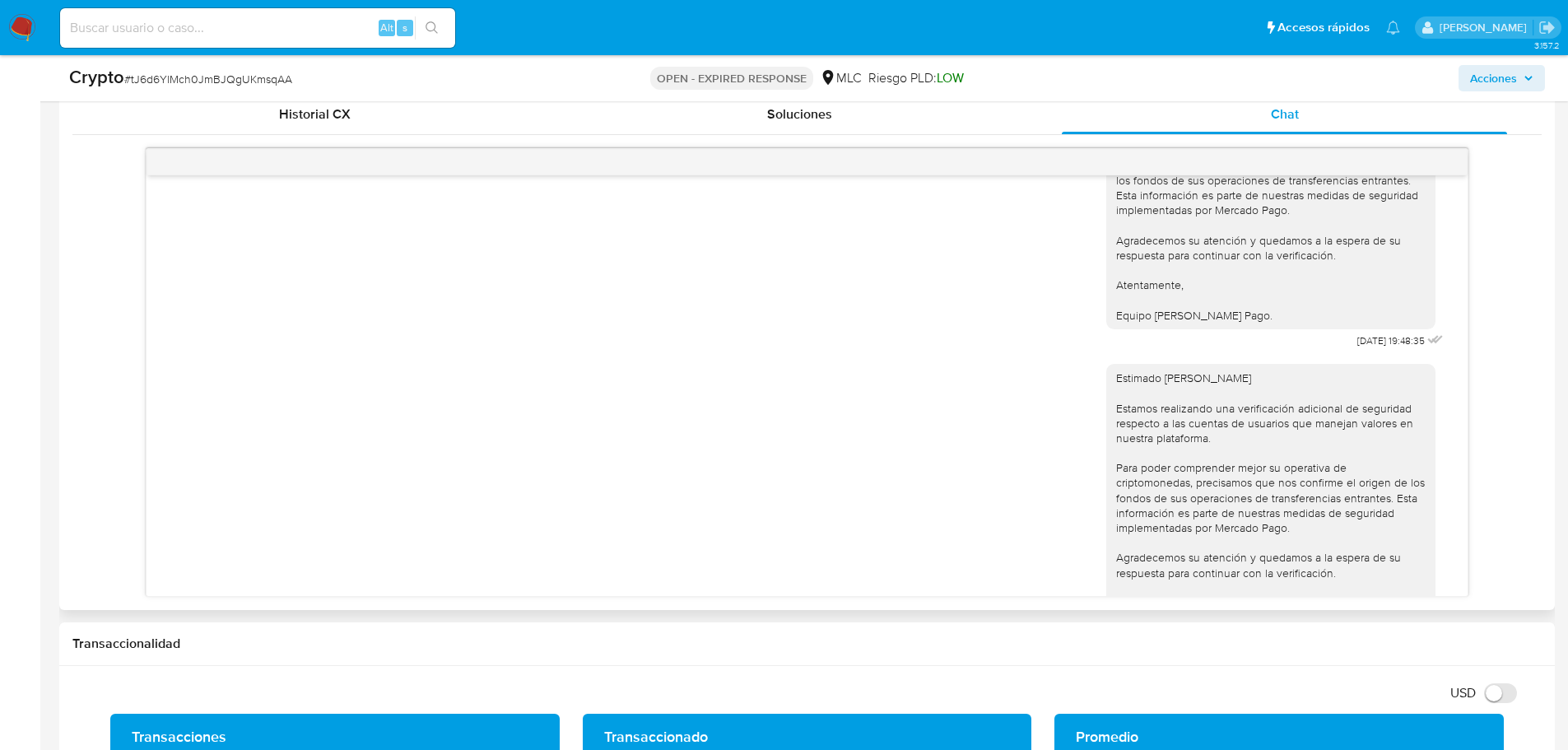
copy div "Estimado Juan Carlos Díaz Muñoz Estamos realizando una verificación adicional d…"
click at [1201, 495] on div "Estimado Juan Carlos Díaz Muñoz Estamos realizando una verificación adicional d…" at bounding box center [1270, 505] width 309 height 269
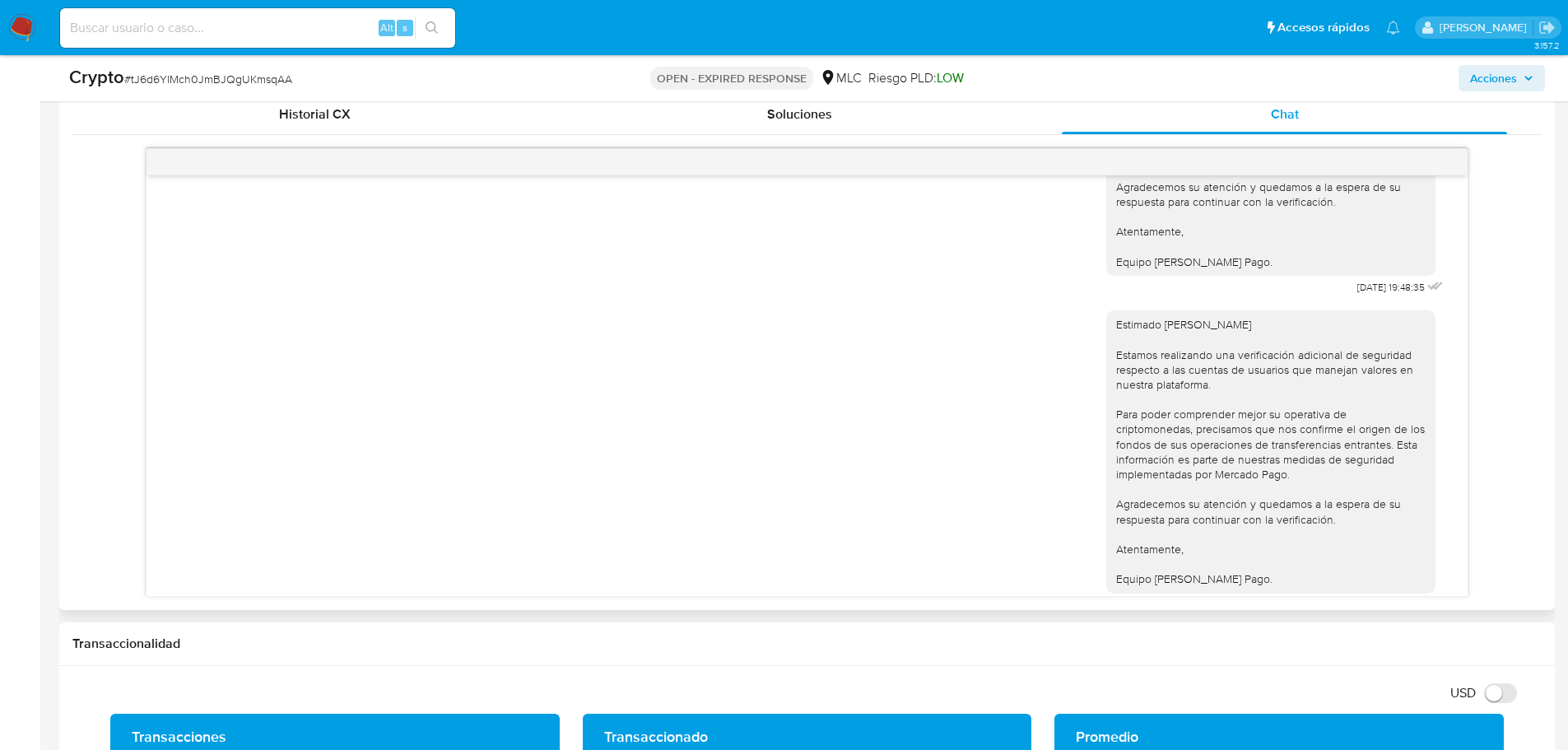
scroll to position [231, 0]
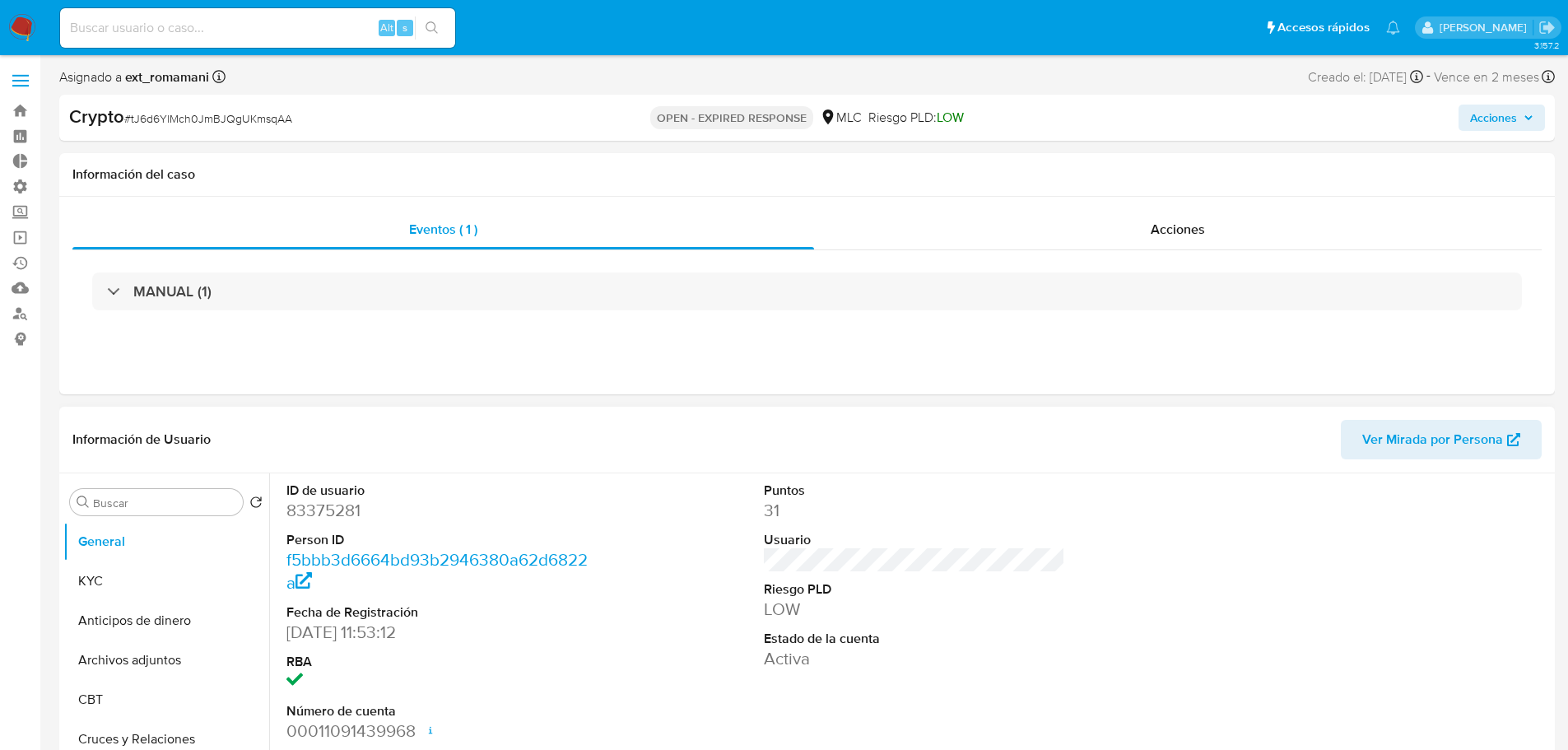
select select "10"
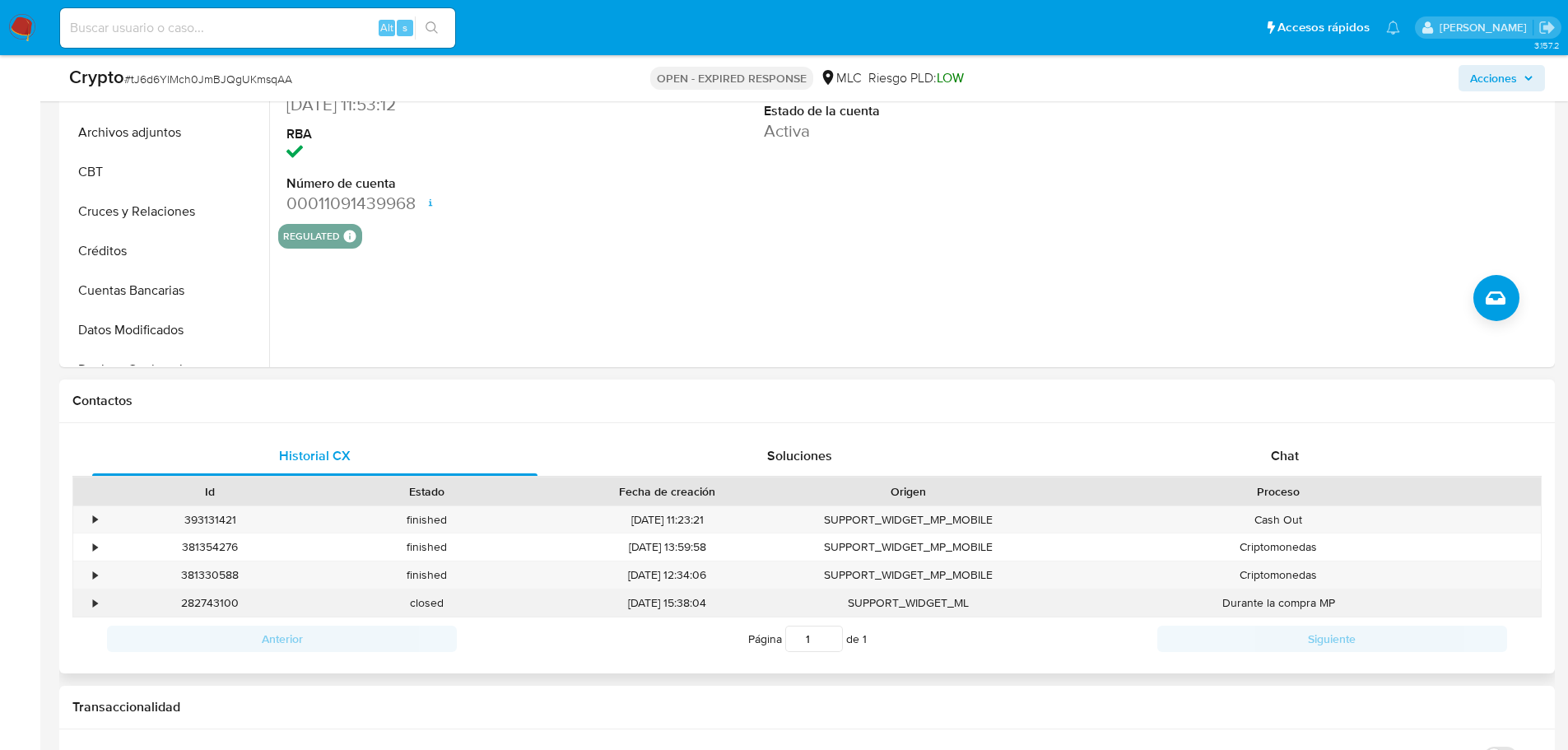
scroll to position [659, 0]
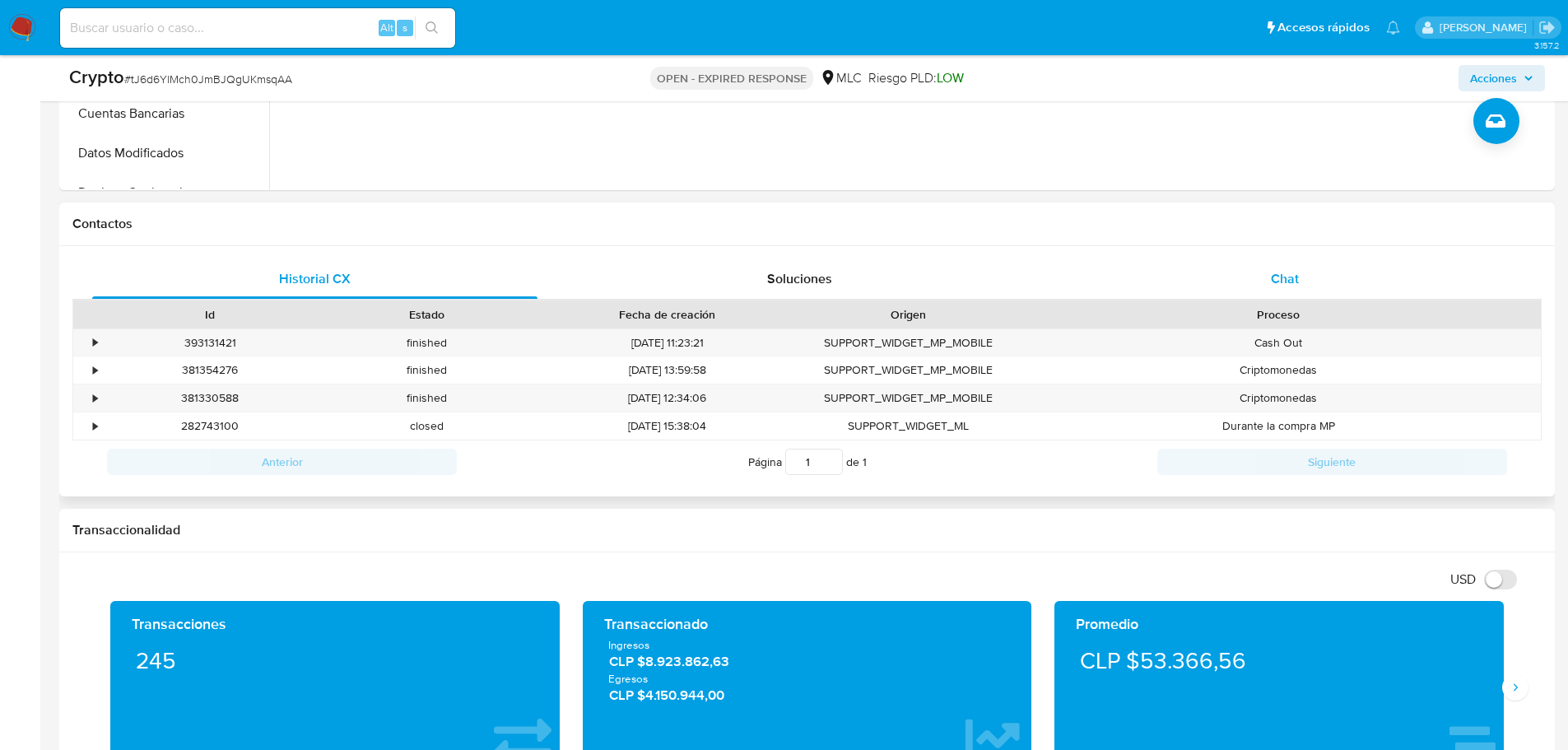
click at [1317, 284] on div "Chat" at bounding box center [1284, 279] width 445 height 39
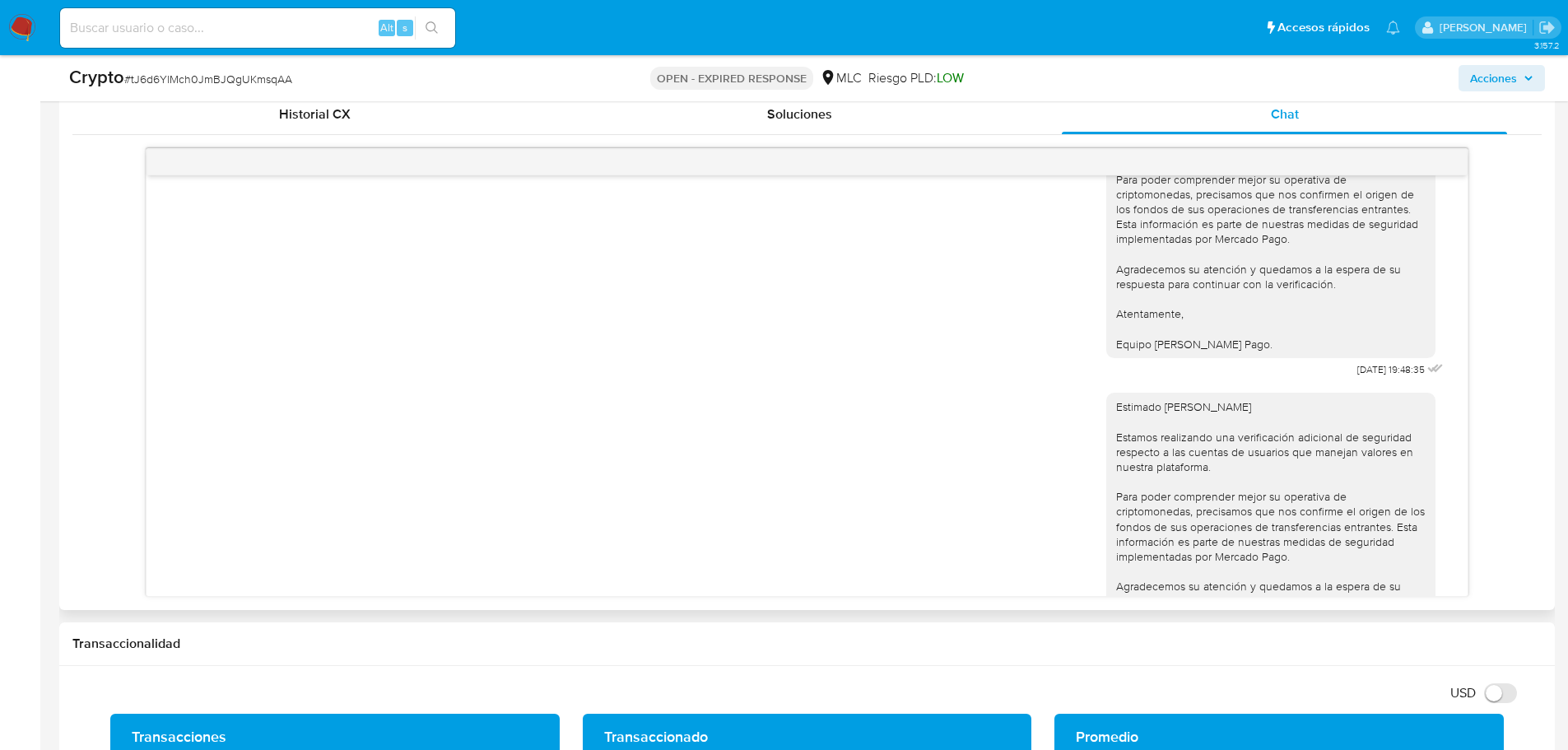
scroll to position [231, 0]
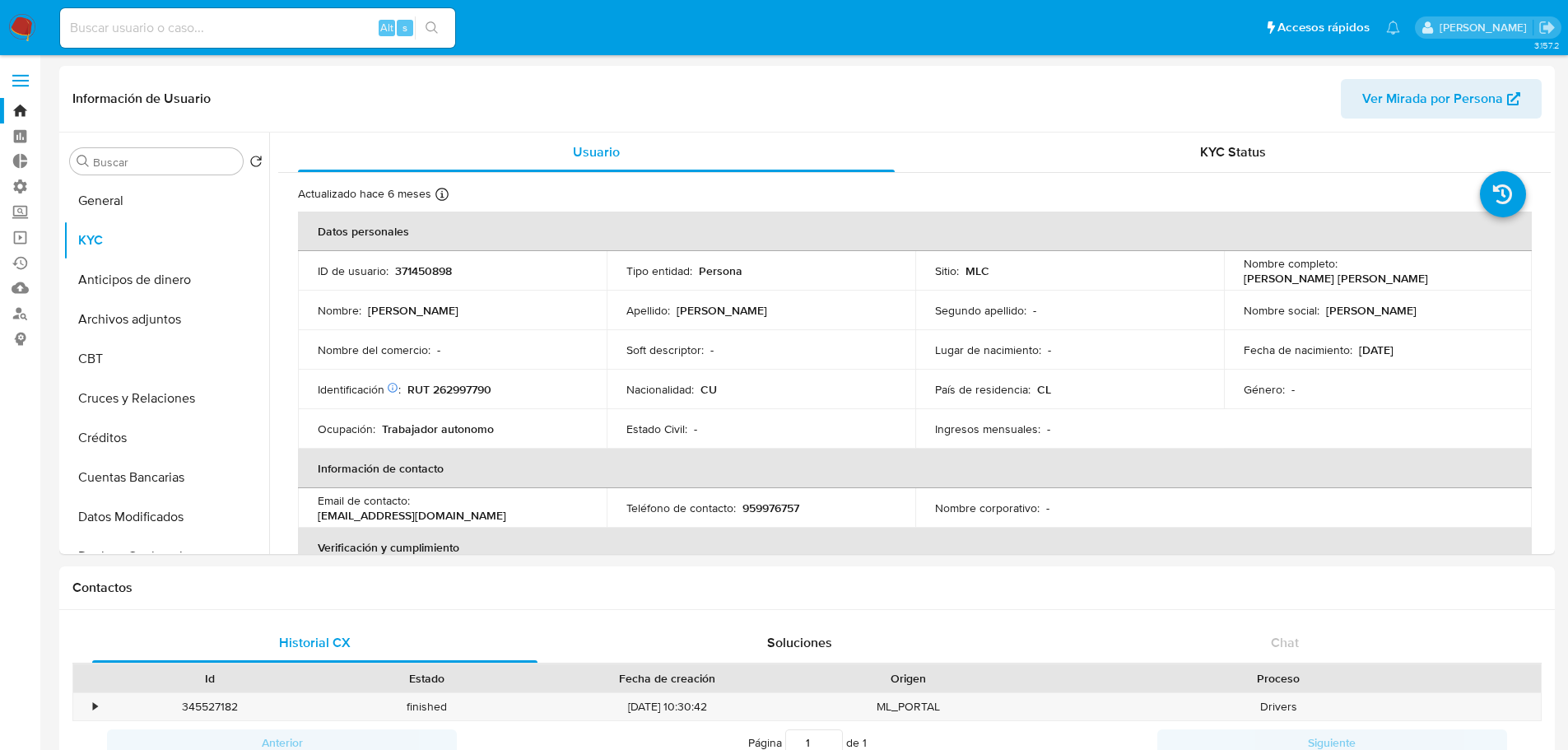
select select "10"
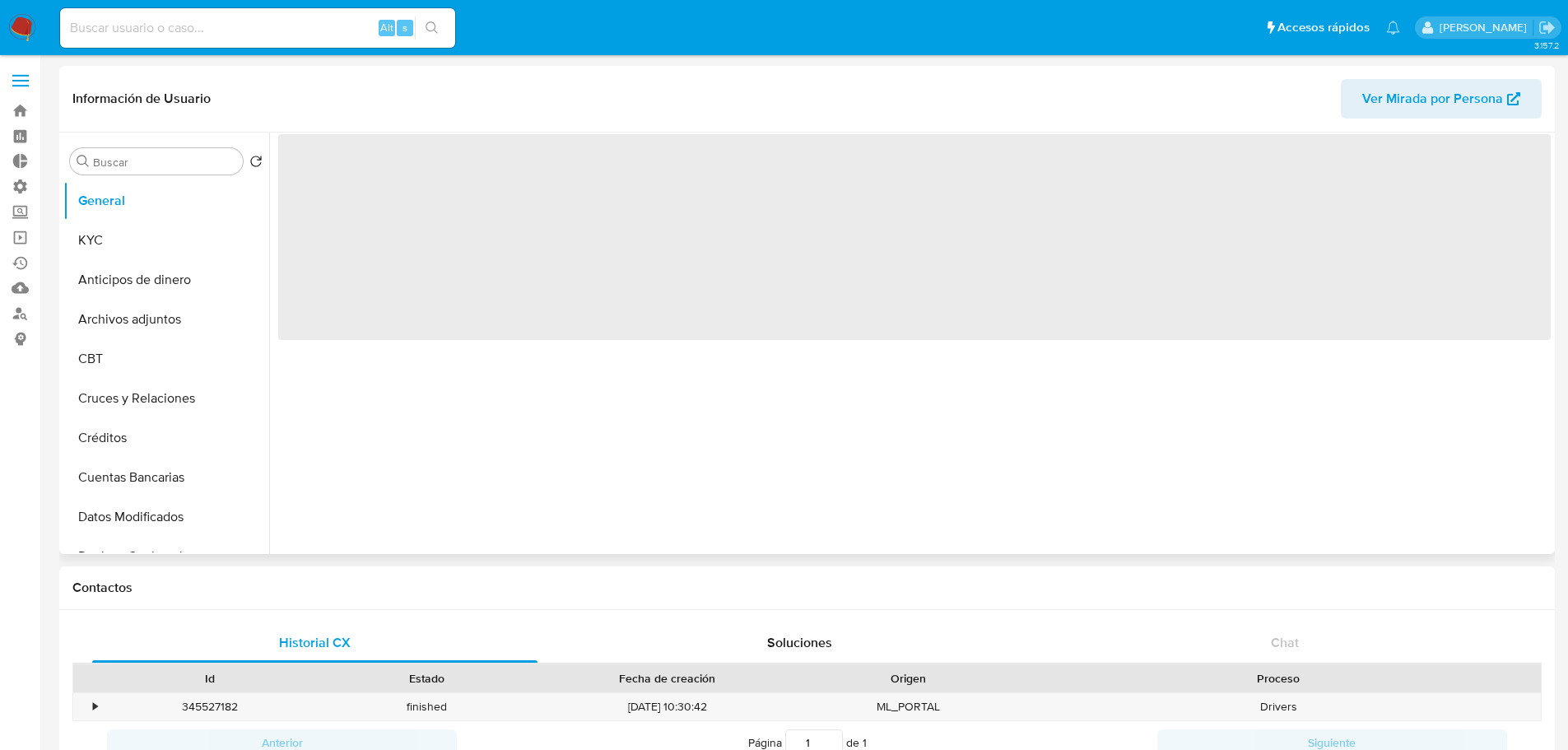
scroll to position [247, 0]
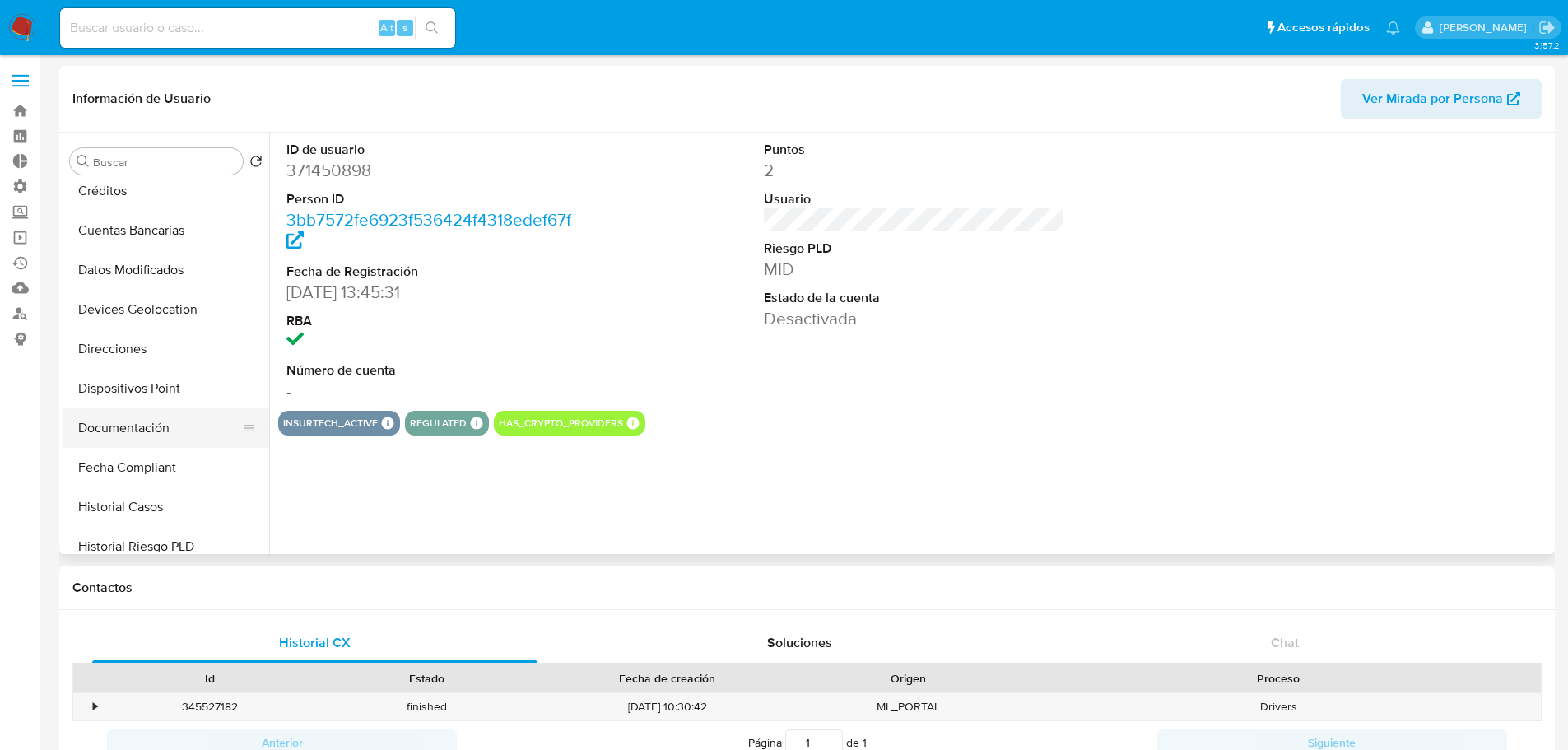
select select "10"
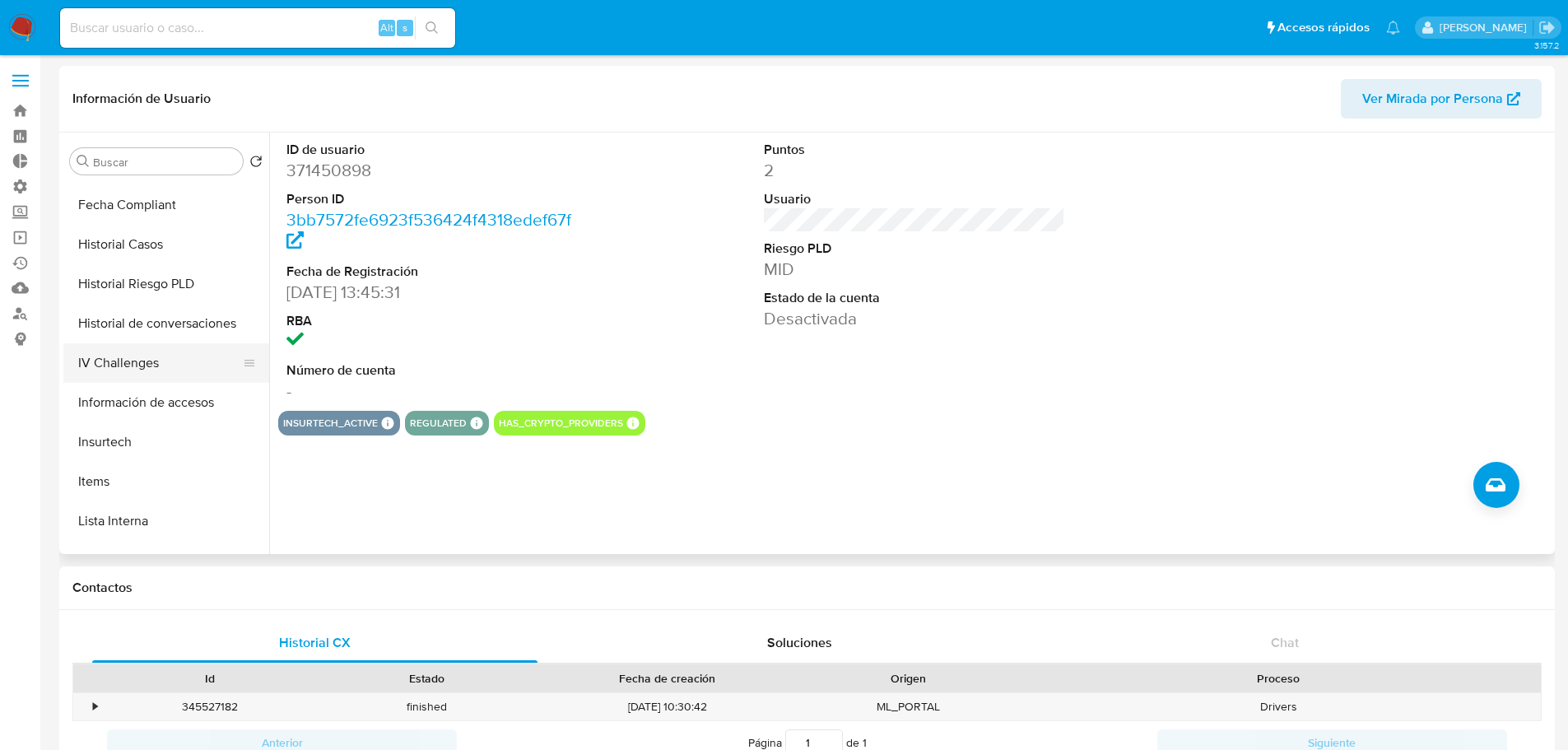
scroll to position [411, 0]
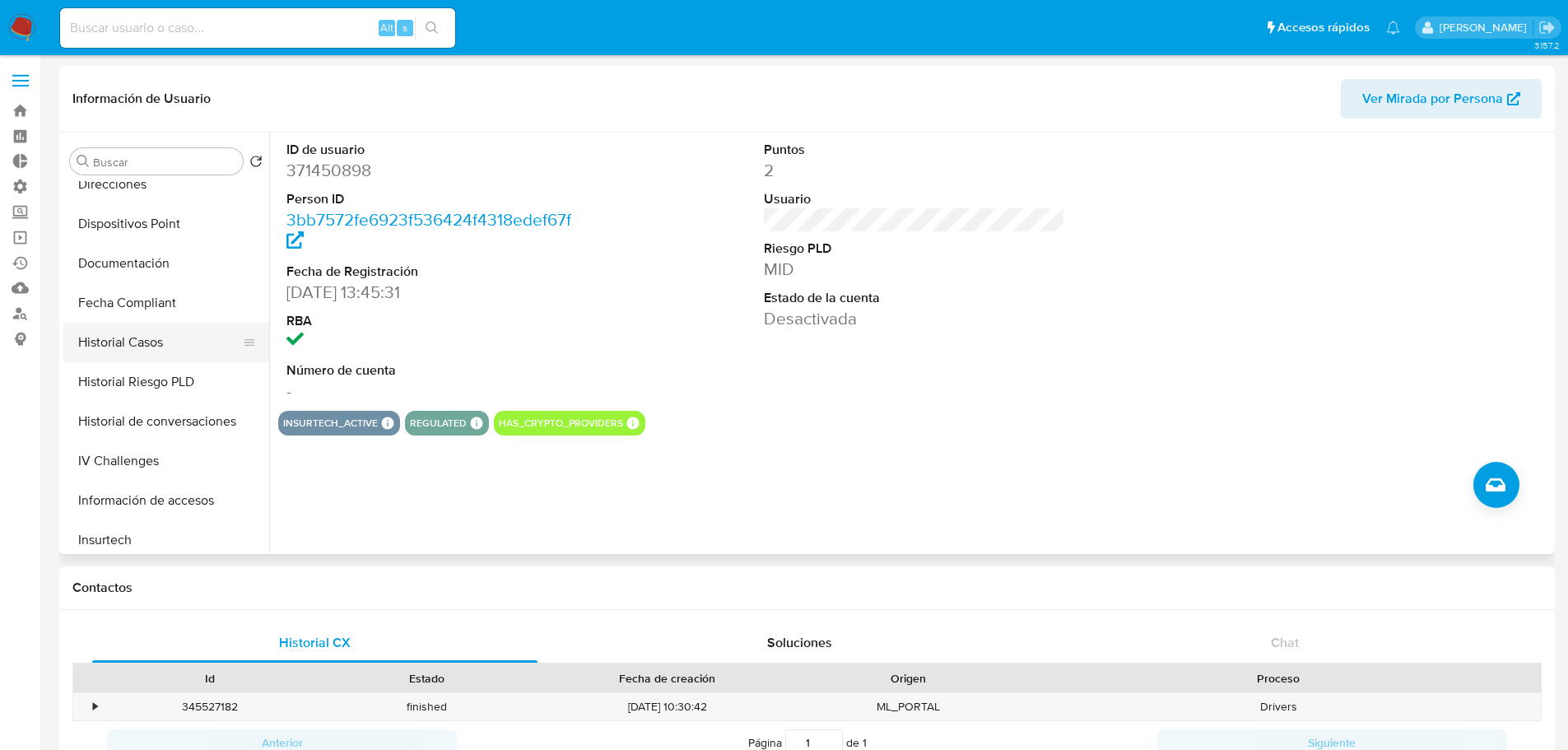
click at [134, 348] on button "Historial Casos" at bounding box center [160, 343] width 192 height 39
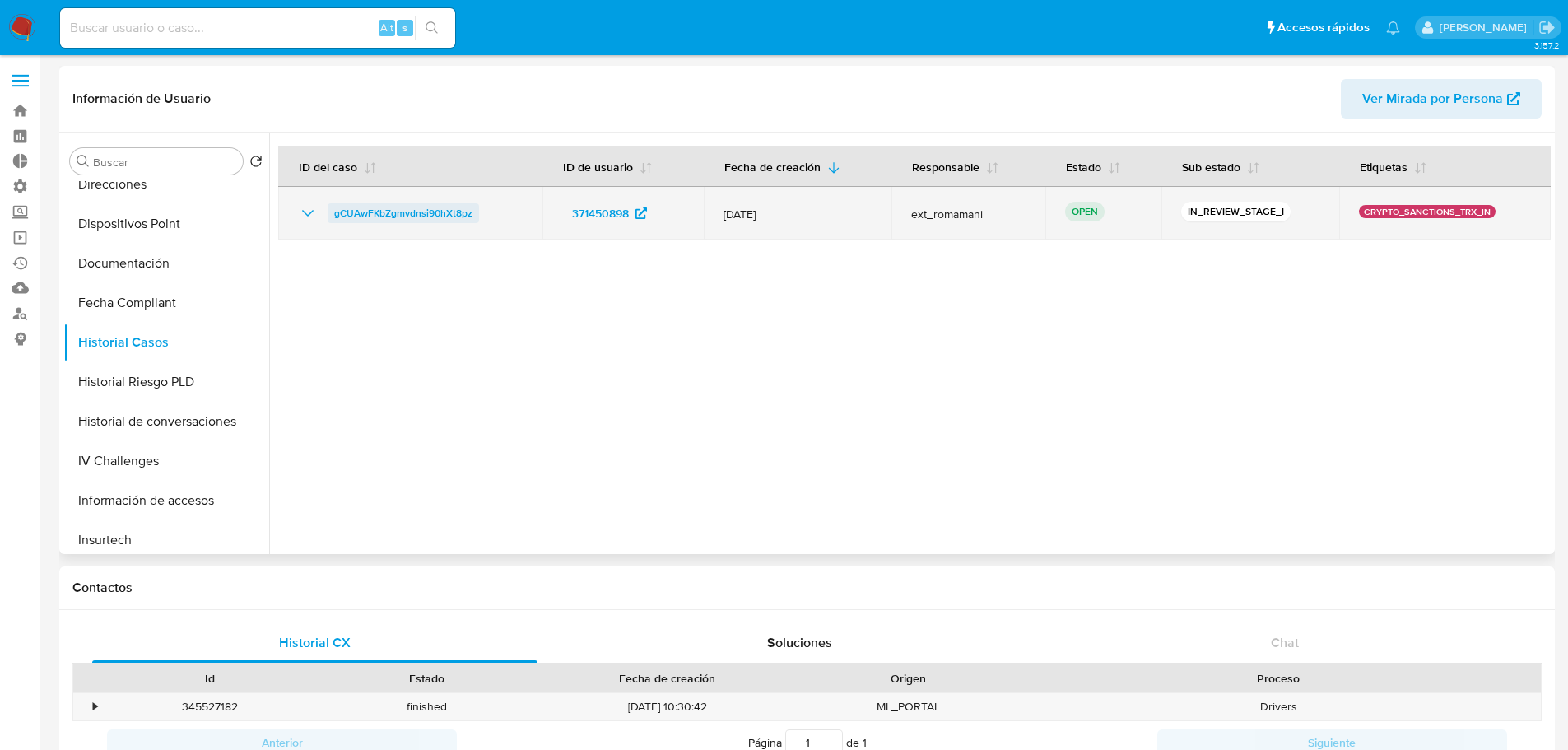
click at [423, 208] on span "gCUAwFKbZgmvdnsi90hXt8pz" at bounding box center [403, 213] width 138 height 20
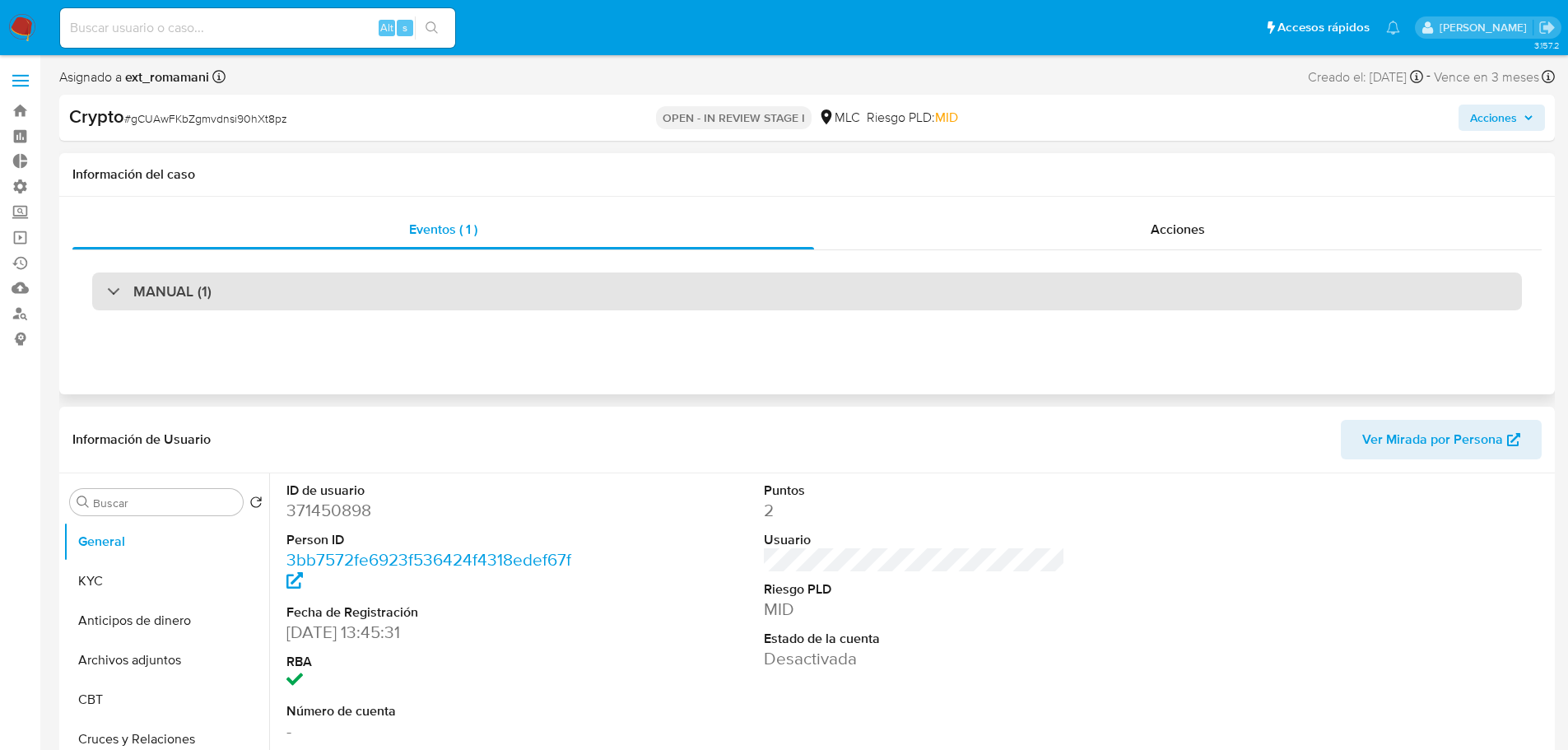
click at [688, 286] on div "MANUAL (1)" at bounding box center [807, 292] width 1430 height 38
select select "10"
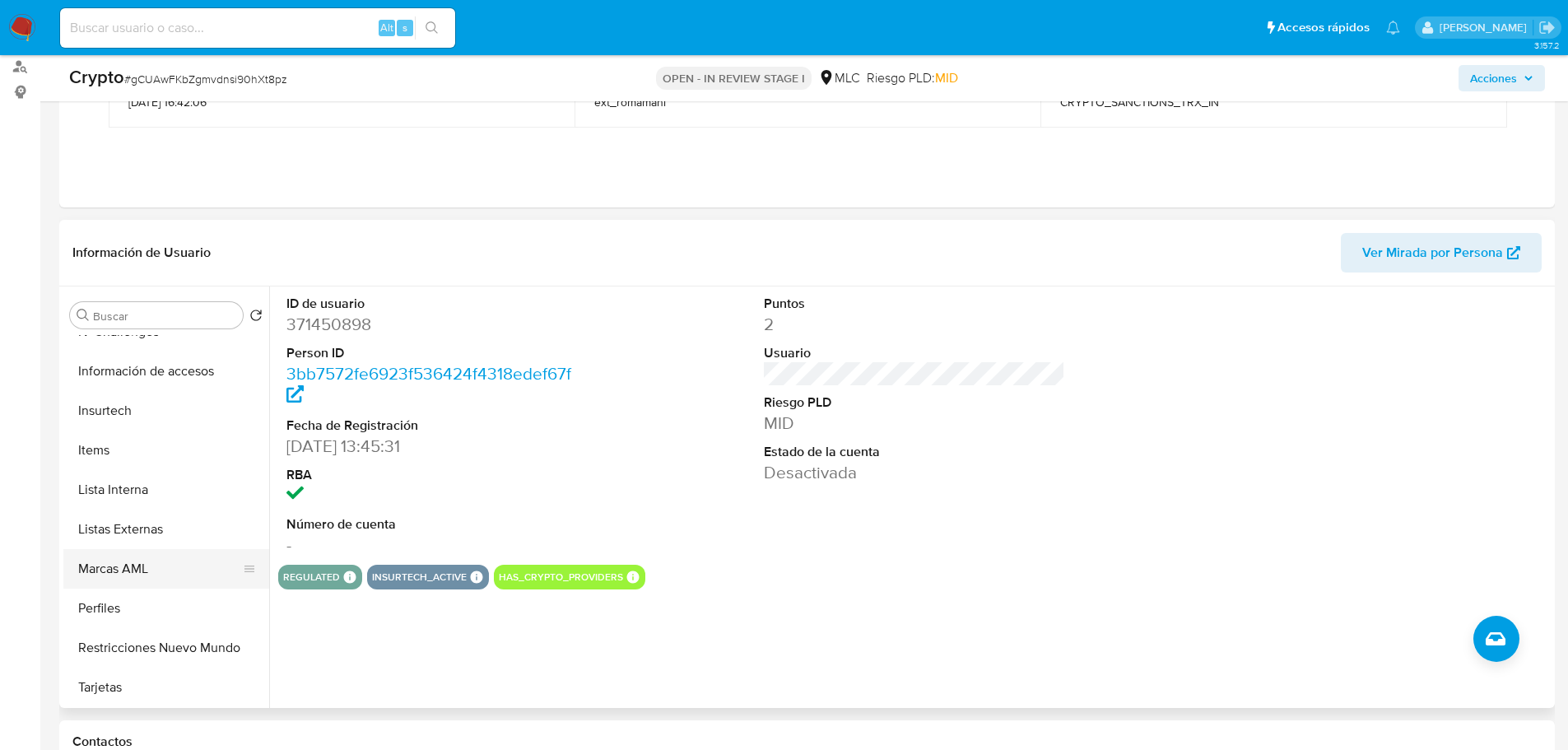
scroll to position [696, 0]
click at [176, 665] on button "Restricciones Nuevo Mundo" at bounding box center [160, 647] width 192 height 39
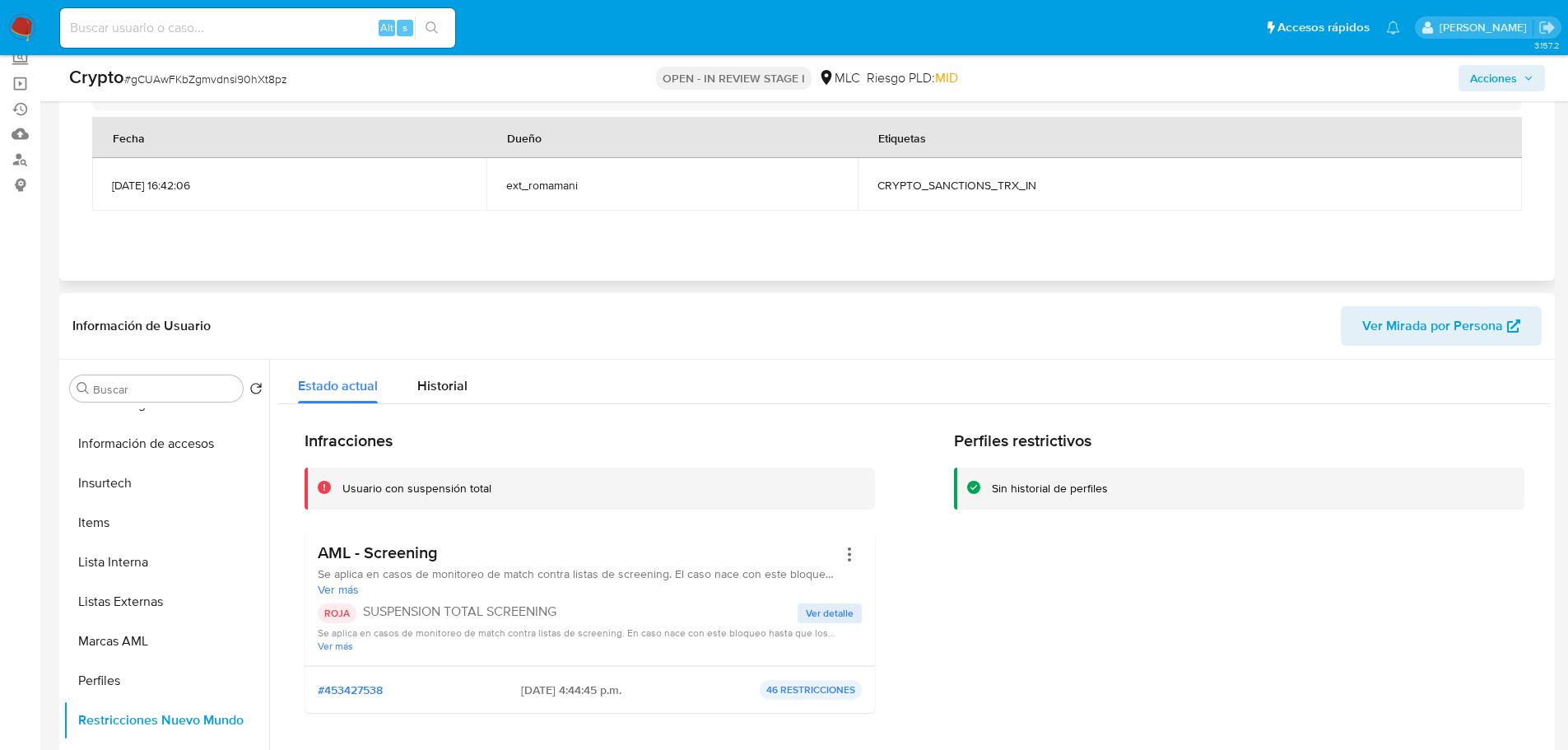
scroll to position [0, 0]
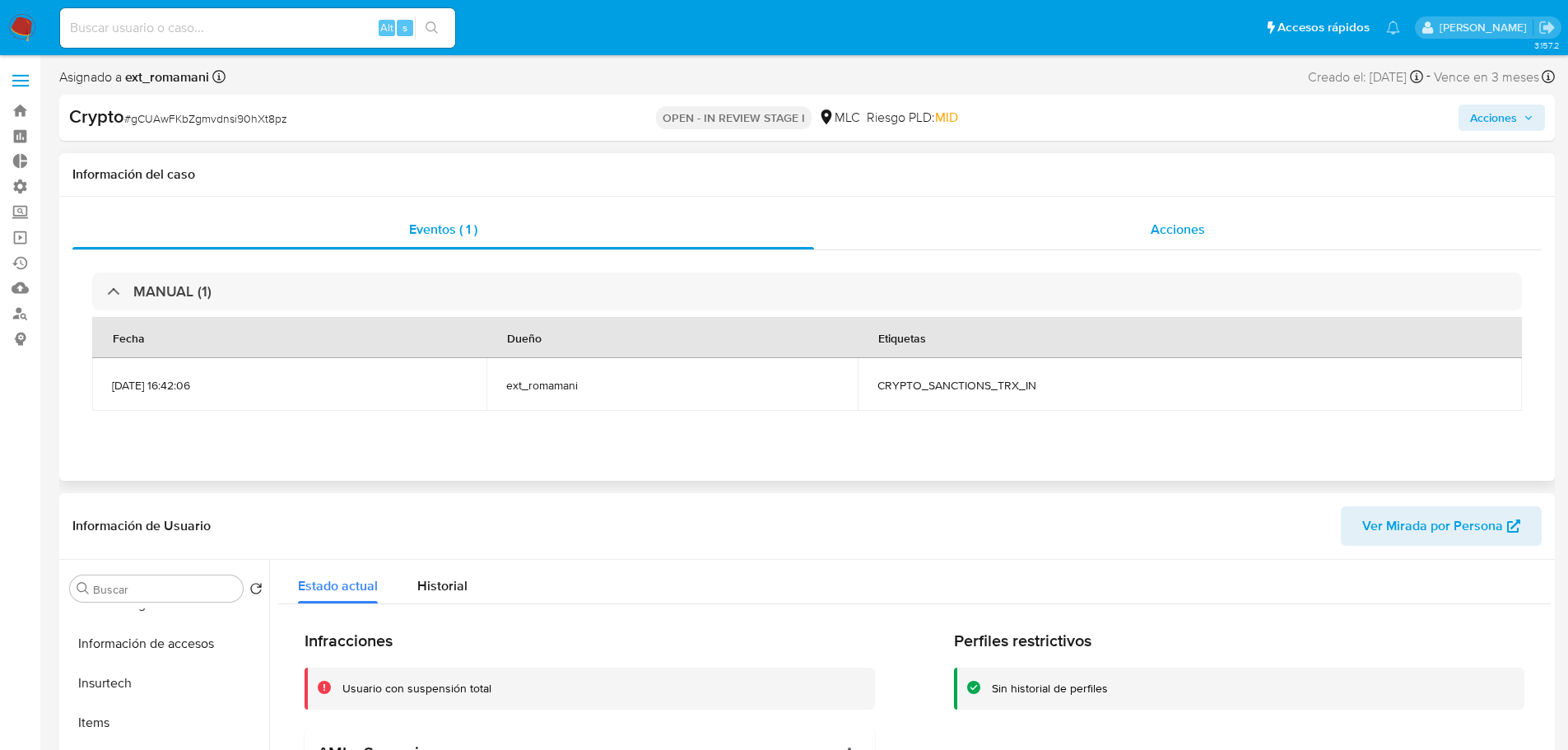
click at [1180, 226] on span "Acciones" at bounding box center [1176, 229] width 54 height 19
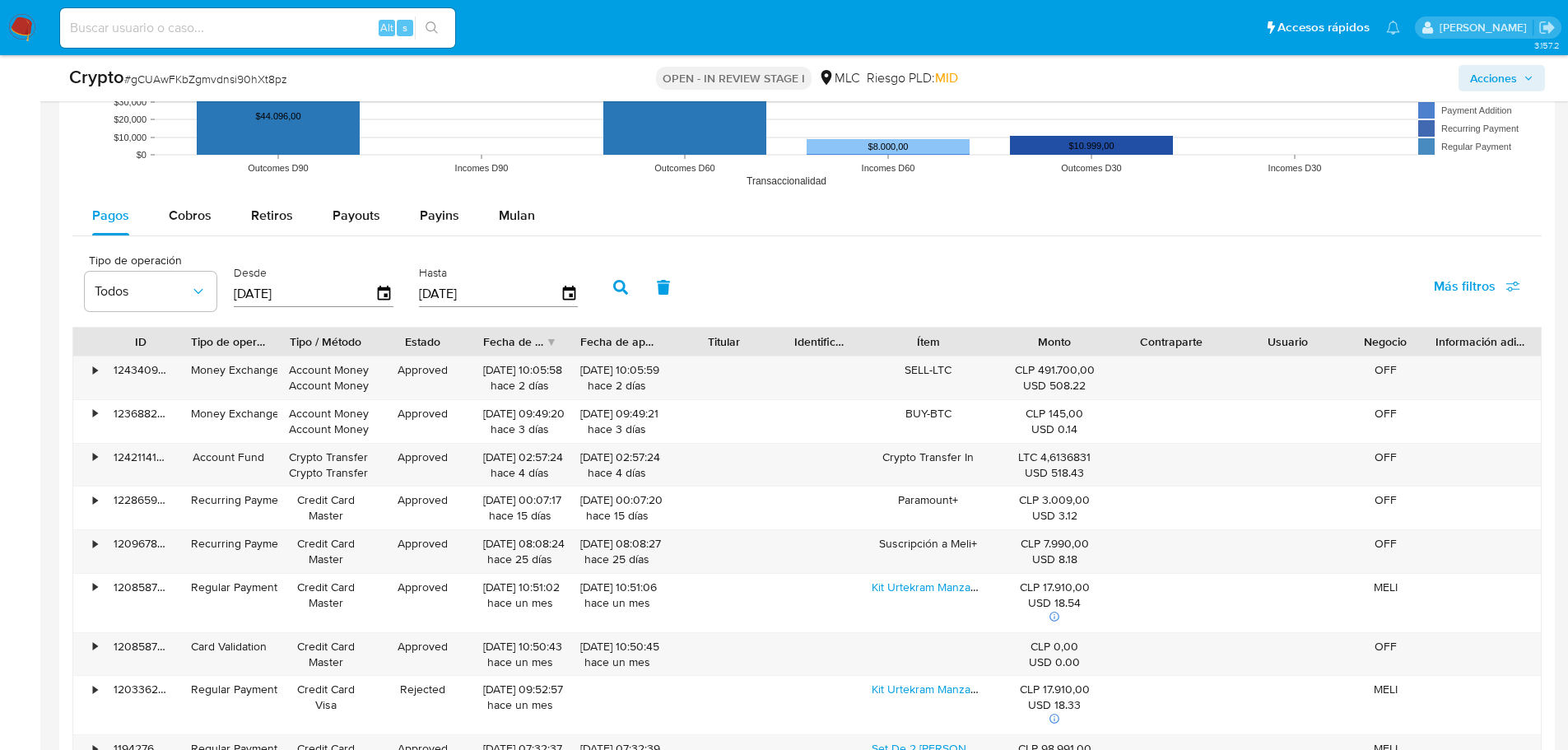
scroll to position [1729, 0]
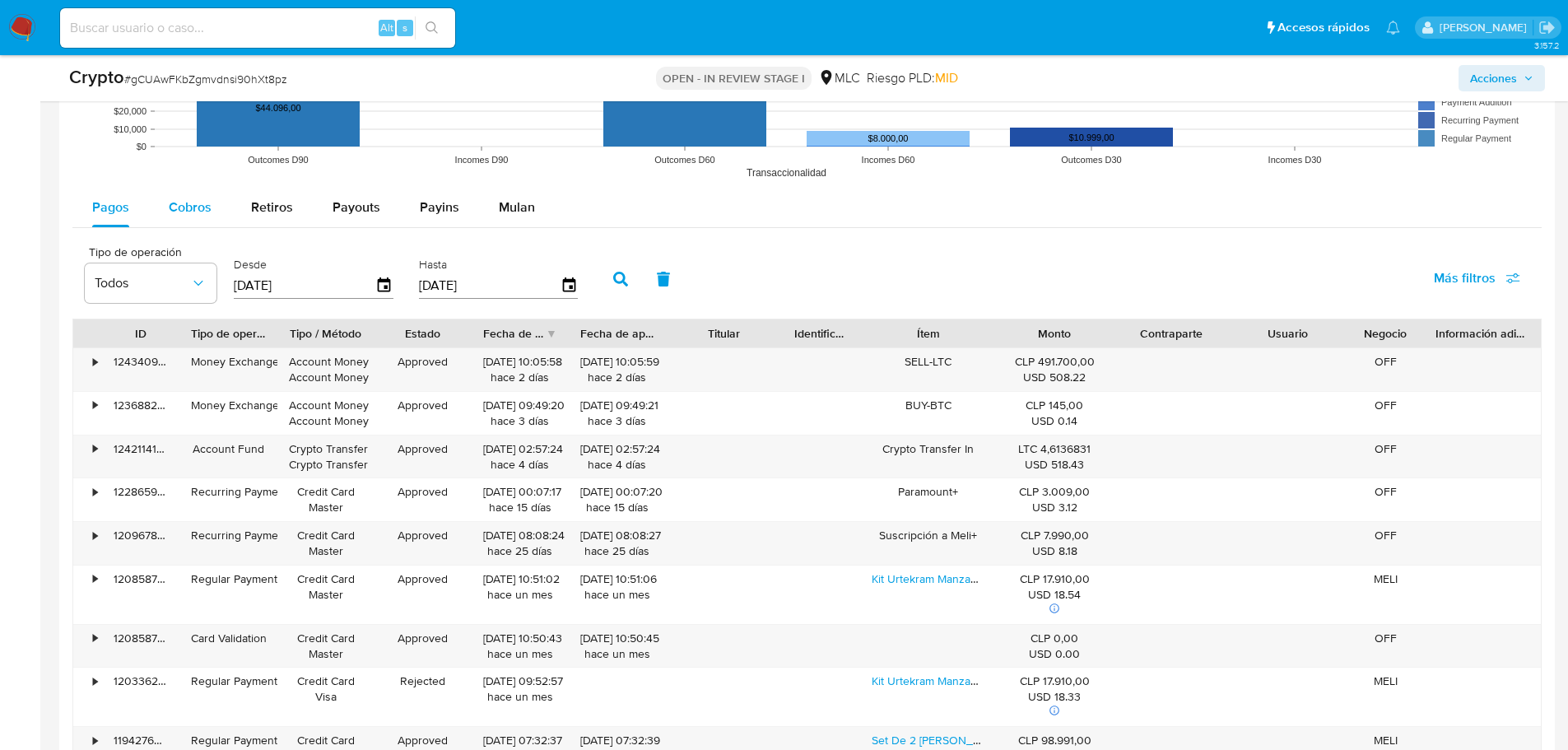
click at [196, 202] on span "Cobros" at bounding box center [190, 206] width 43 height 19
select select "10"
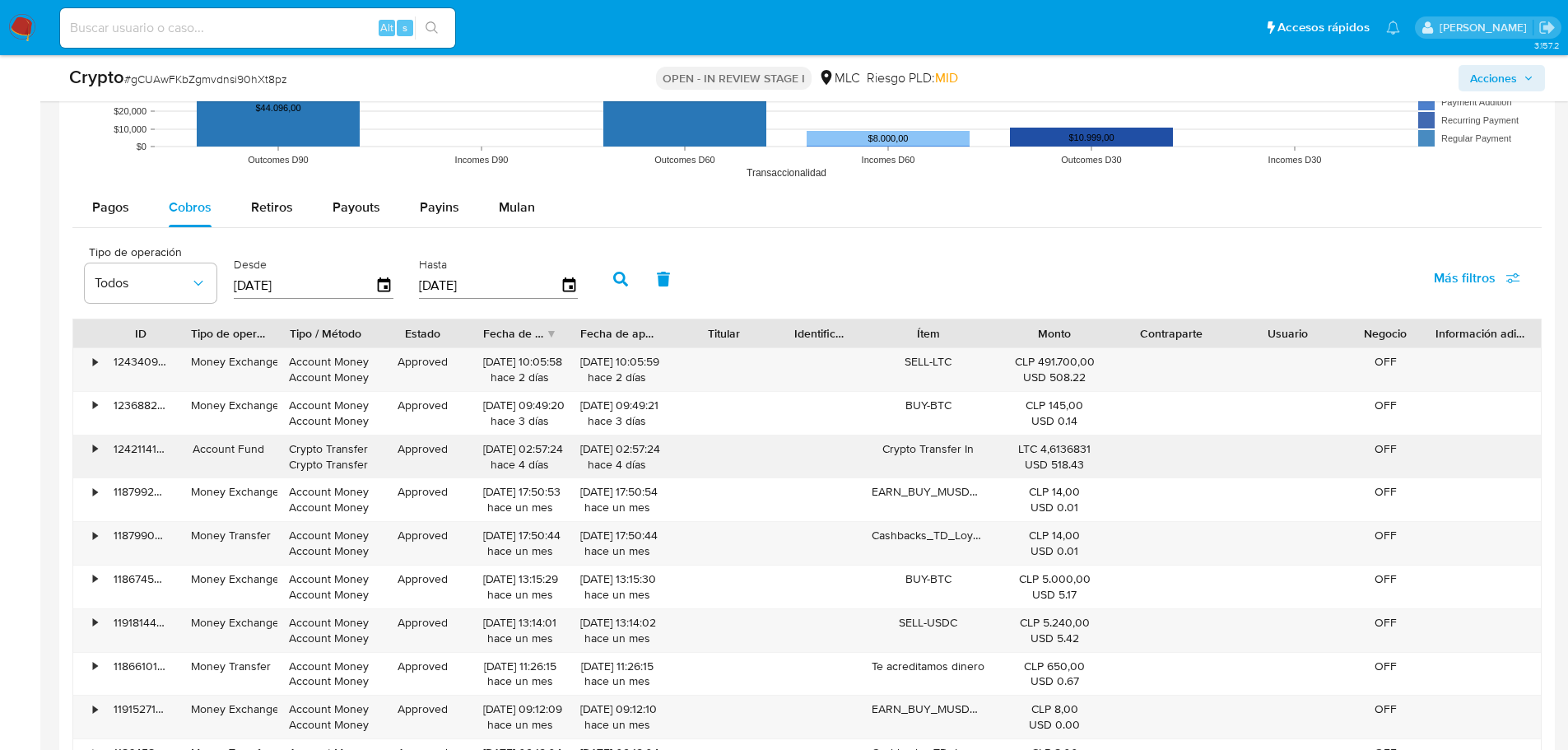
click at [99, 449] on div "•" at bounding box center [87, 457] width 28 height 43
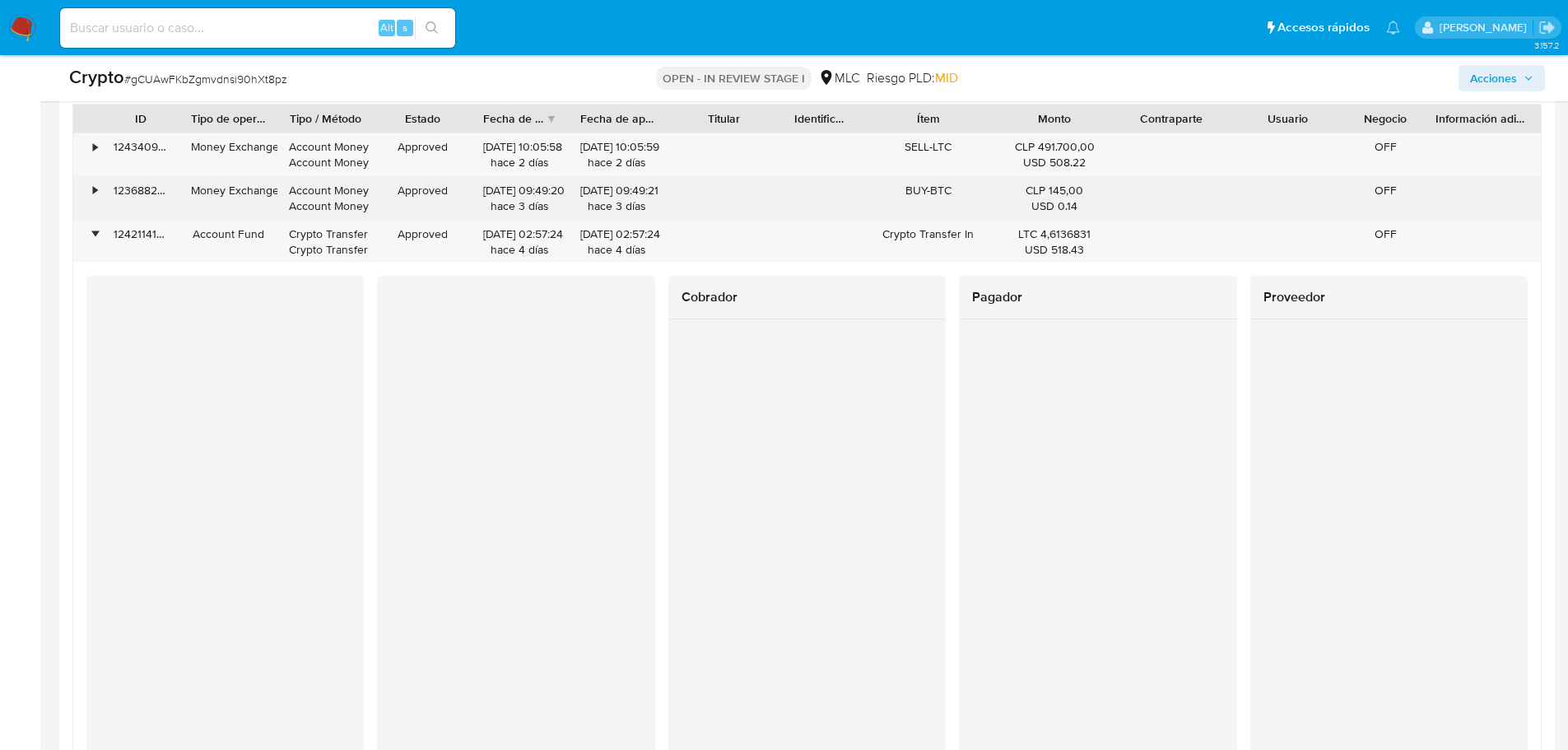
scroll to position [1847, 0]
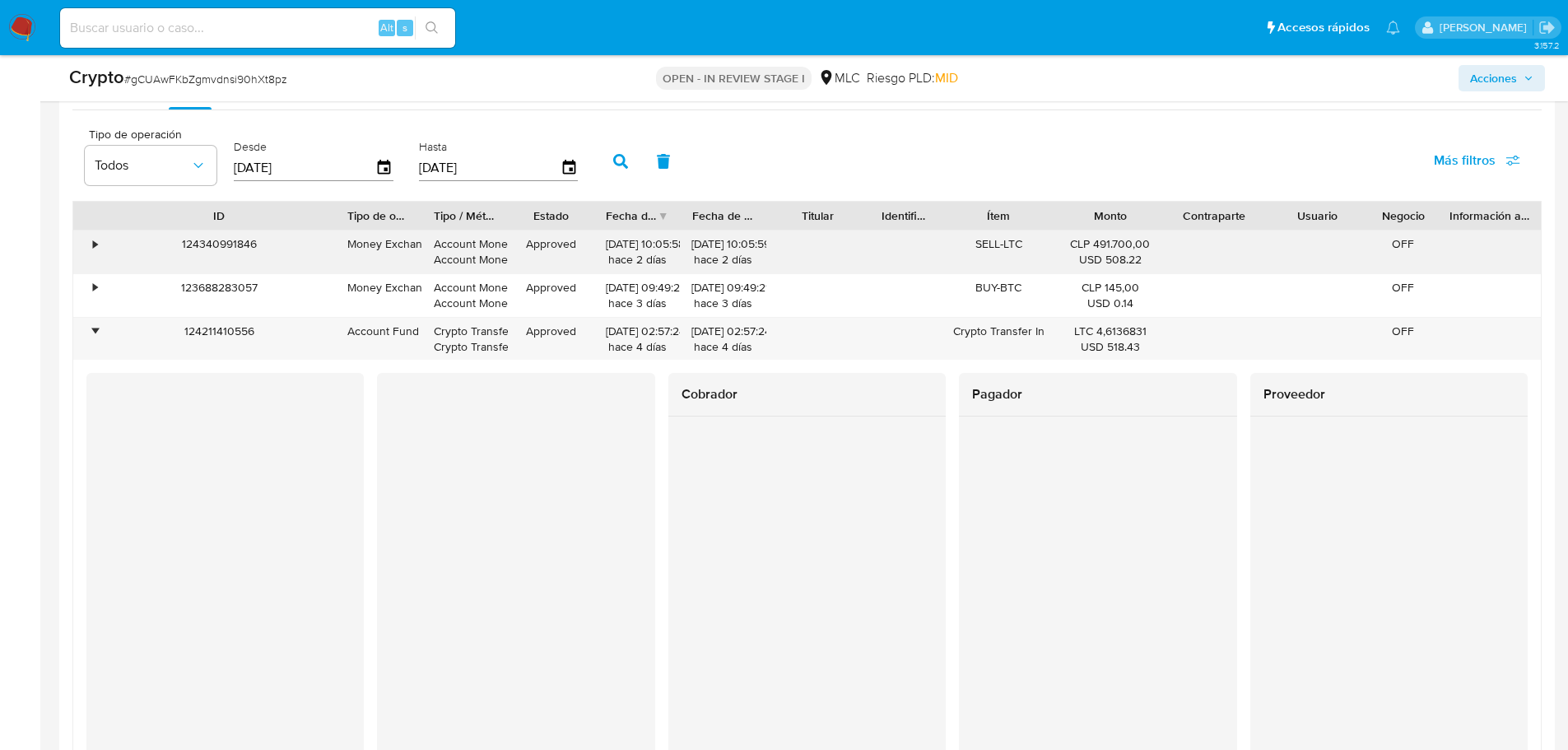
drag, startPoint x: 176, startPoint y: 217, endPoint x: 332, endPoint y: 234, distance: 156.9
click at [229, 334] on div "124211410556" at bounding box center [219, 340] width 234 height 43
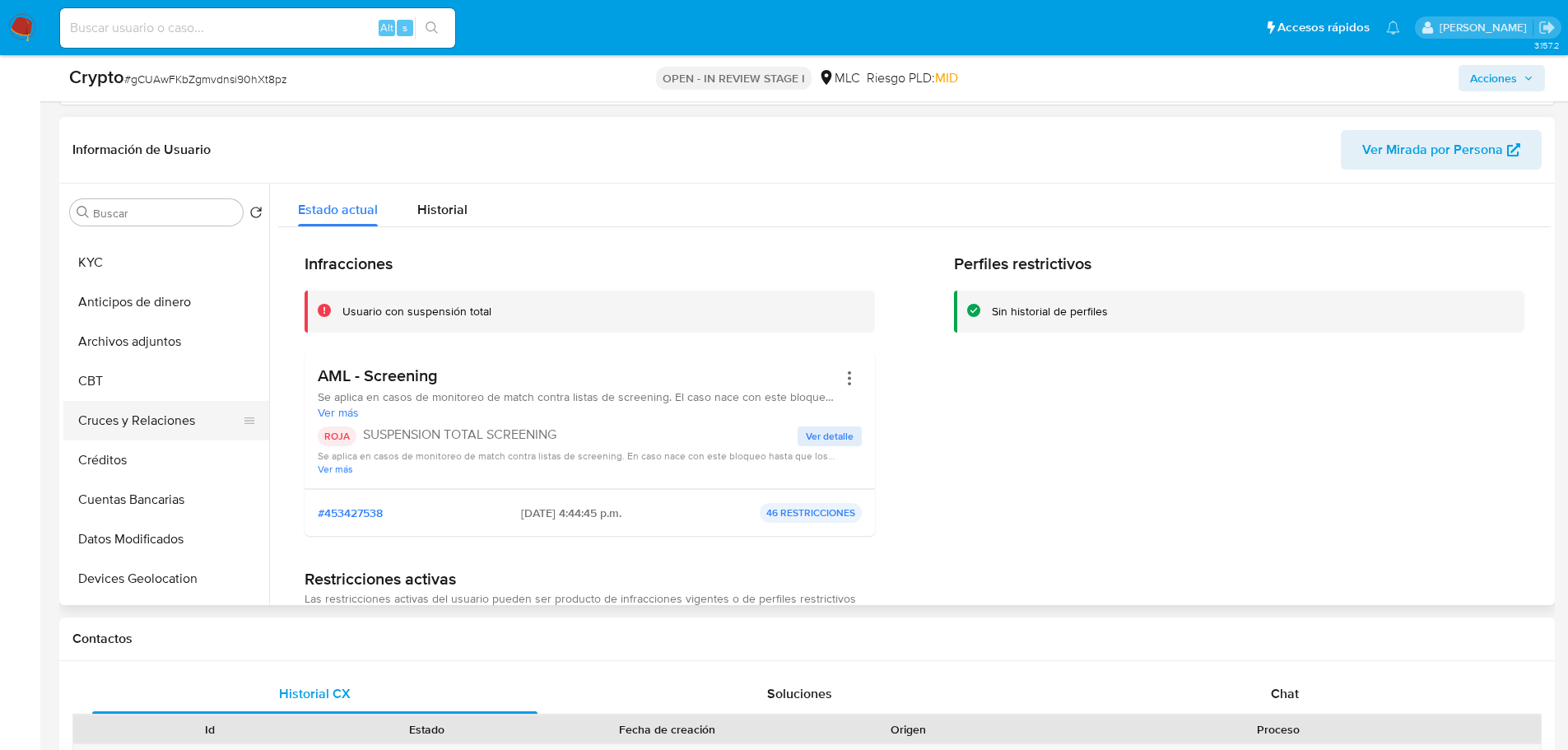
scroll to position [0, 0]
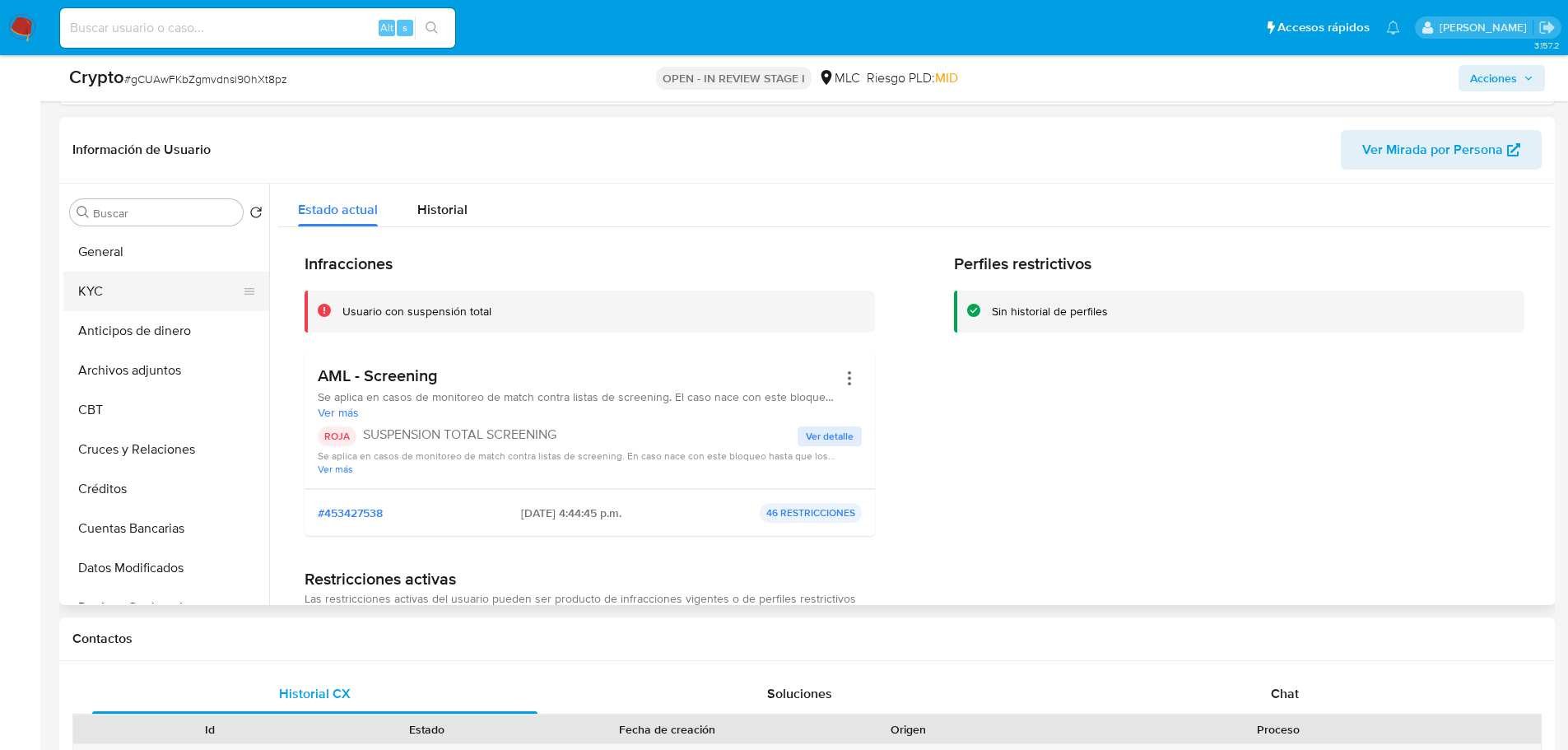
click at [120, 283] on button "KYC" at bounding box center [160, 292] width 192 height 39
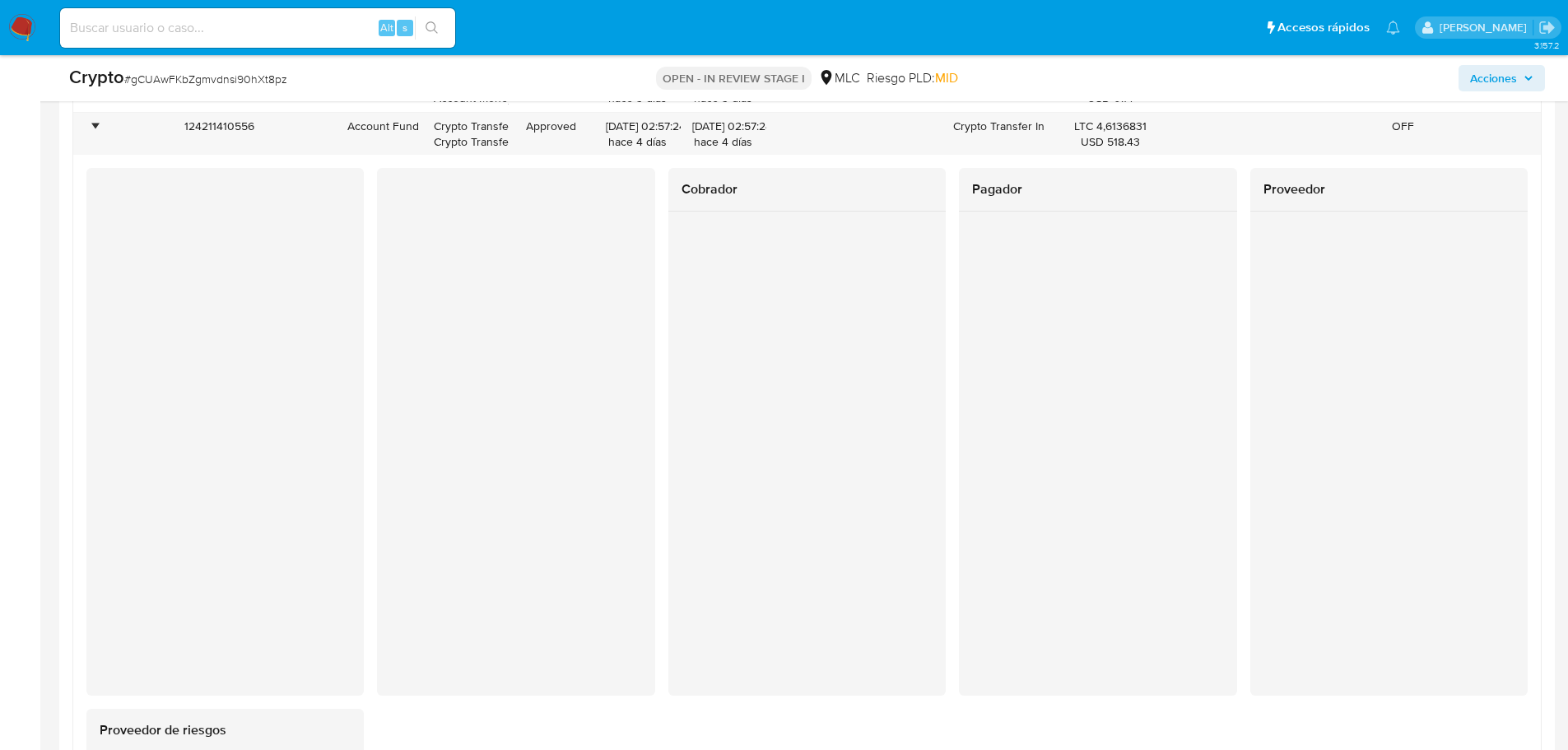
scroll to position [311, 0]
